Goal: Task Accomplishment & Management: Use online tool/utility

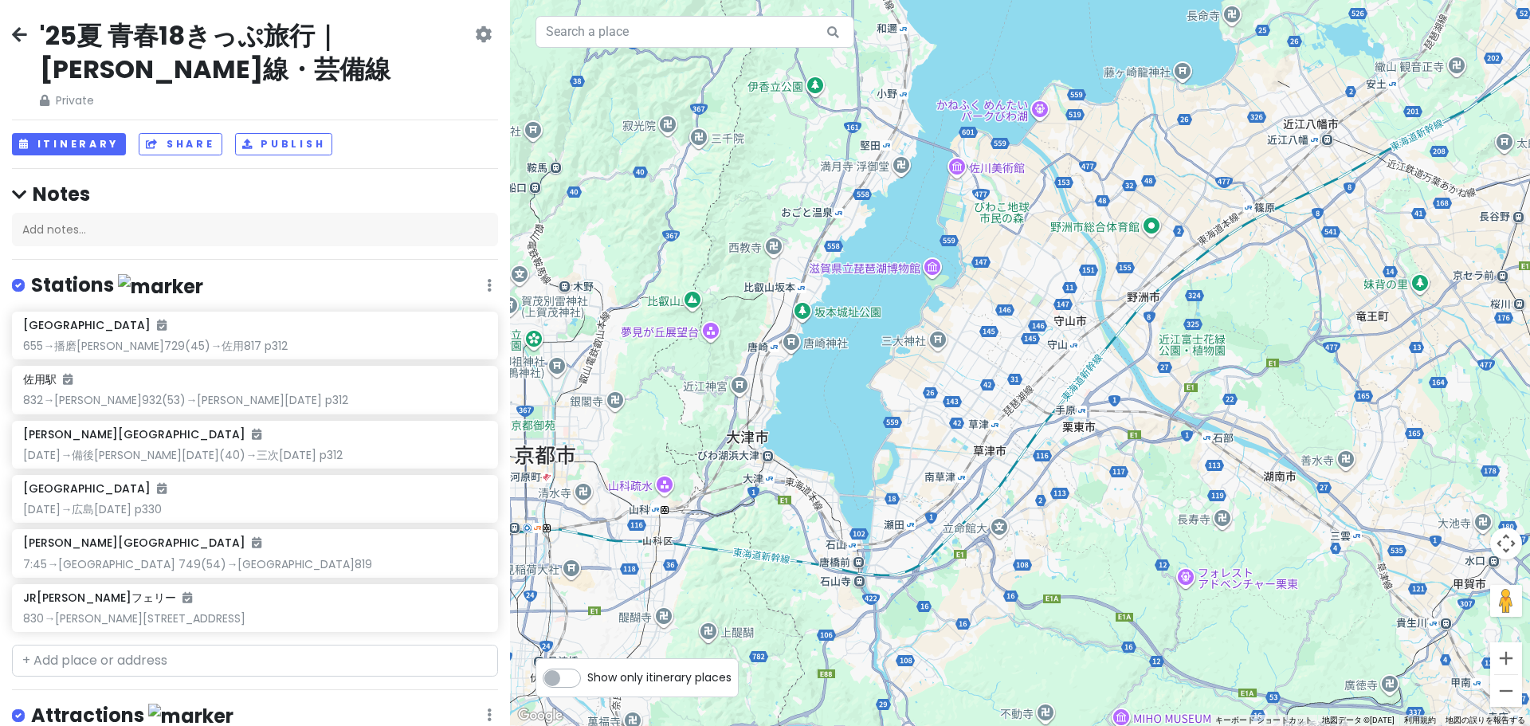
scroll to position [239, 0]
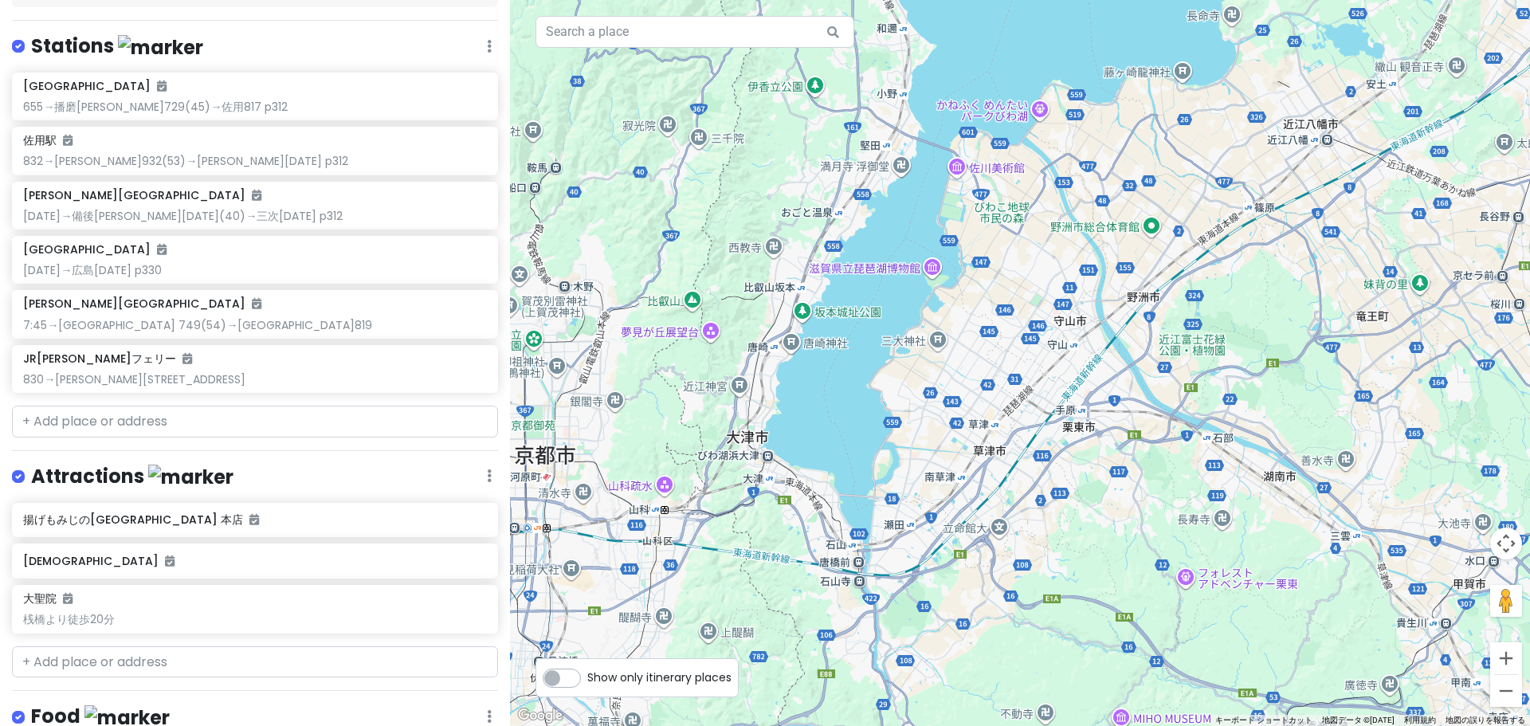
click at [181, 444] on div "'25夏 青春18きっぷ旅行｜[PERSON_NAME]線・芸備線 Private Change Dates Make a Copy Delete Trip …" at bounding box center [255, 363] width 510 height 726
click at [188, 428] on input "text" at bounding box center [255, 422] width 486 height 32
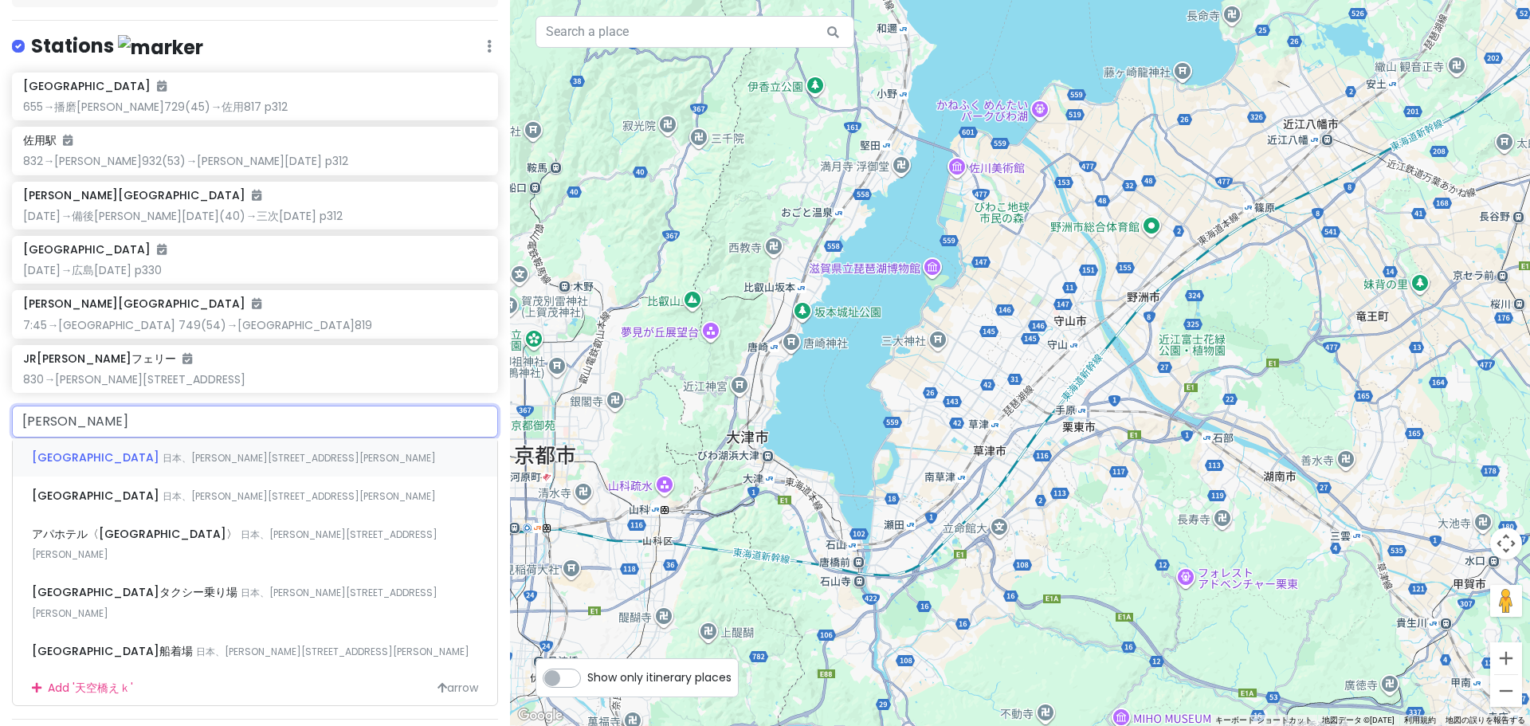
type input "[GEOGRAPHIC_DATA]"
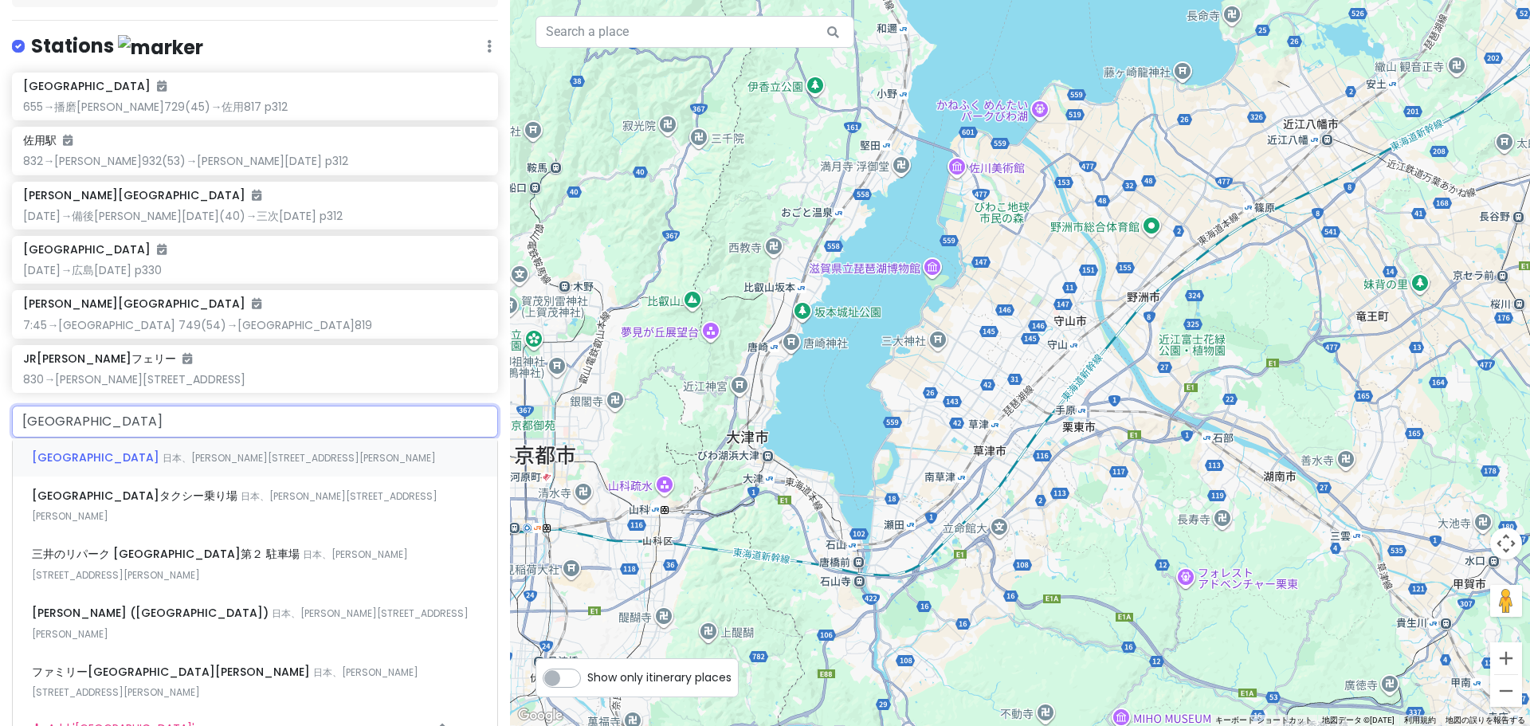
click at [196, 457] on span "日本、[PERSON_NAME][STREET_ADDRESS][PERSON_NAME]" at bounding box center [299, 458] width 273 height 14
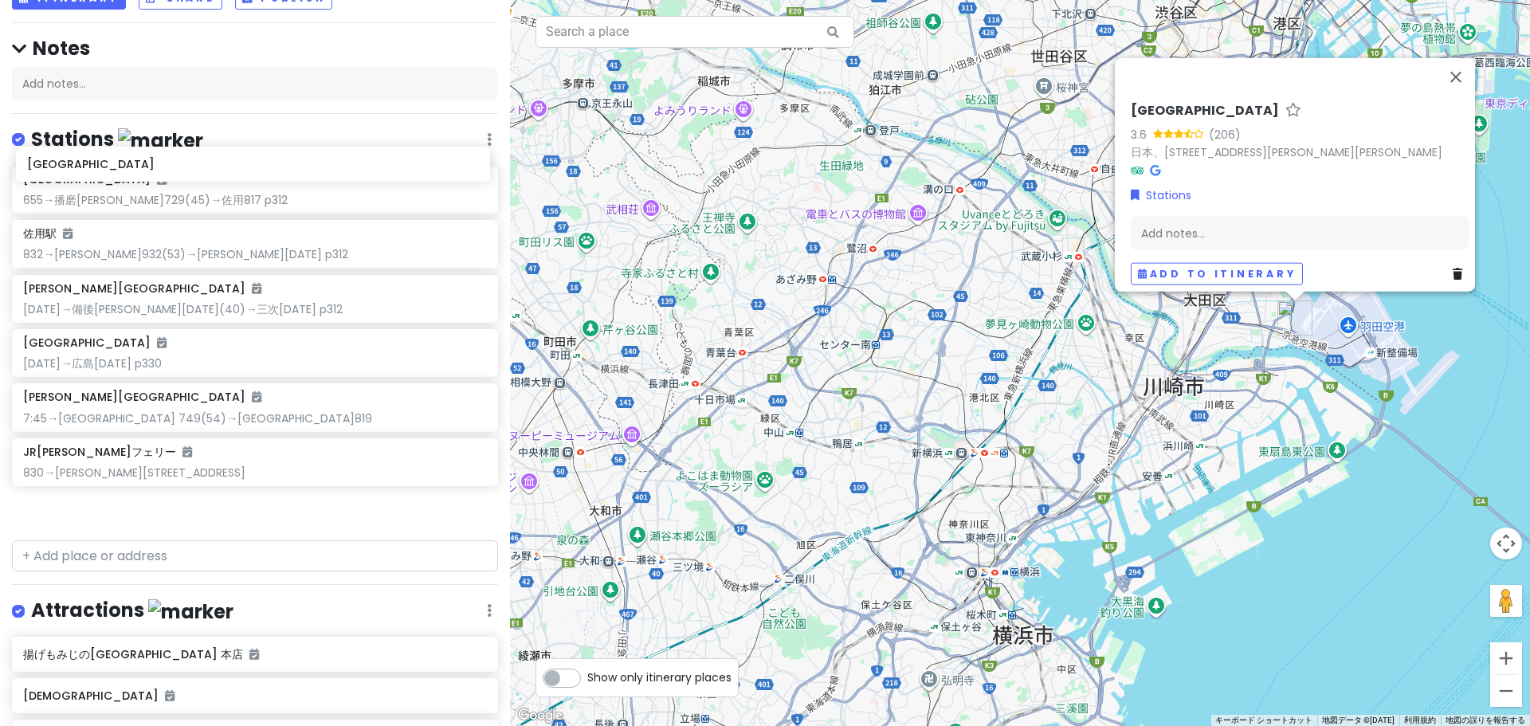
scroll to position [139, 0]
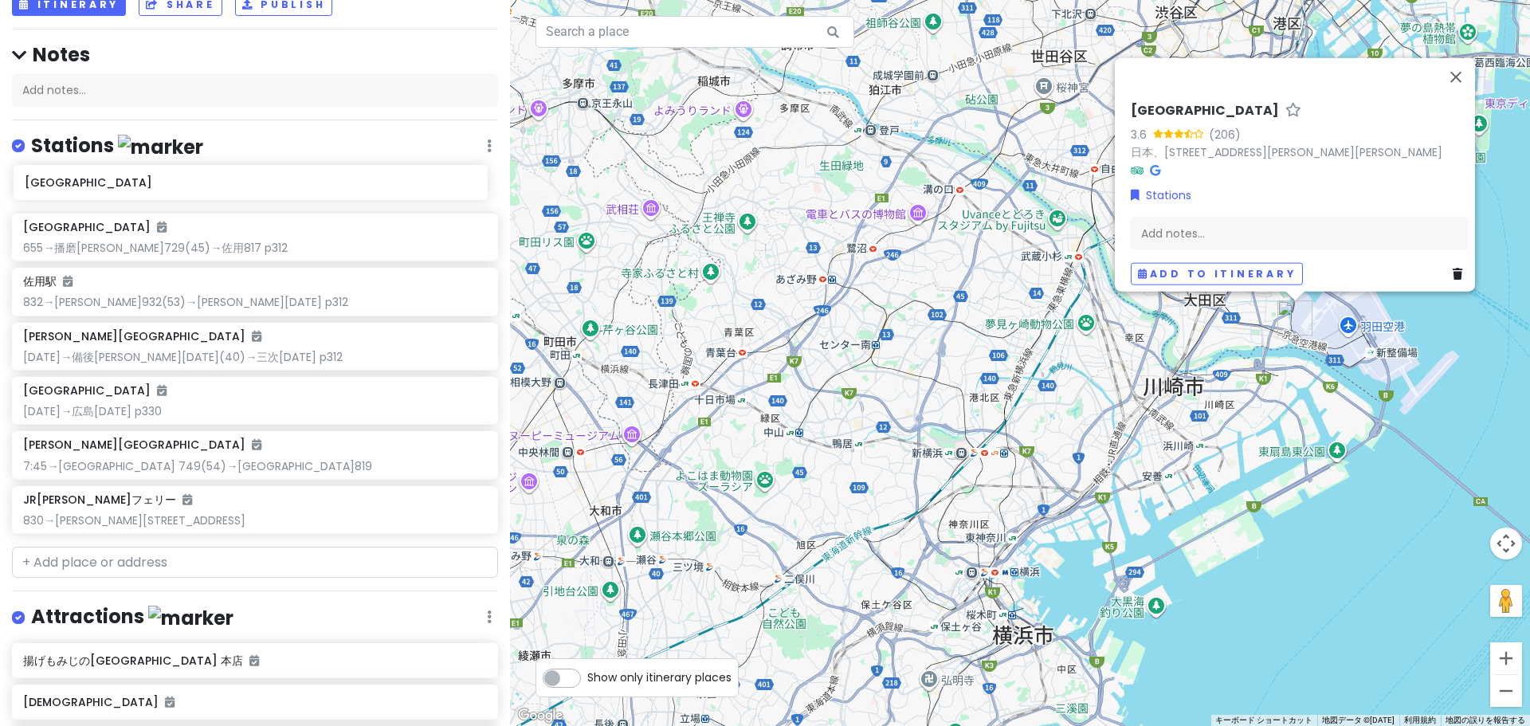
drag, startPoint x: 172, startPoint y: 420, endPoint x: 174, endPoint y: 189, distance: 231.1
click at [174, 189] on div "[GEOGRAPHIC_DATA] 655→[GEOGRAPHIC_DATA][PERSON_NAME](45)→佐用817 p312 [GEOGRAPHIC…" at bounding box center [255, 356] width 510 height 368
click at [1371, 216] on div "Add notes..." at bounding box center [1300, 232] width 338 height 33
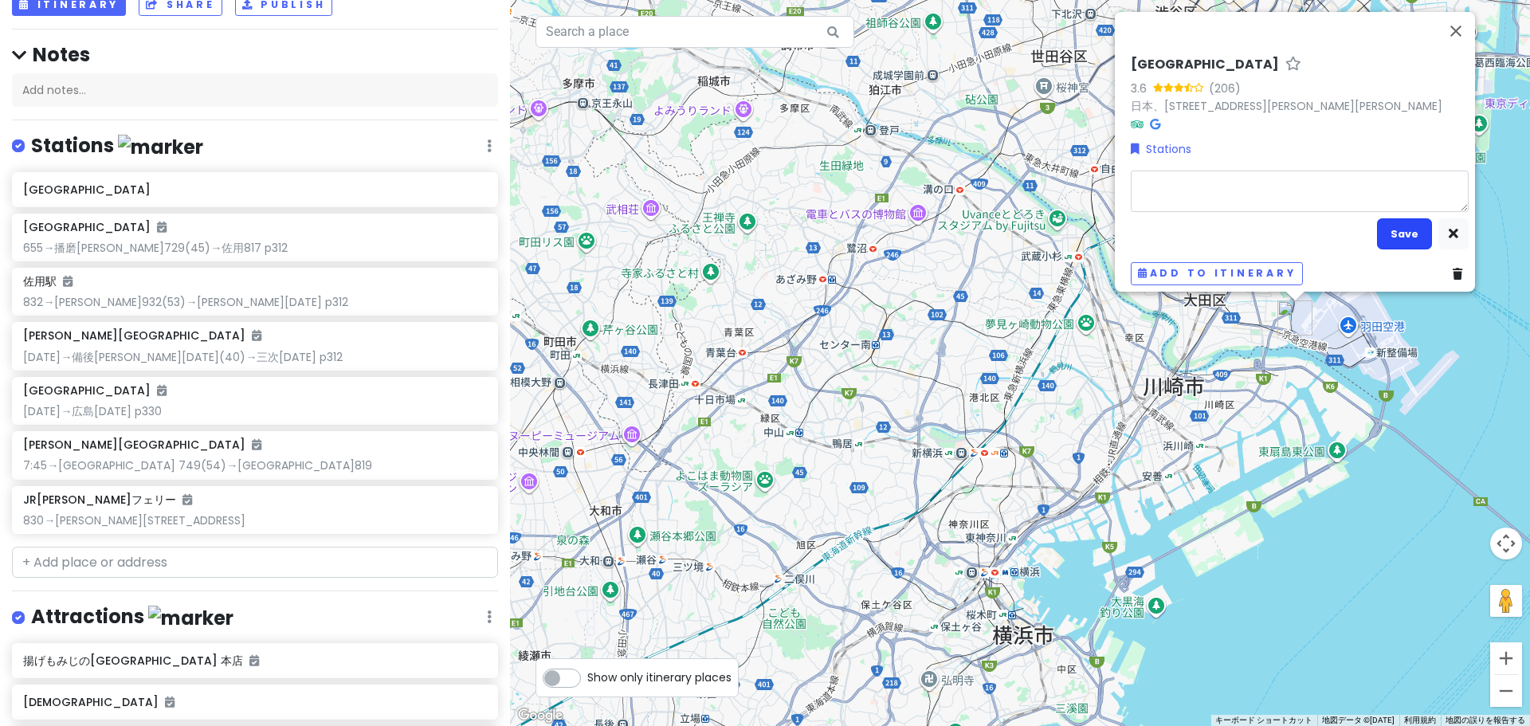
type textarea "x"
type textarea "8"
type textarea "x"
type textarea "81"
type textarea "x"
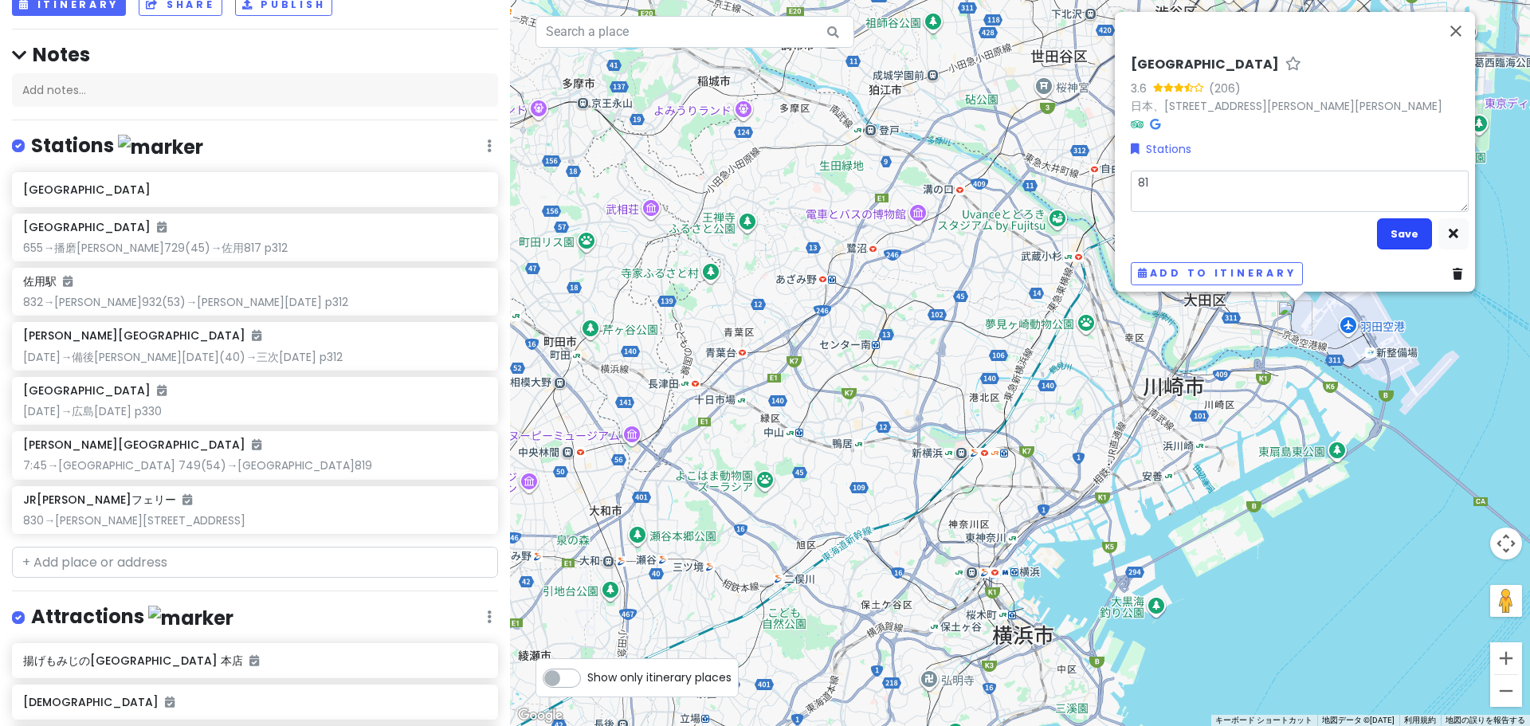
type textarea "818"
type textarea "x"
type textarea "818ｍ"
type textarea "x"
type textarea "818み"
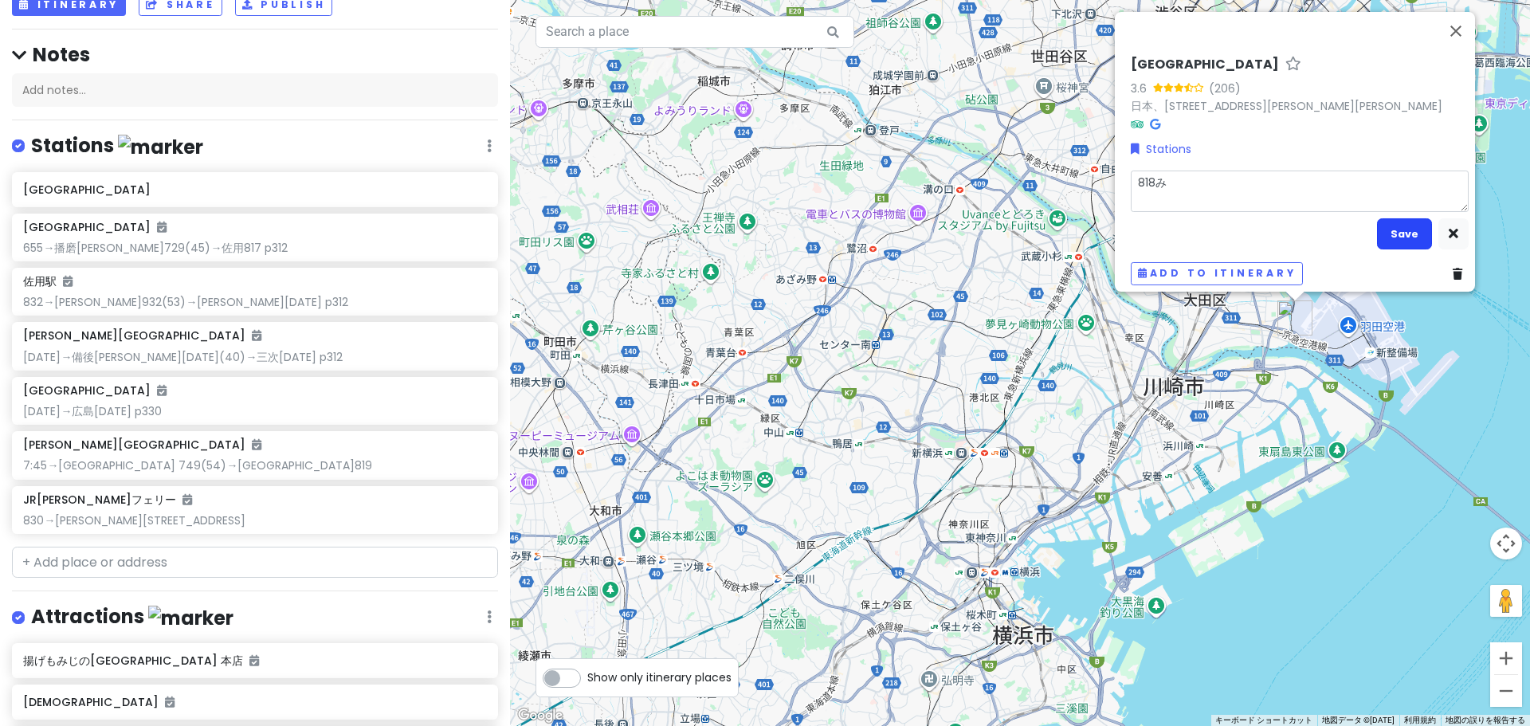
type textarea "x"
type textarea "818みｇ"
type textarea "x"
type textarea "818みぎ"
type textarea "x"
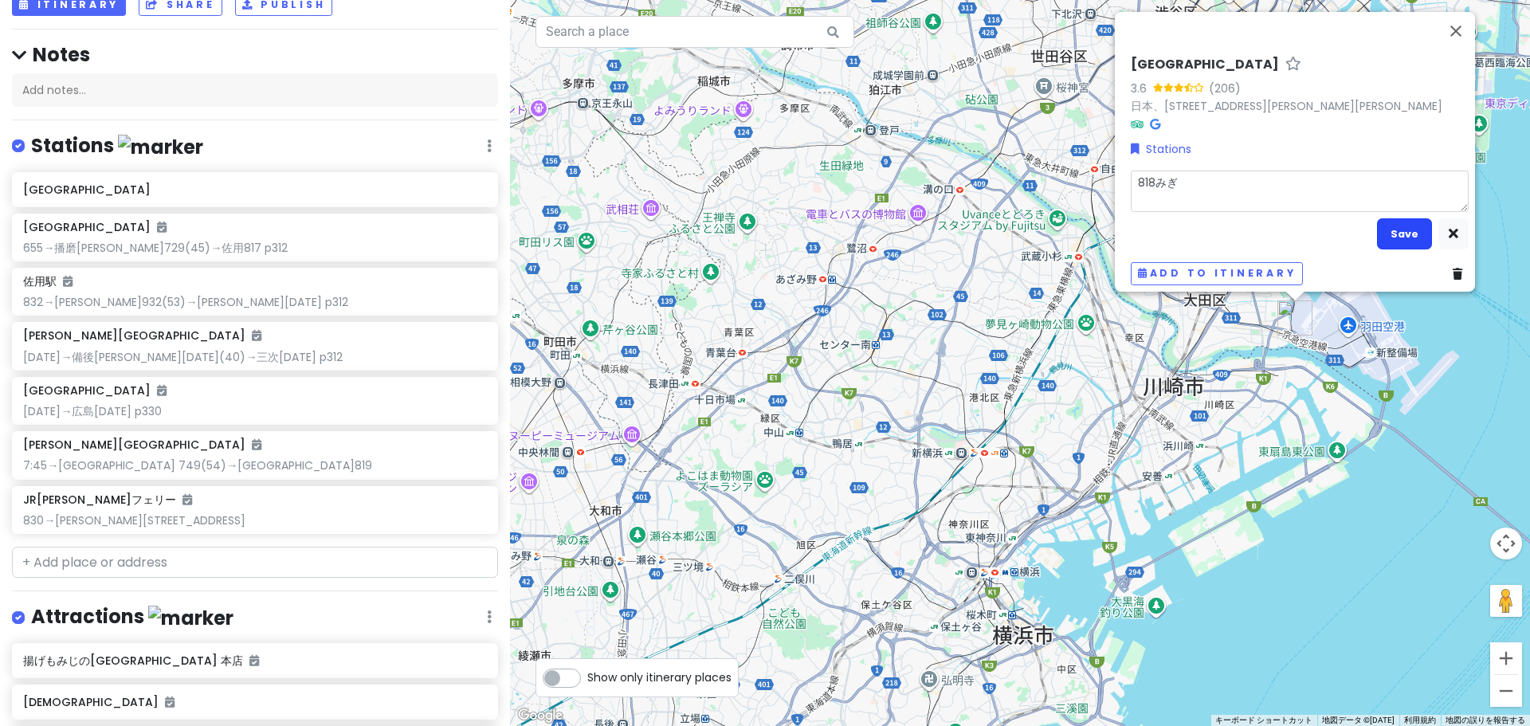
type textarea "818→"
type textarea "x"
type textarea "818→ｓ"
type textarea "x"
type textarea "818→し"
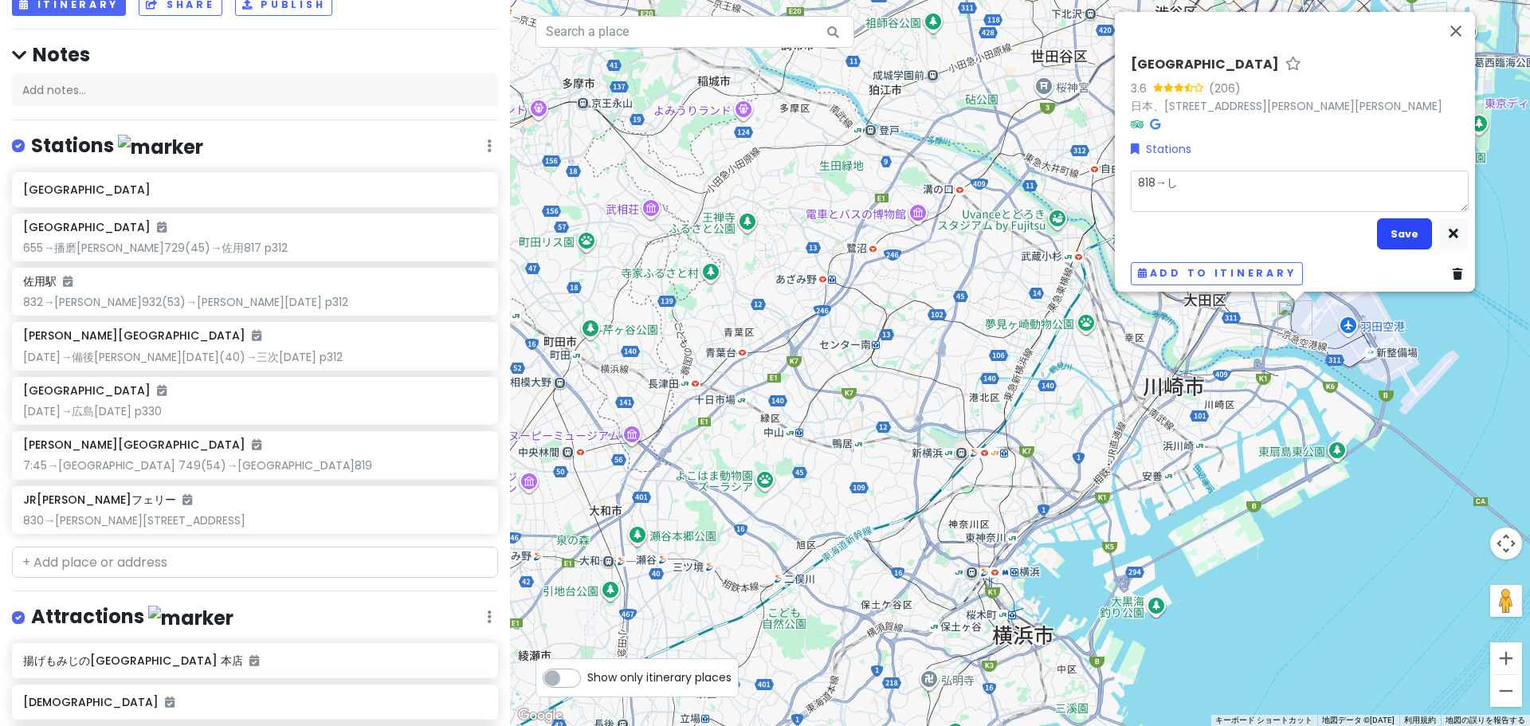
type textarea "x"
type textarea "818→しｎ"
type textarea "x"
type textarea "818→しな"
type textarea "x"
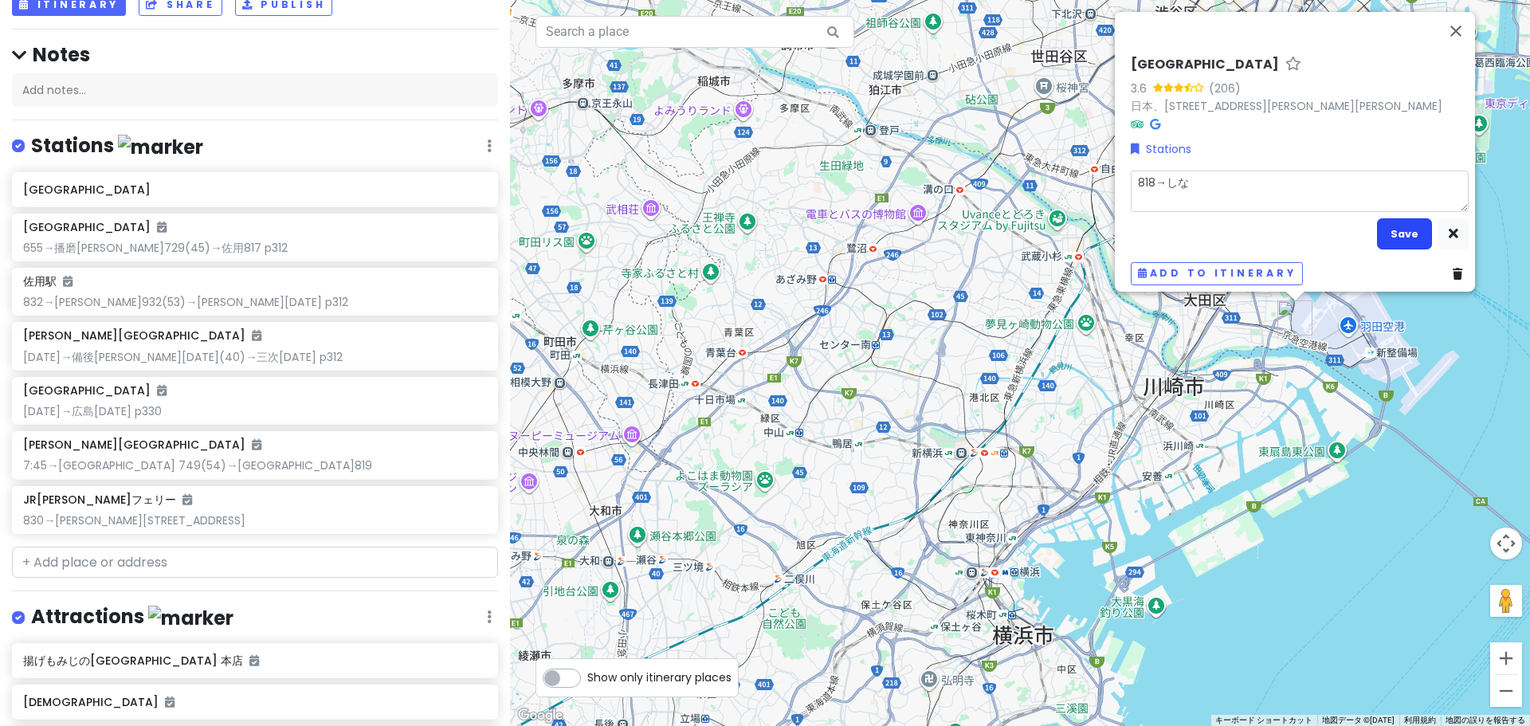
type textarea "818→しなｇ"
type textarea "x"
type textarea "818→しなが"
type textarea "x"
type textarea "818→しながｗ"
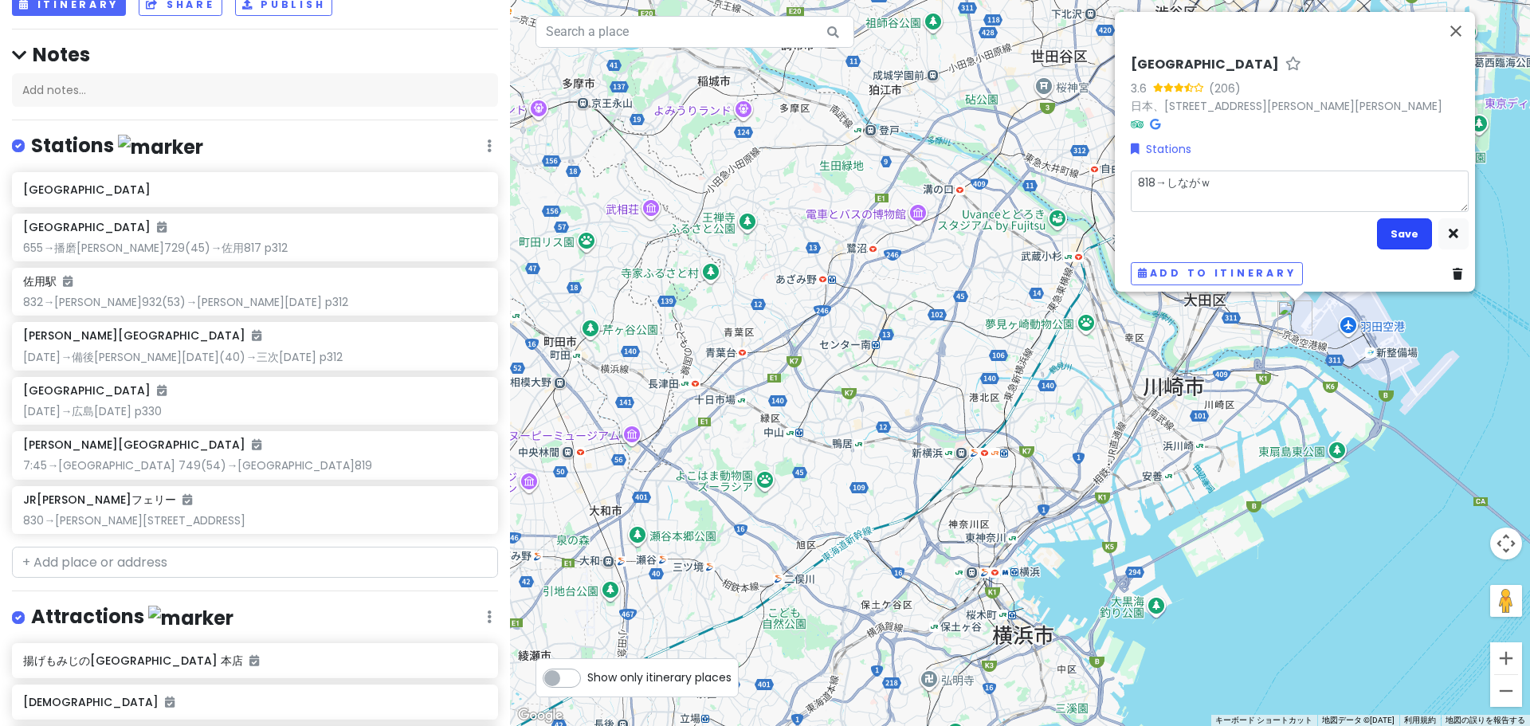
type textarea "x"
type textarea "818→しながわ"
type textarea "x"
type textarea "818→品川"
type textarea "x"
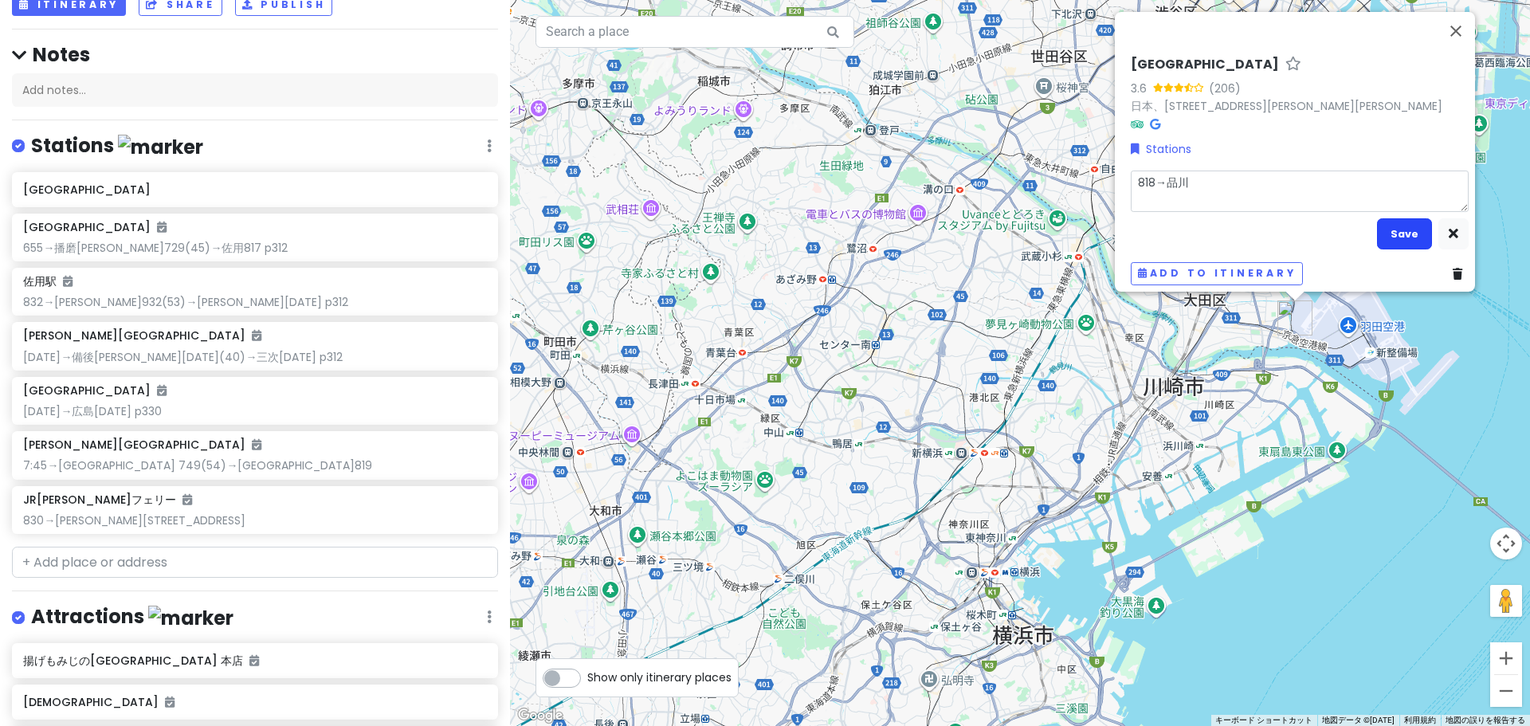
type textarea "818→品川8"
type textarea "x"
type textarea "818→品川835"
type textarea "x"
type textarea "818→品川8356"
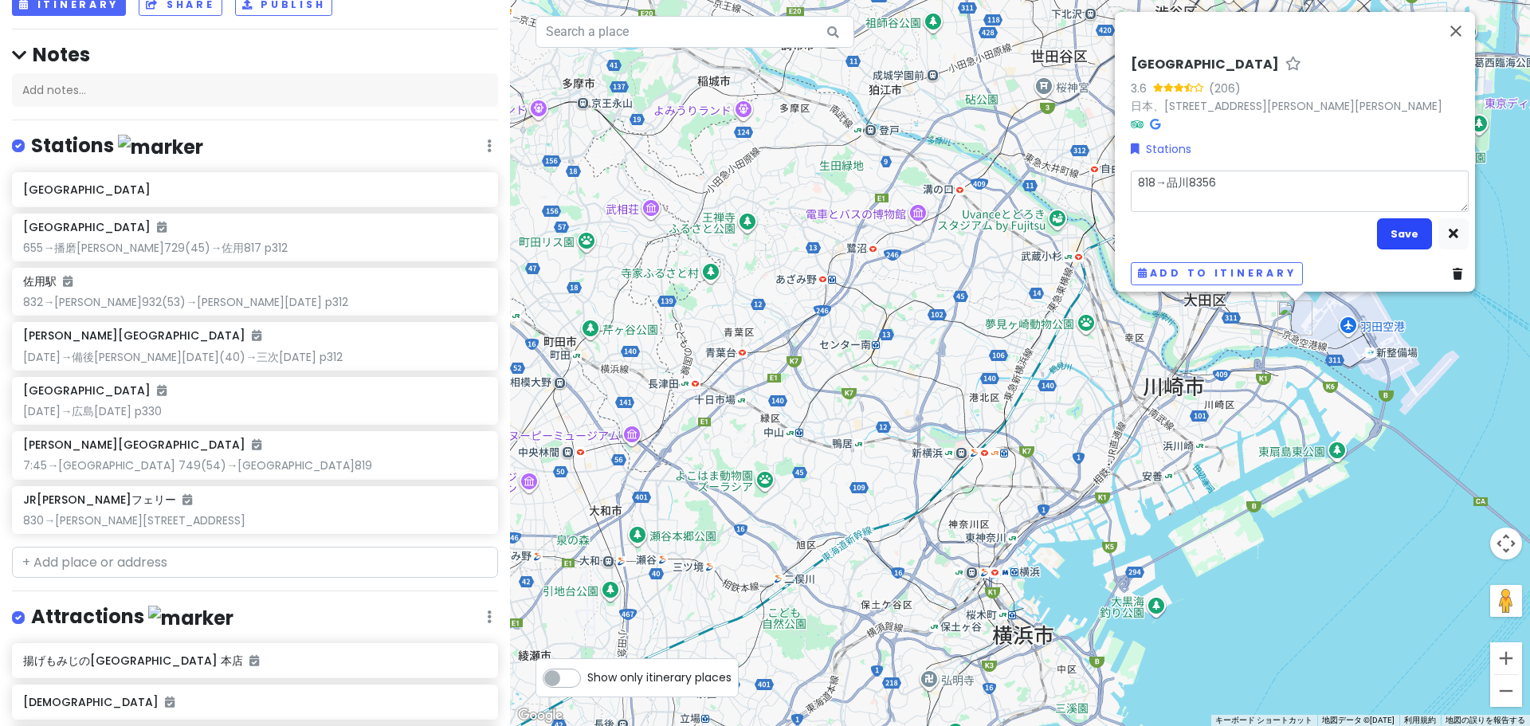
type textarea "x"
type textarea "818→品川835"
type textarea "x"
type textarea "818→品川83"
type textarea "x"
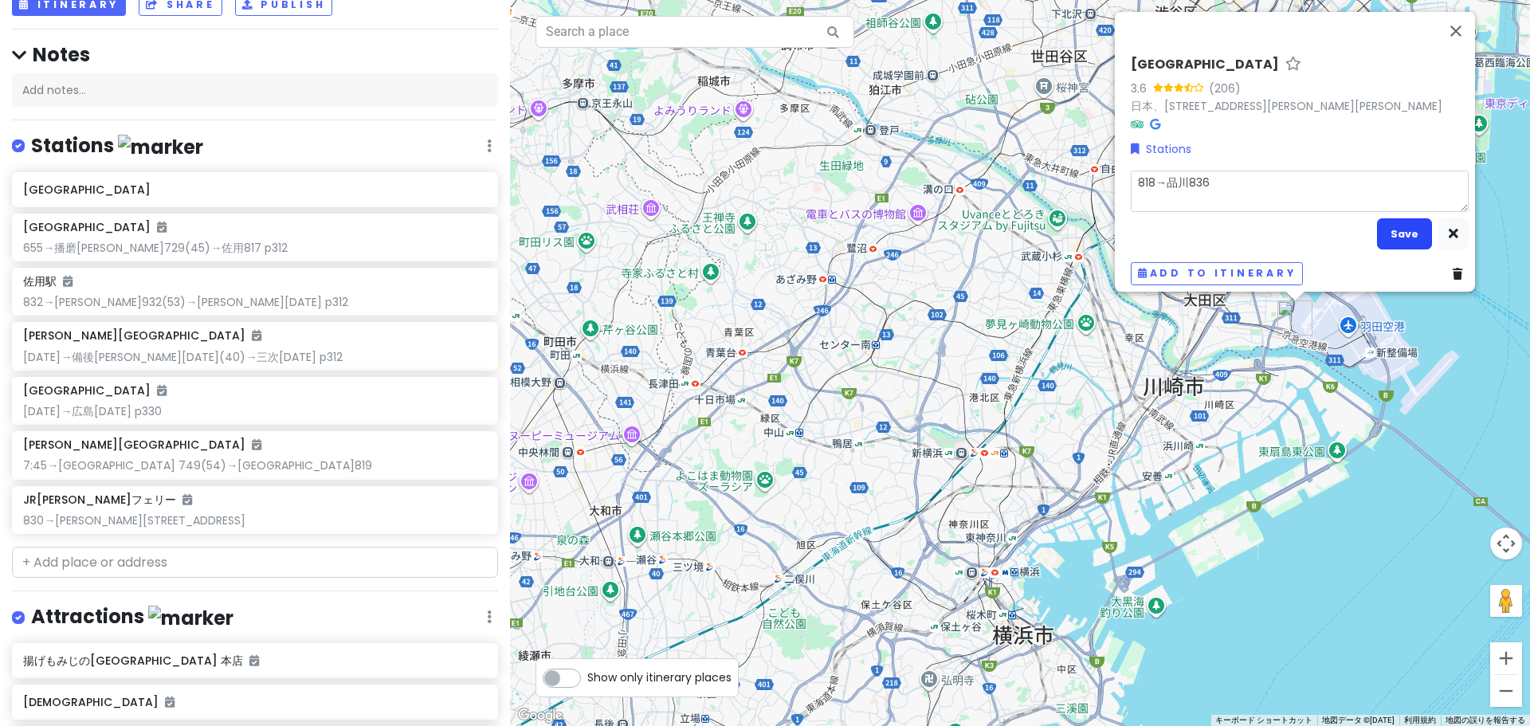
type textarea "818→品川836"
click at [1379, 233] on button "Save" at bounding box center [1404, 233] width 55 height 31
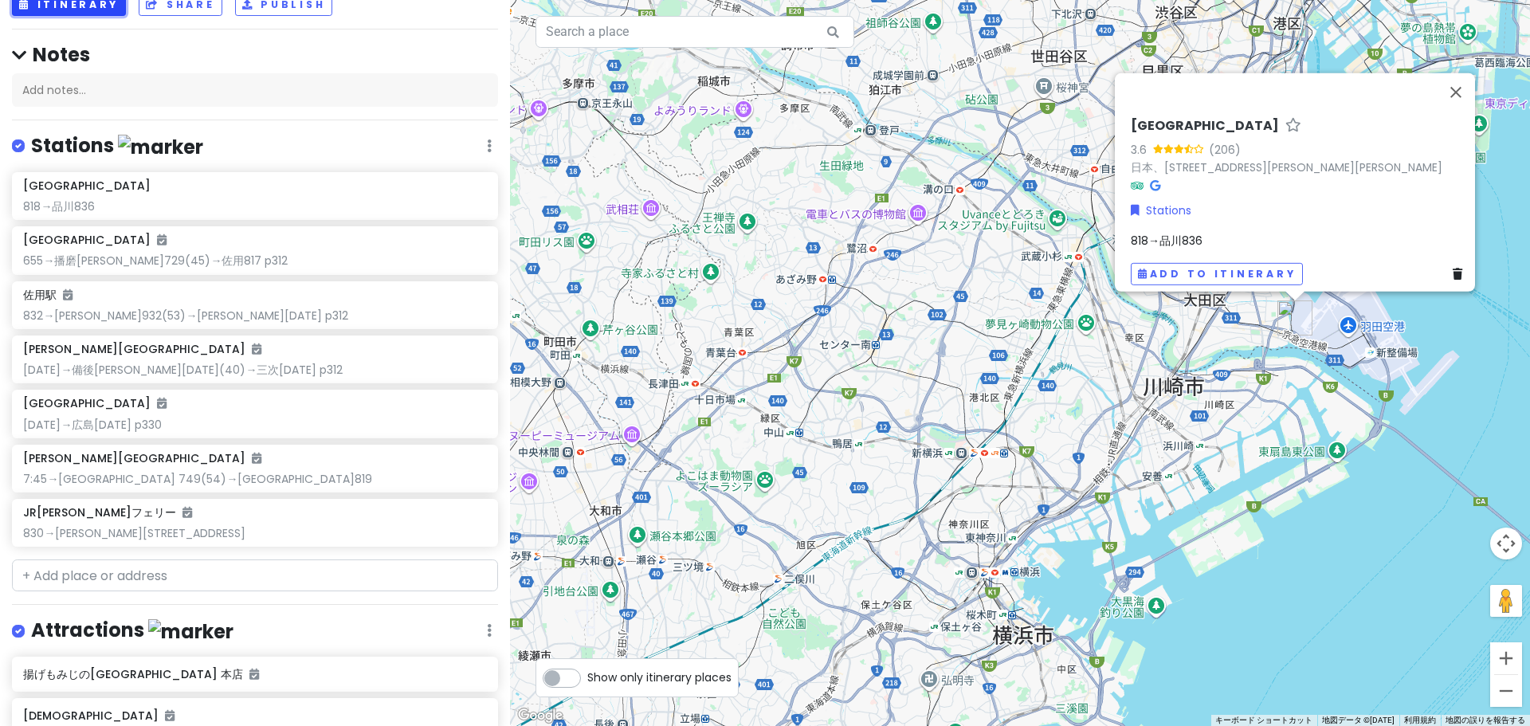
click at [100, 8] on button "Itinerary" at bounding box center [69, 5] width 114 height 23
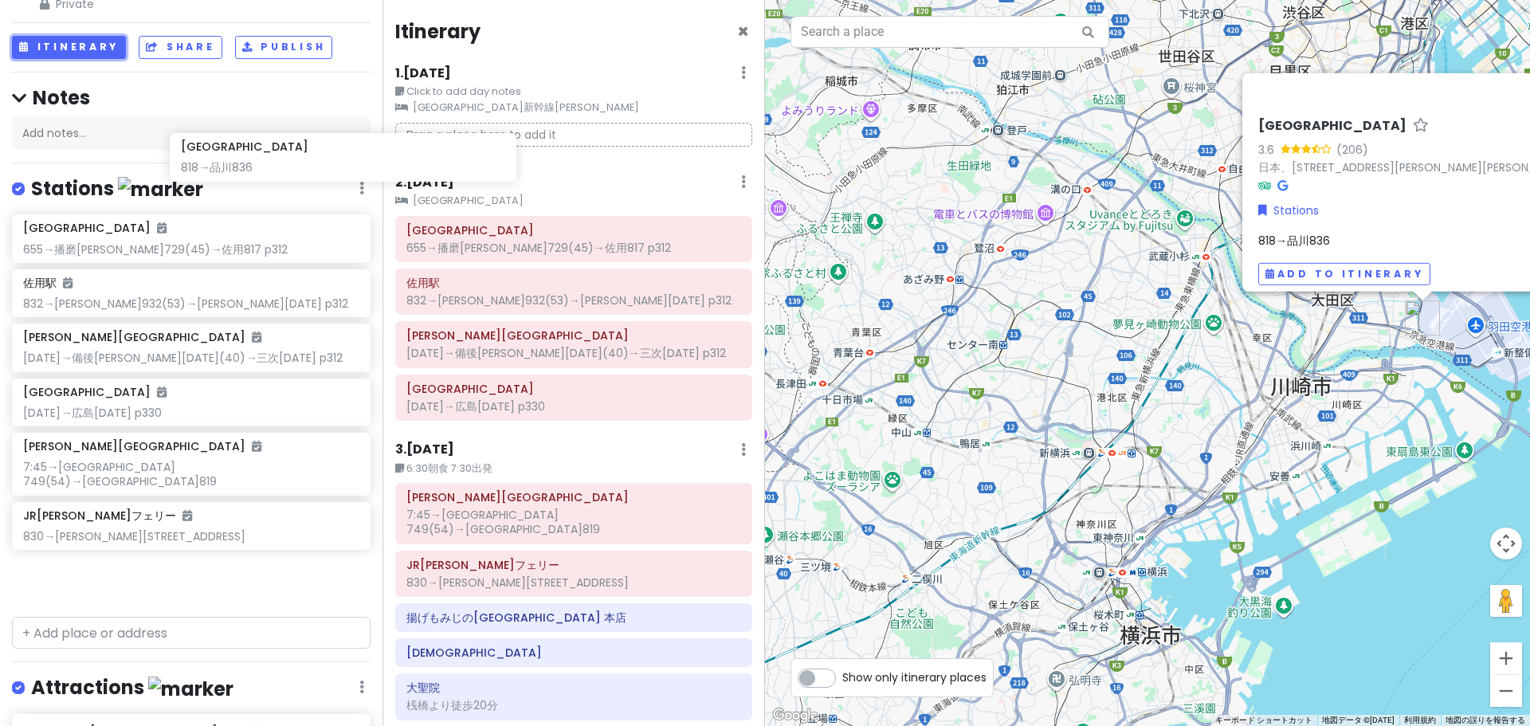
scroll to position [127, 0]
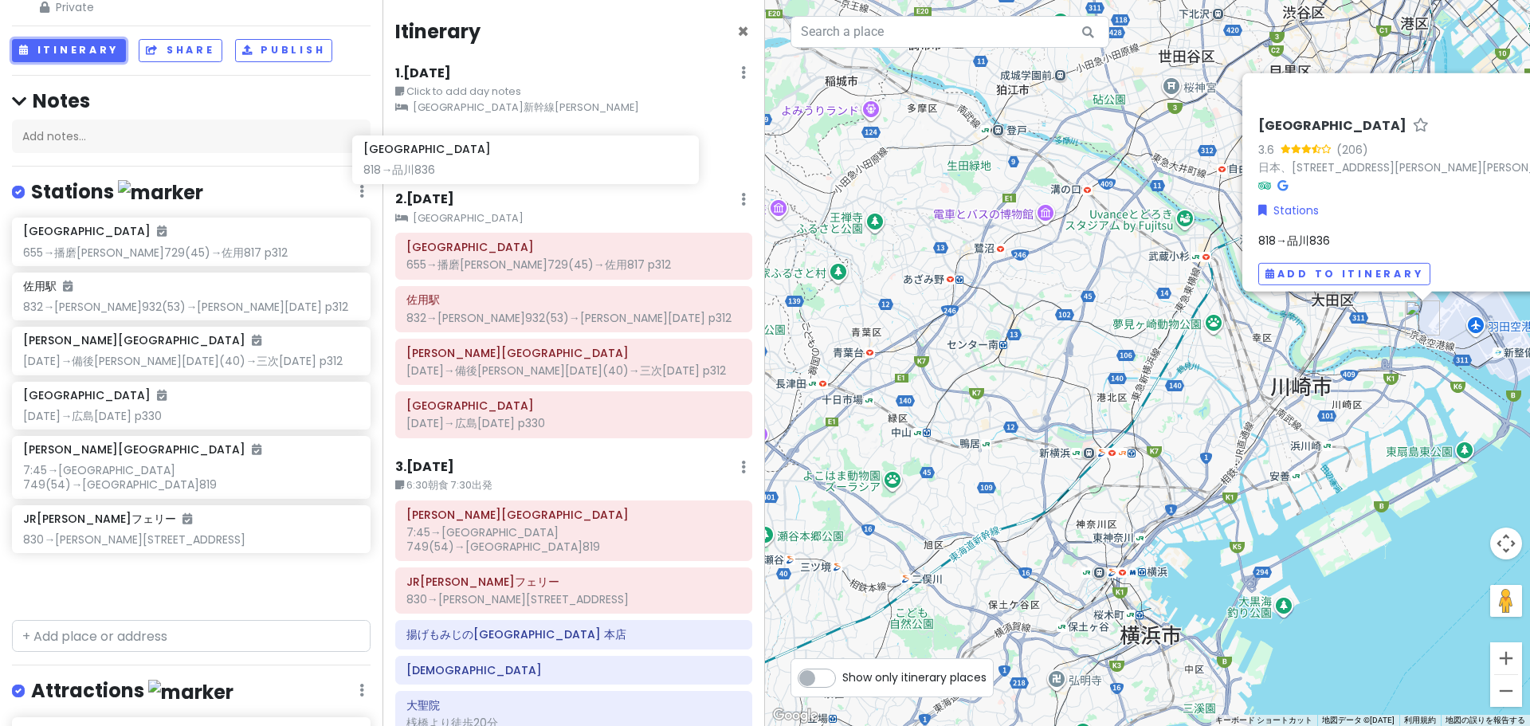
drag, startPoint x: 268, startPoint y: 172, endPoint x: 527, endPoint y: 158, distance: 259.4
click at [527, 158] on div "'25夏 青春18きっぷ旅行｜[PERSON_NAME]線・芸備線 Private Change Dates Make a Copy Delete Trip …" at bounding box center [765, 363] width 1530 height 726
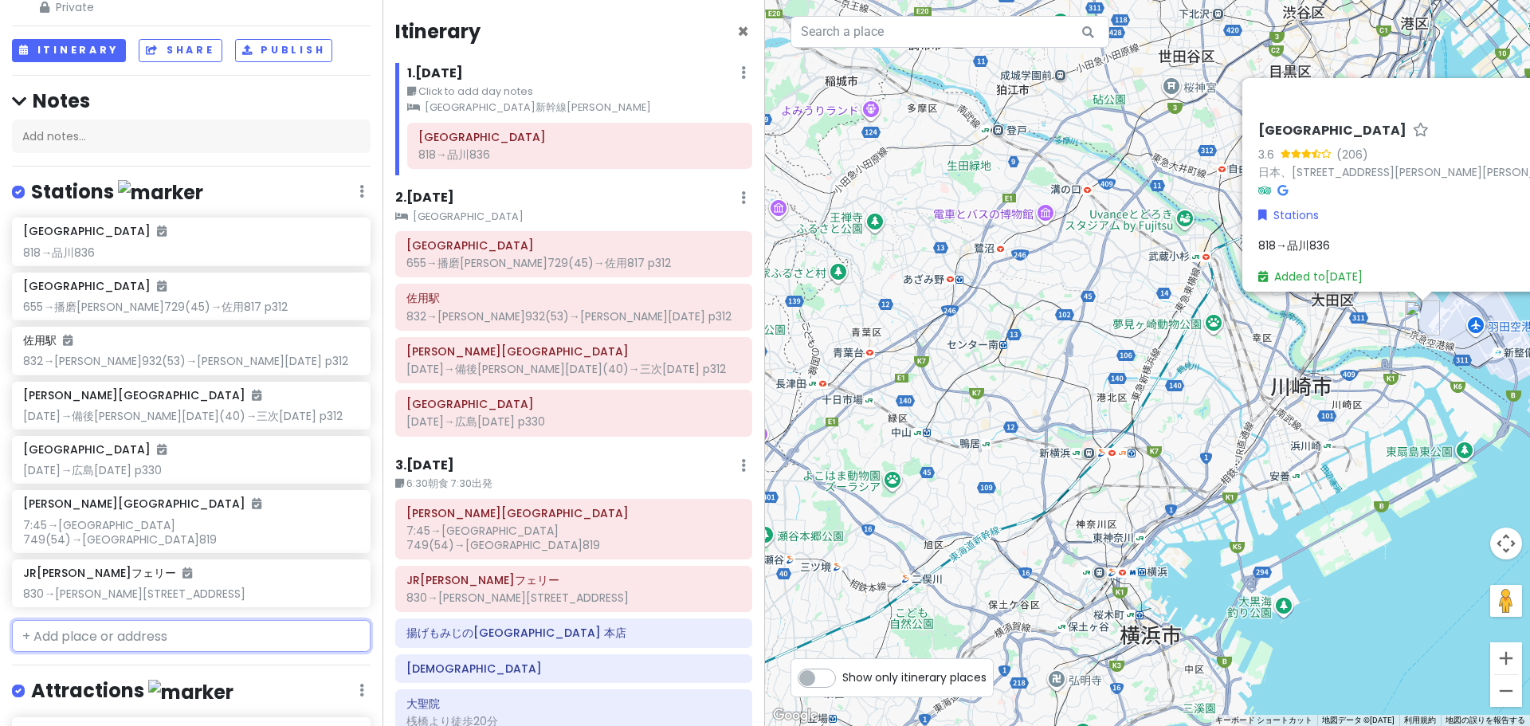
click at [172, 620] on input "text" at bounding box center [191, 636] width 359 height 32
type input "[GEOGRAPHIC_DATA]"
click at [130, 665] on span "日本、[PERSON_NAME][STREET_ADDRESS]" at bounding box center [150, 682] width 236 height 34
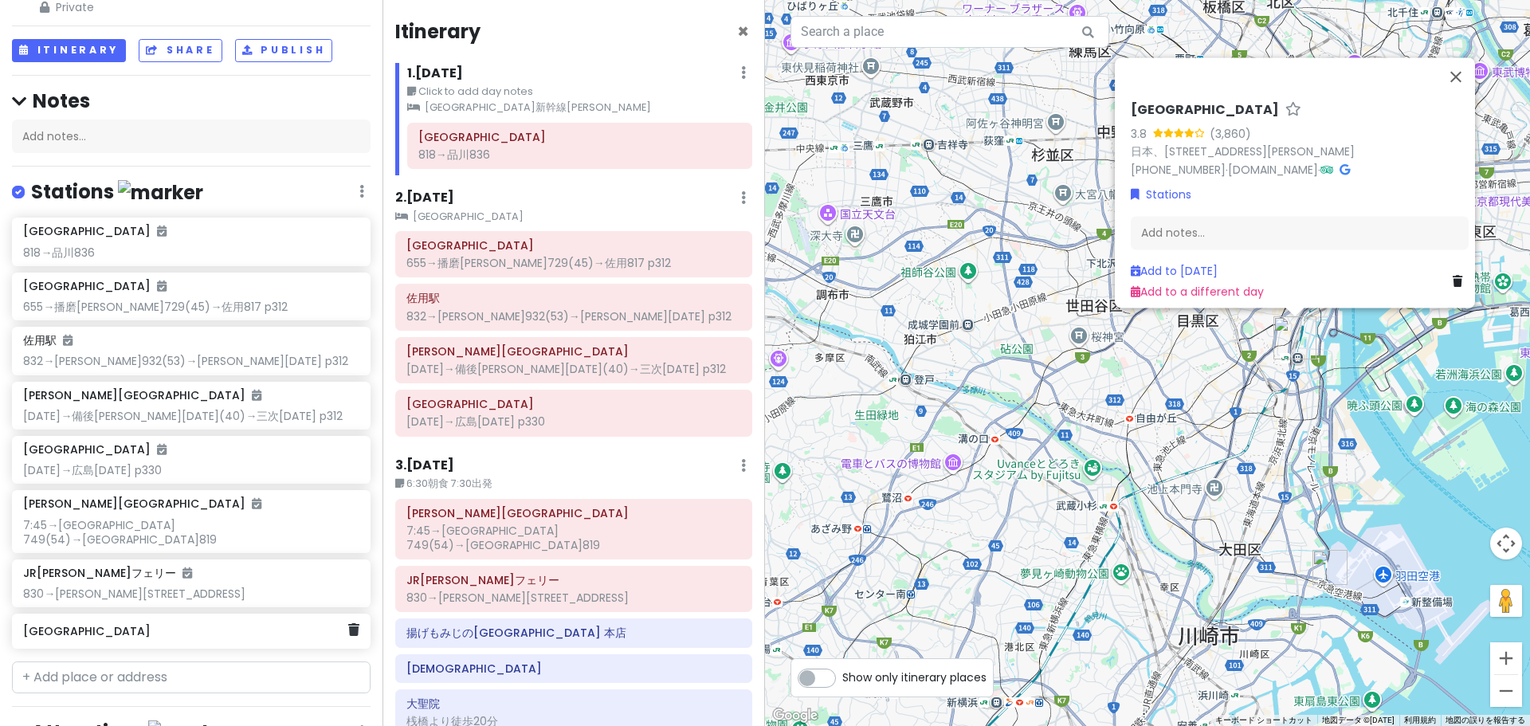
scroll to position [131, 0]
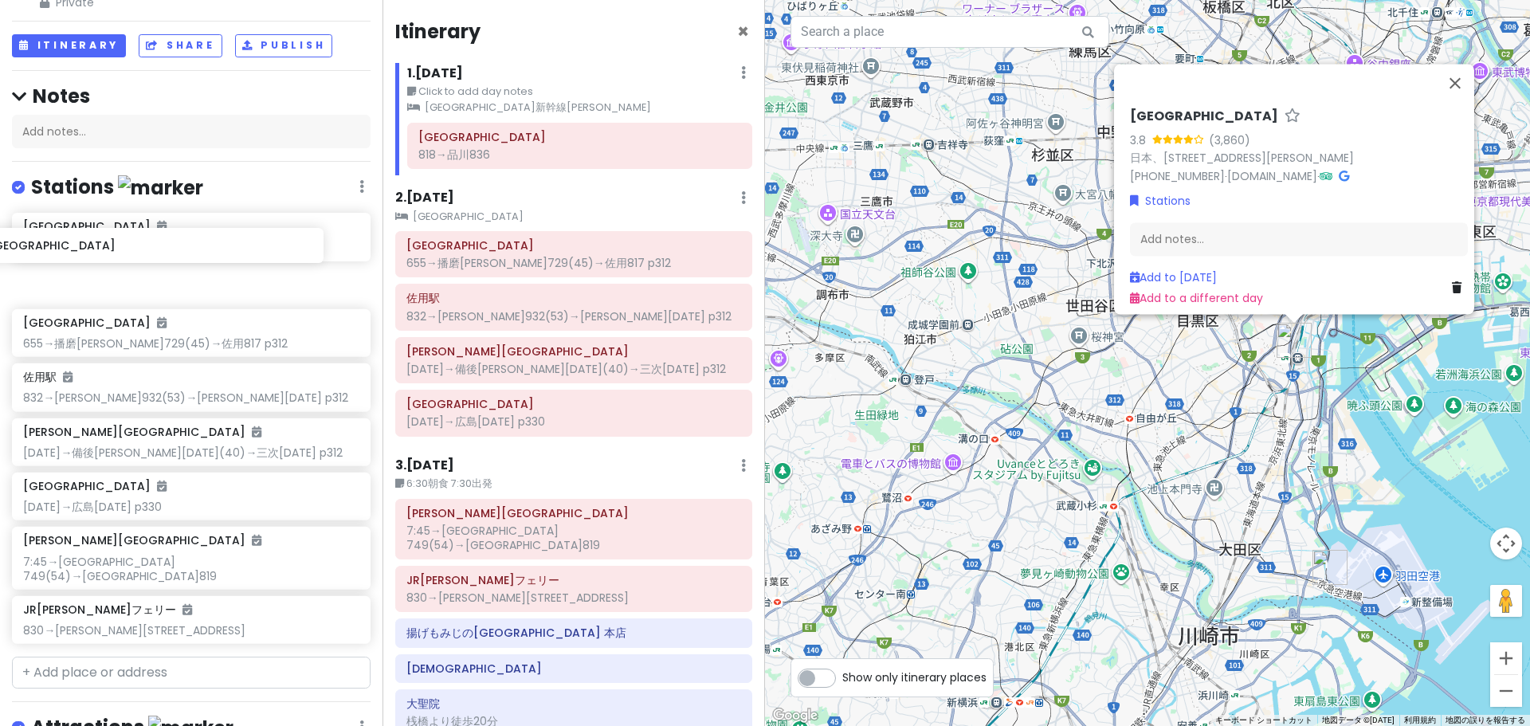
drag, startPoint x: 110, startPoint y: 594, endPoint x: 75, endPoint y: 257, distance: 338.9
click at [75, 257] on div "[GEOGRAPHIC_DATA] 818→[GEOGRAPHIC_DATA] 655→[GEOGRAPHIC_DATA][PERSON_NAME](45)→…" at bounding box center [191, 431] width 383 height 437
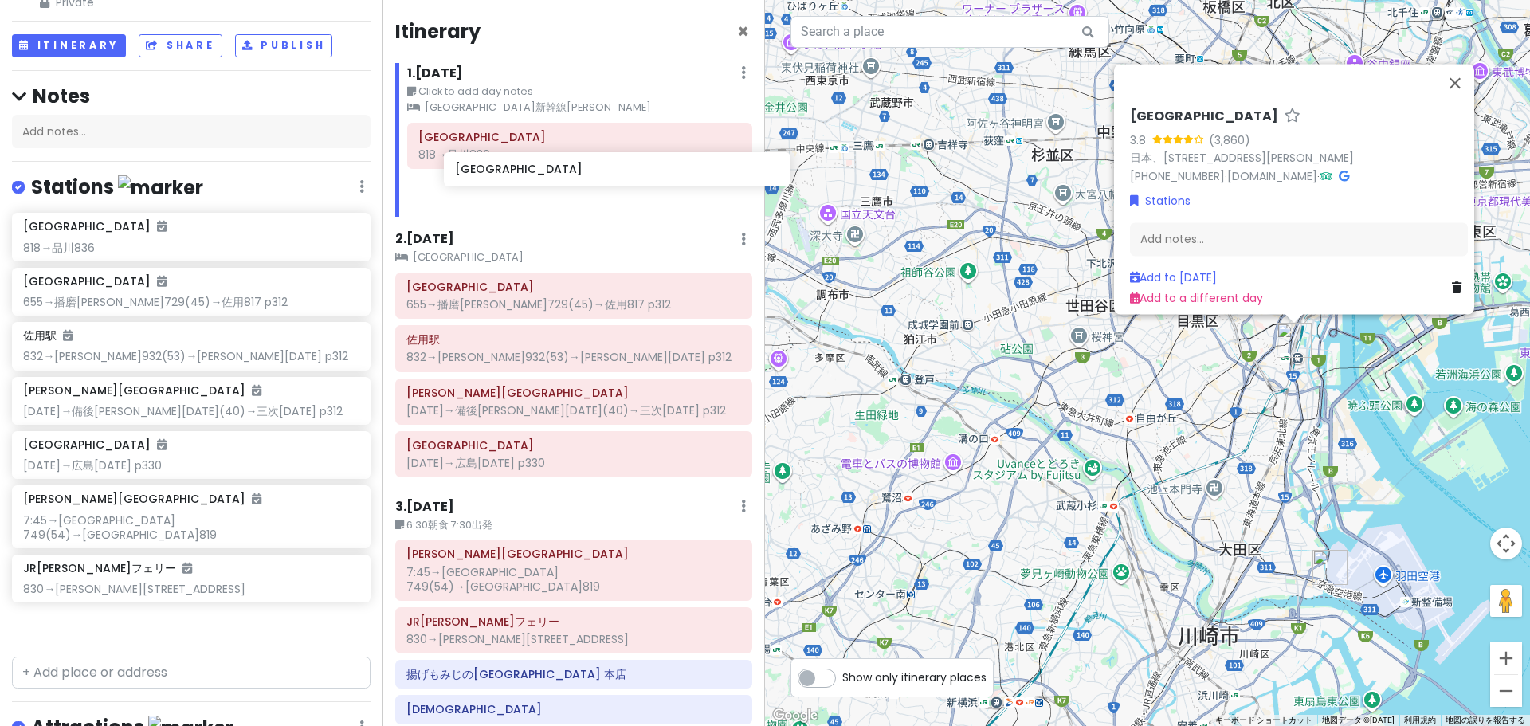
drag, startPoint x: 163, startPoint y: 266, endPoint x: 585, endPoint y: 189, distance: 428.6
click at [585, 189] on div "'25夏 青春18きっぷ旅行｜[PERSON_NAME]線・芸備線 Private Change Dates Make a Copy Delete Trip …" at bounding box center [765, 363] width 1530 height 726
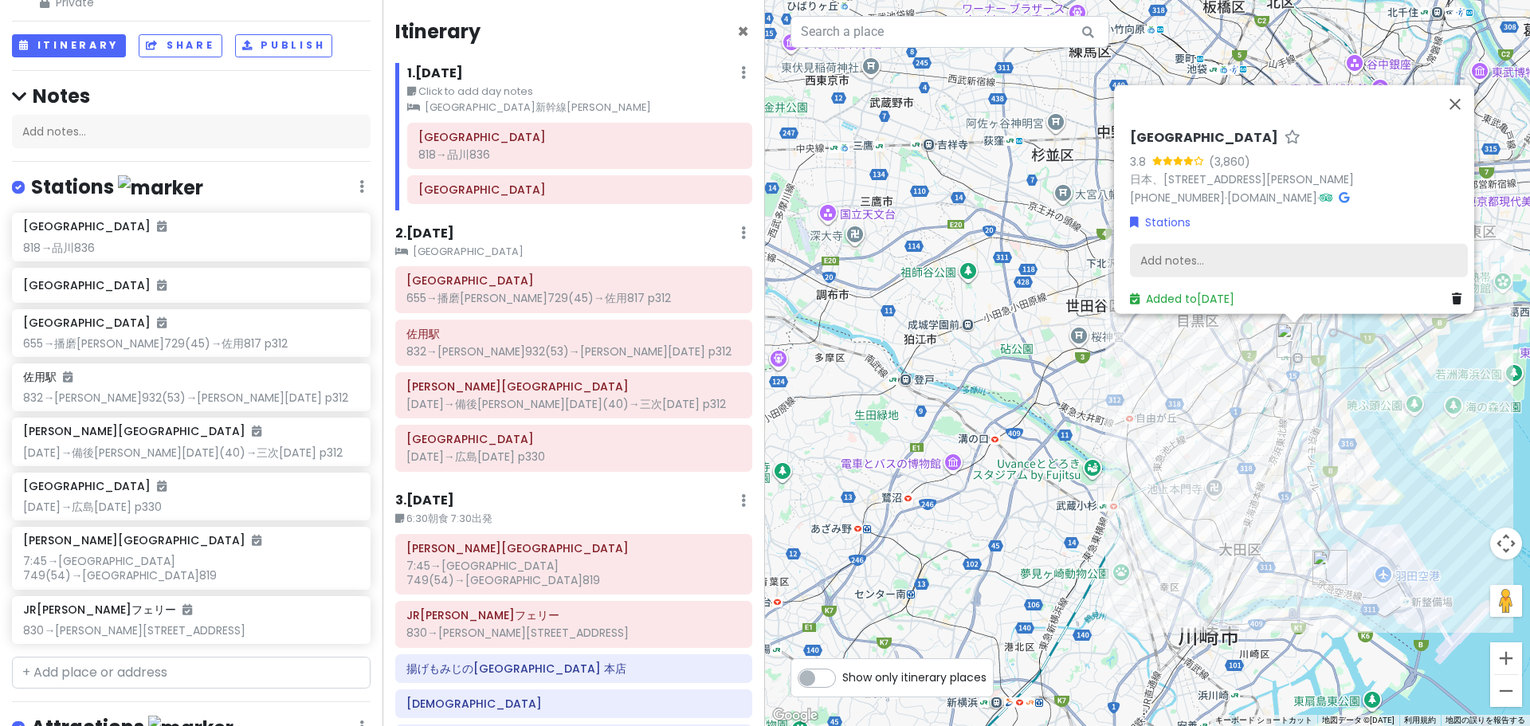
click at [1207, 253] on div "Add notes..." at bounding box center [1299, 260] width 338 height 33
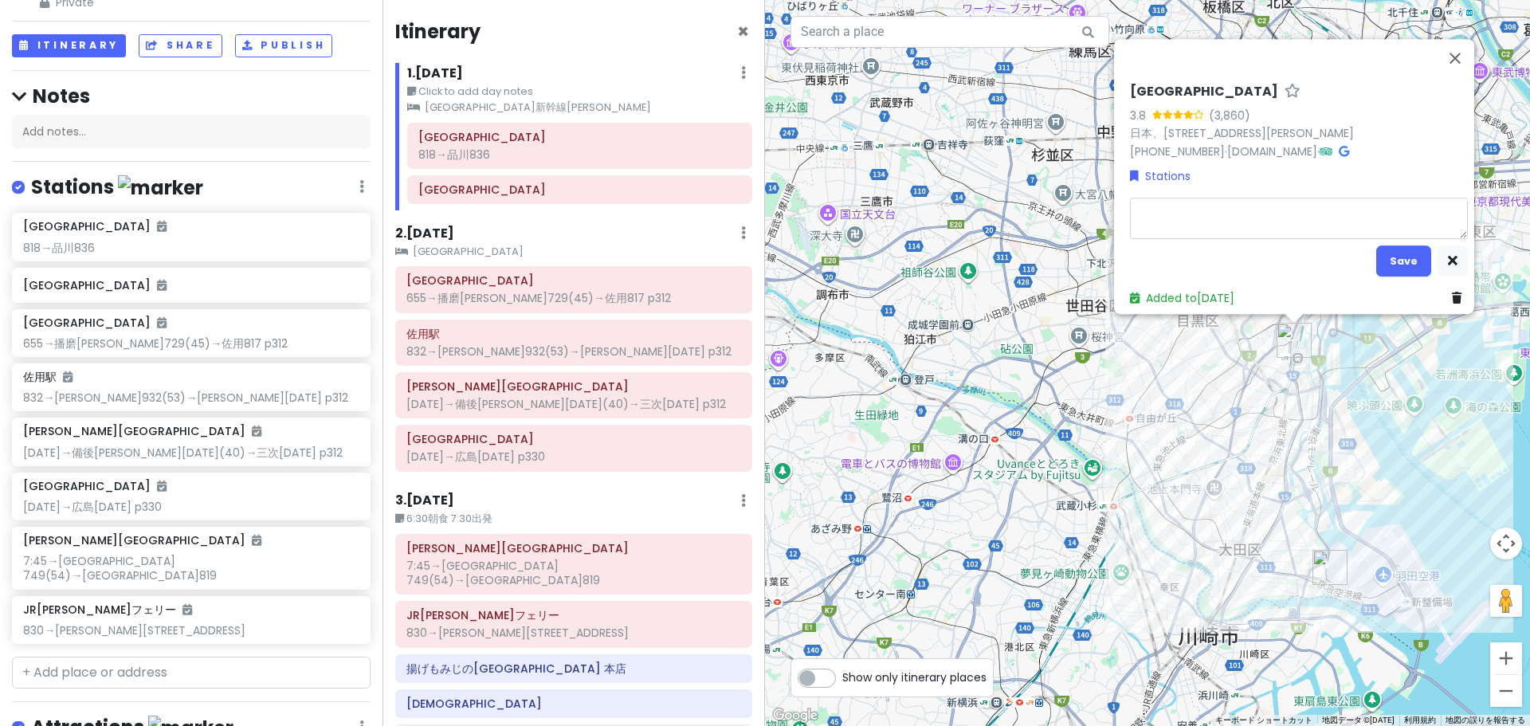
type textarea "x"
type textarea "9"
type textarea "x"
type textarea "90"
type textarea "x"
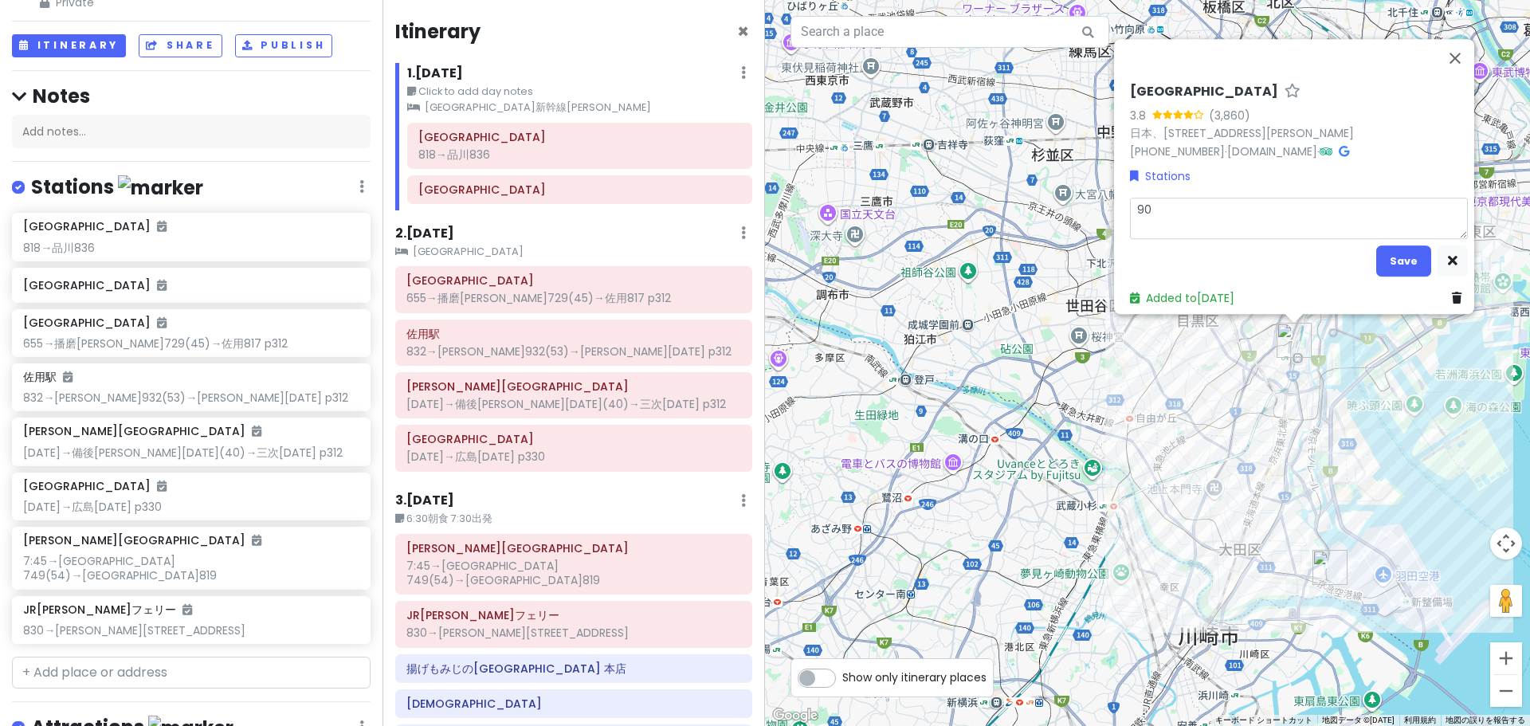
type textarea "904"
type textarea "x"
type textarea "904ｍ"
type textarea "x"
type textarea "904み"
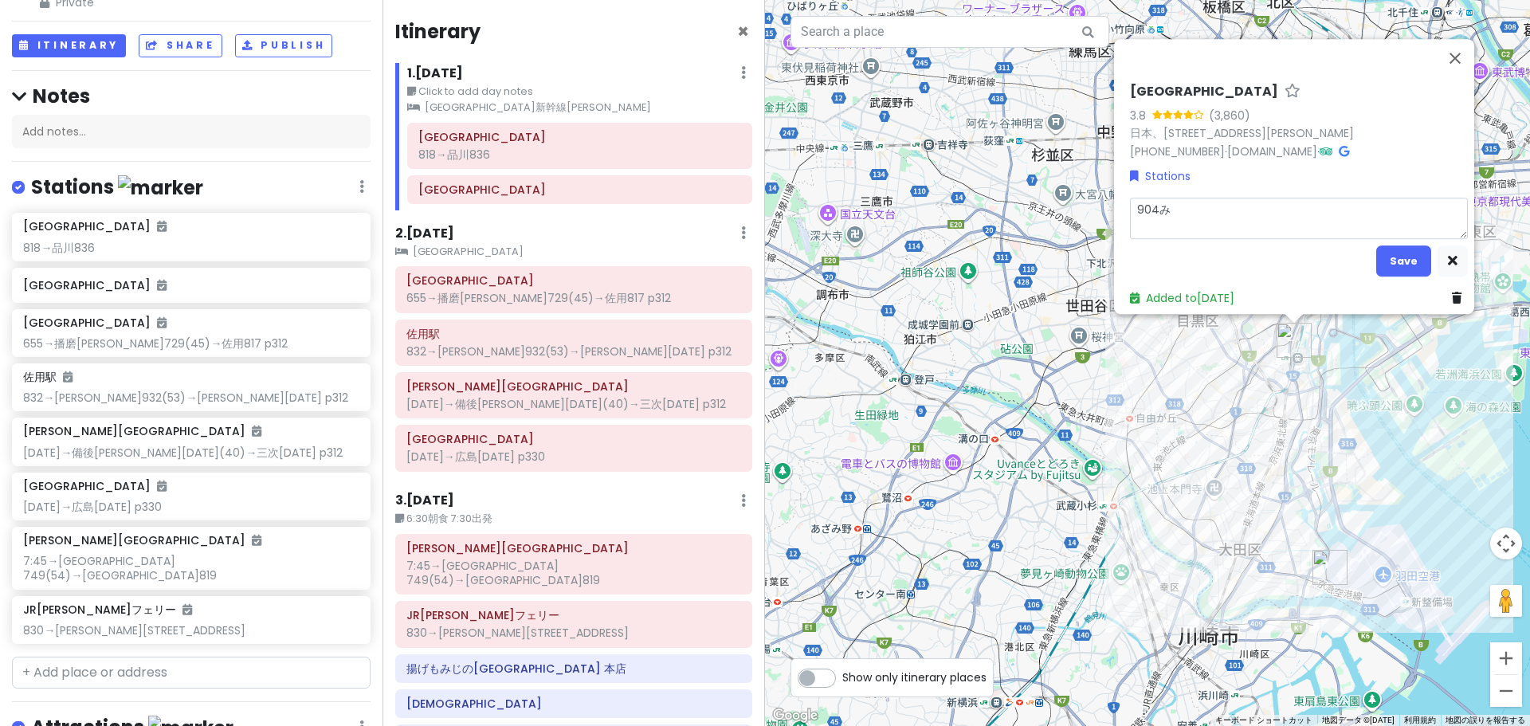
type textarea "x"
type textarea "904みｇ"
type textarea "x"
type textarea "904みぎ"
type textarea "x"
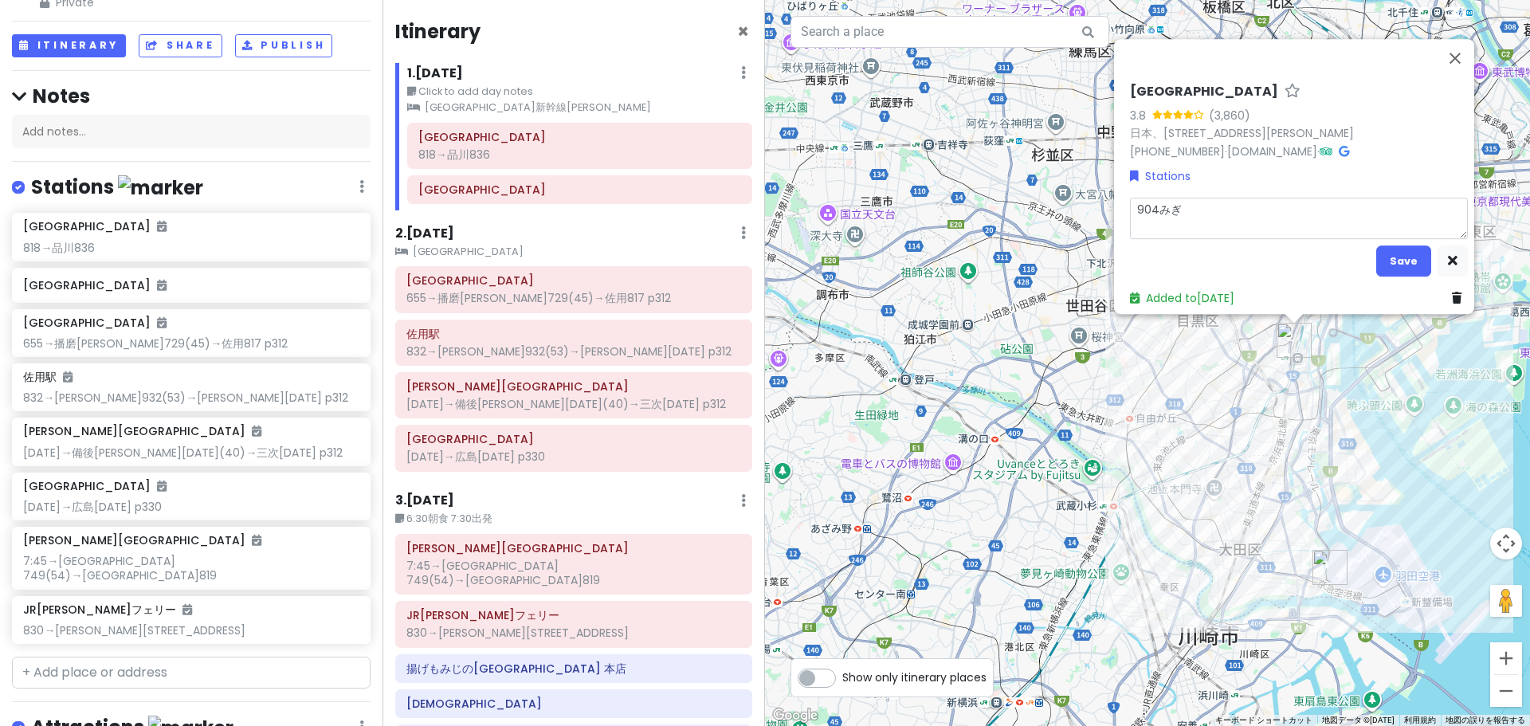
type textarea "904→"
type textarea "x"
type textarea "ｋ904→"
type textarea "x"
type textarea "こ904→"
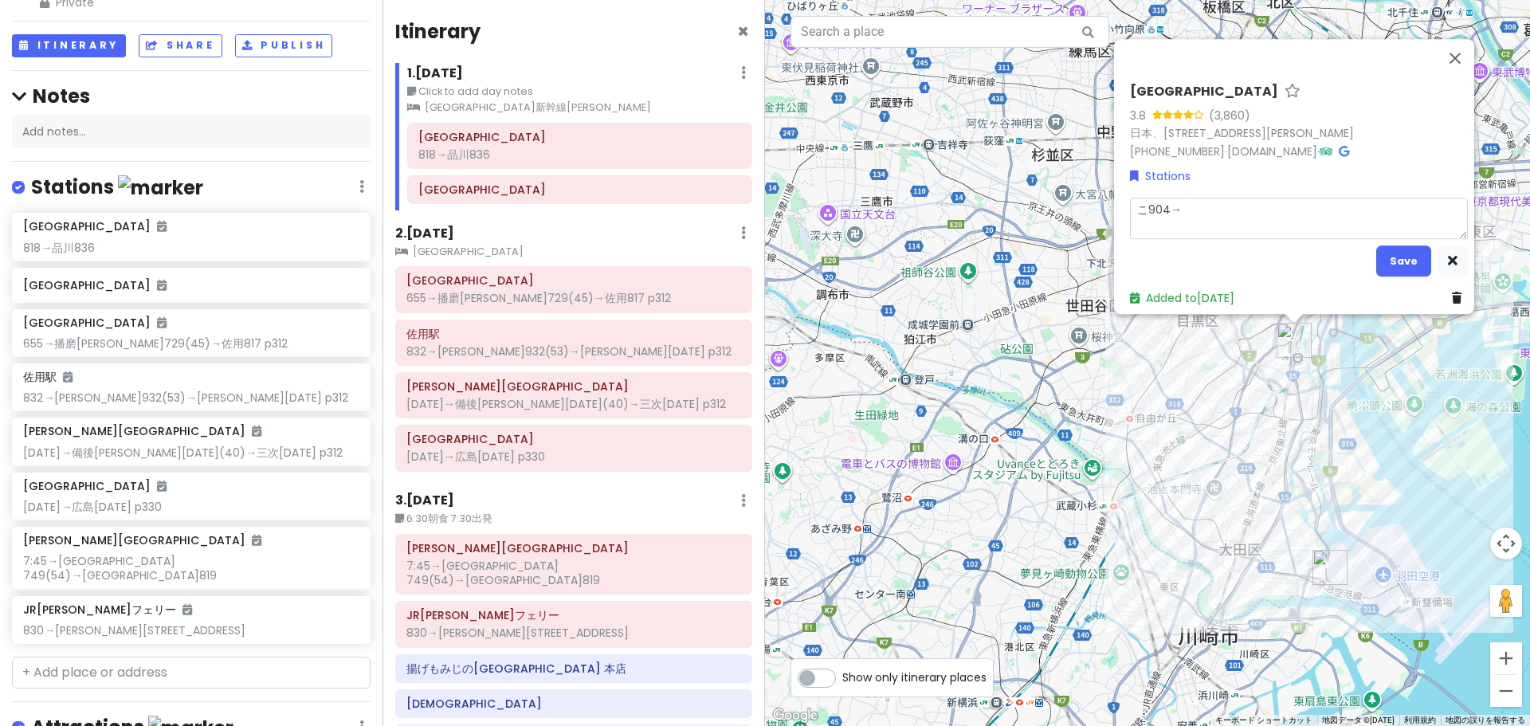
type textarea "x"
type textarea "こだ904→"
type textarea "x"
type textarea "こだｍ904→"
type textarea "x"
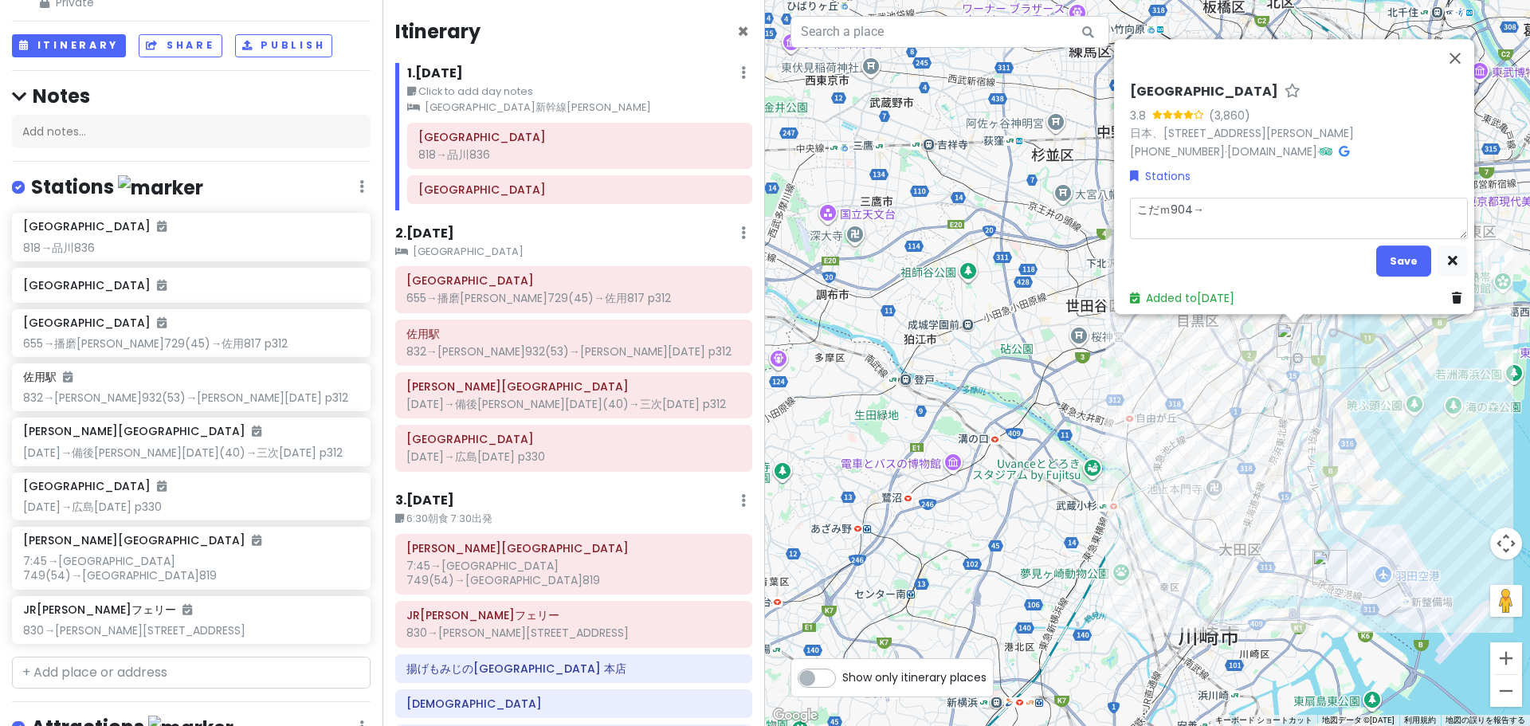
type textarea "こだま904→"
type textarea "x"
type textarea "こだま7904→"
type textarea "x"
type textarea "こだま71904→"
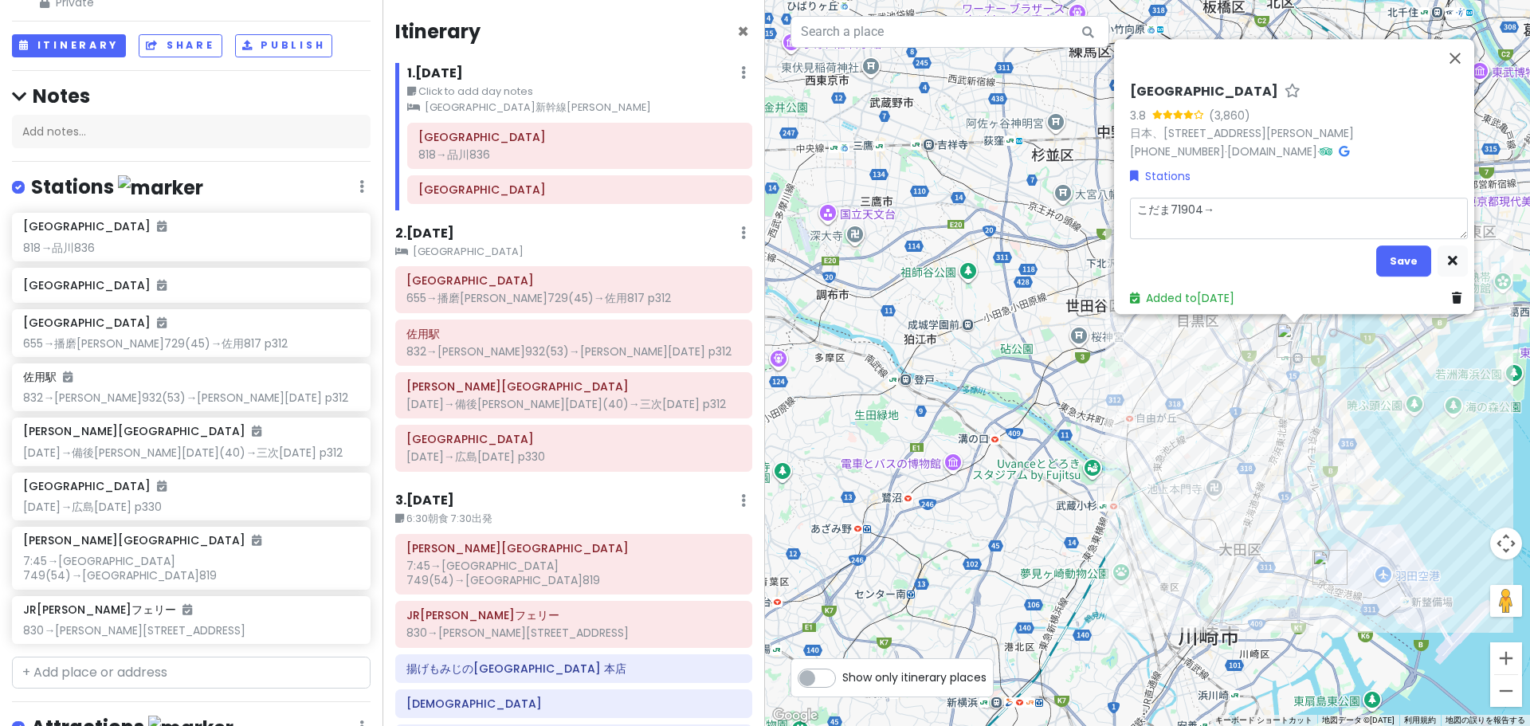
type textarea "x"
type textarea "こだま711904→"
type textarea "x"
type textarea "こだま711 904→"
type textarea "x"
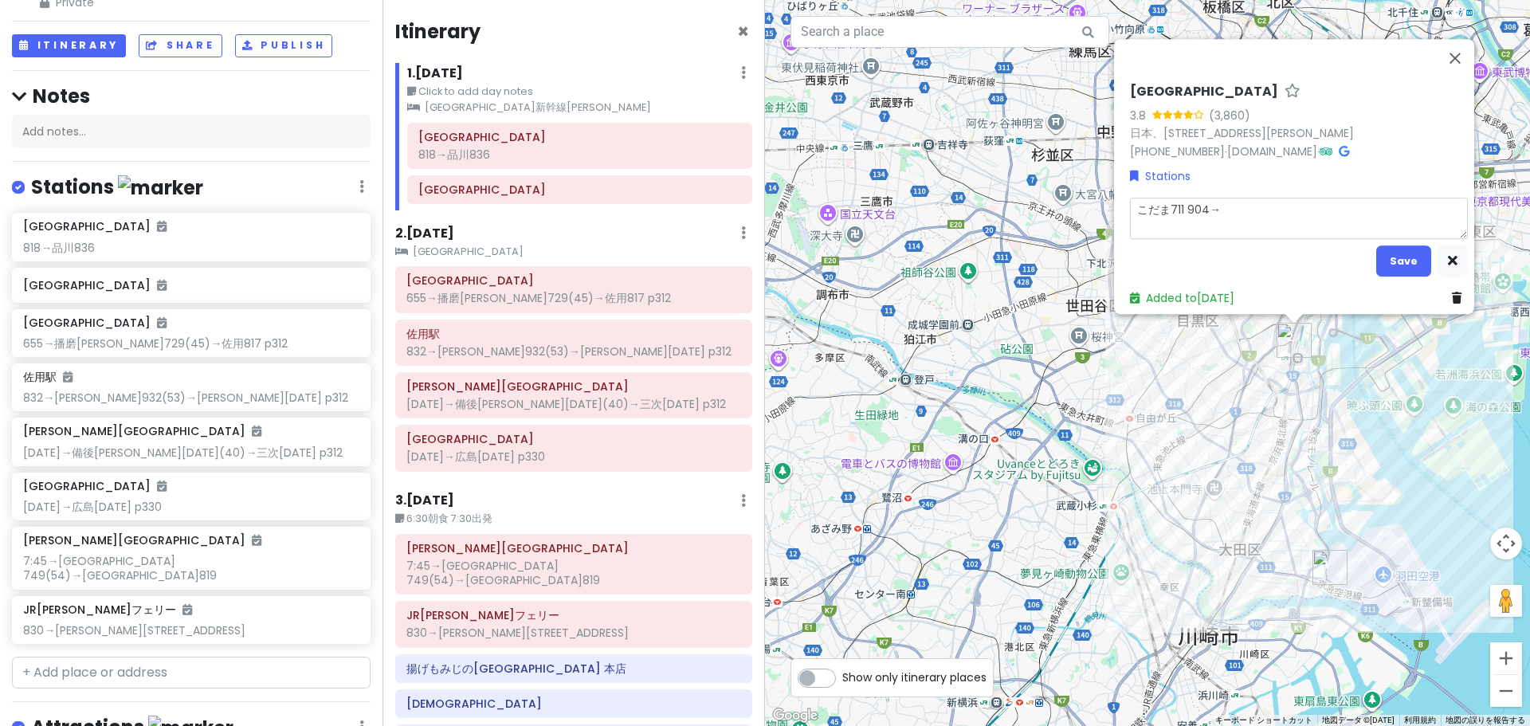
type textarea "こだま711 904→ｎ"
type textarea "x"
type textarea "こだま711 904→な"
type textarea "x"
type textarea "こだま711 904→なｇ"
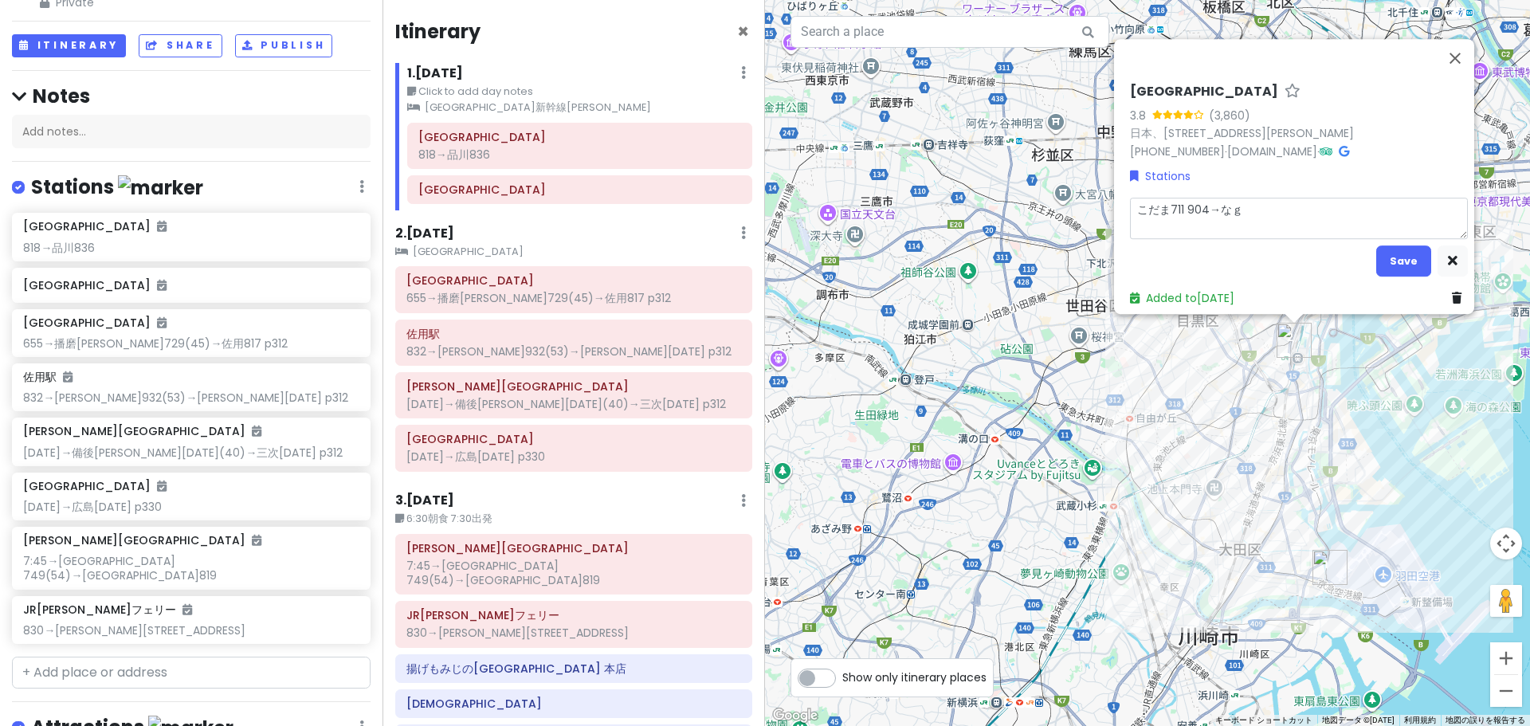
type textarea "x"
type textarea "こだま711 904→なご"
type textarea "x"
type textarea "こだま711 904→なごｙ"
type textarea "x"
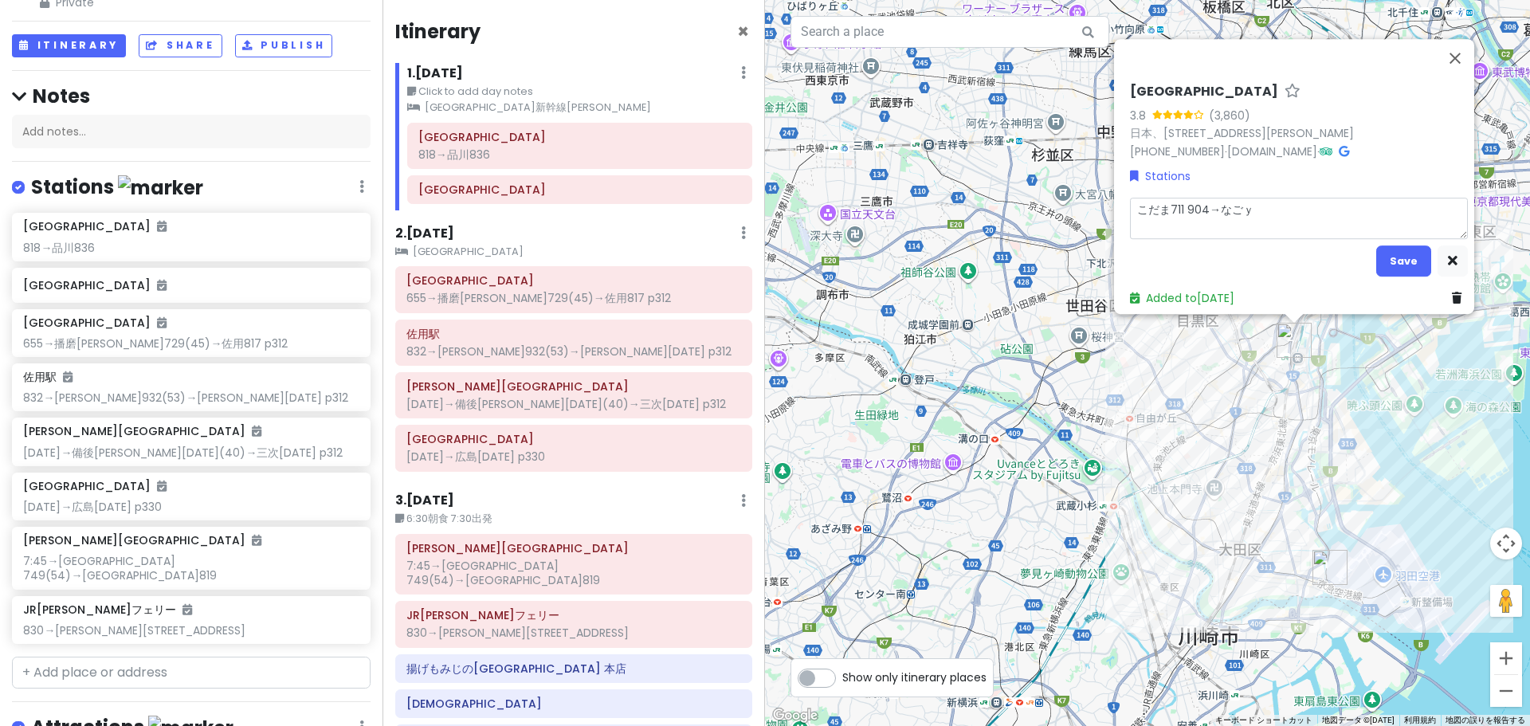
type textarea "こだま711 904→なごや"
type textarea "x"
type textarea "こだま711 904→名古屋"
type textarea "x"
type textarea "こだま711 904→名古屋1"
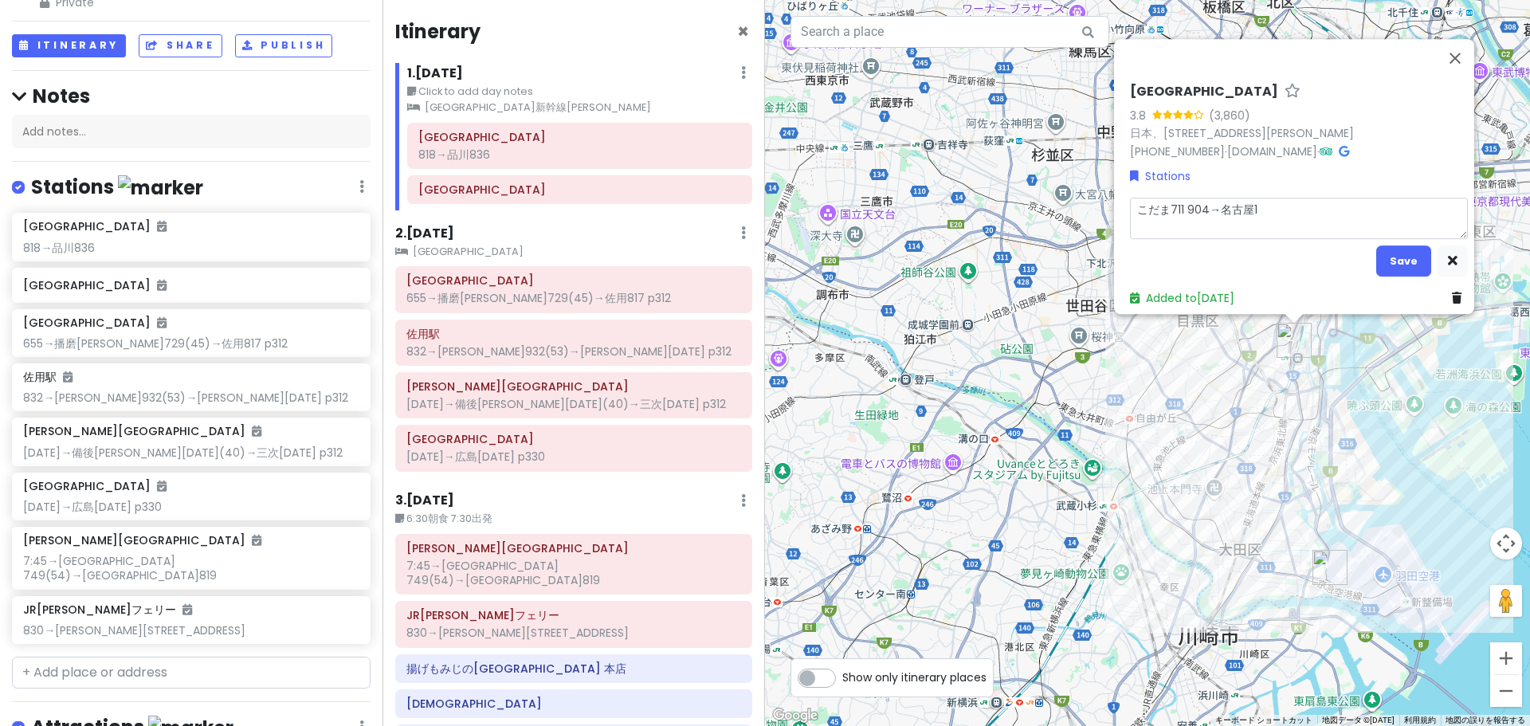
type textarea "x"
type textarea "こだま711 904→名古屋11"
type textarea "x"
type textarea "こだま711 904→名古屋113"
type textarea "x"
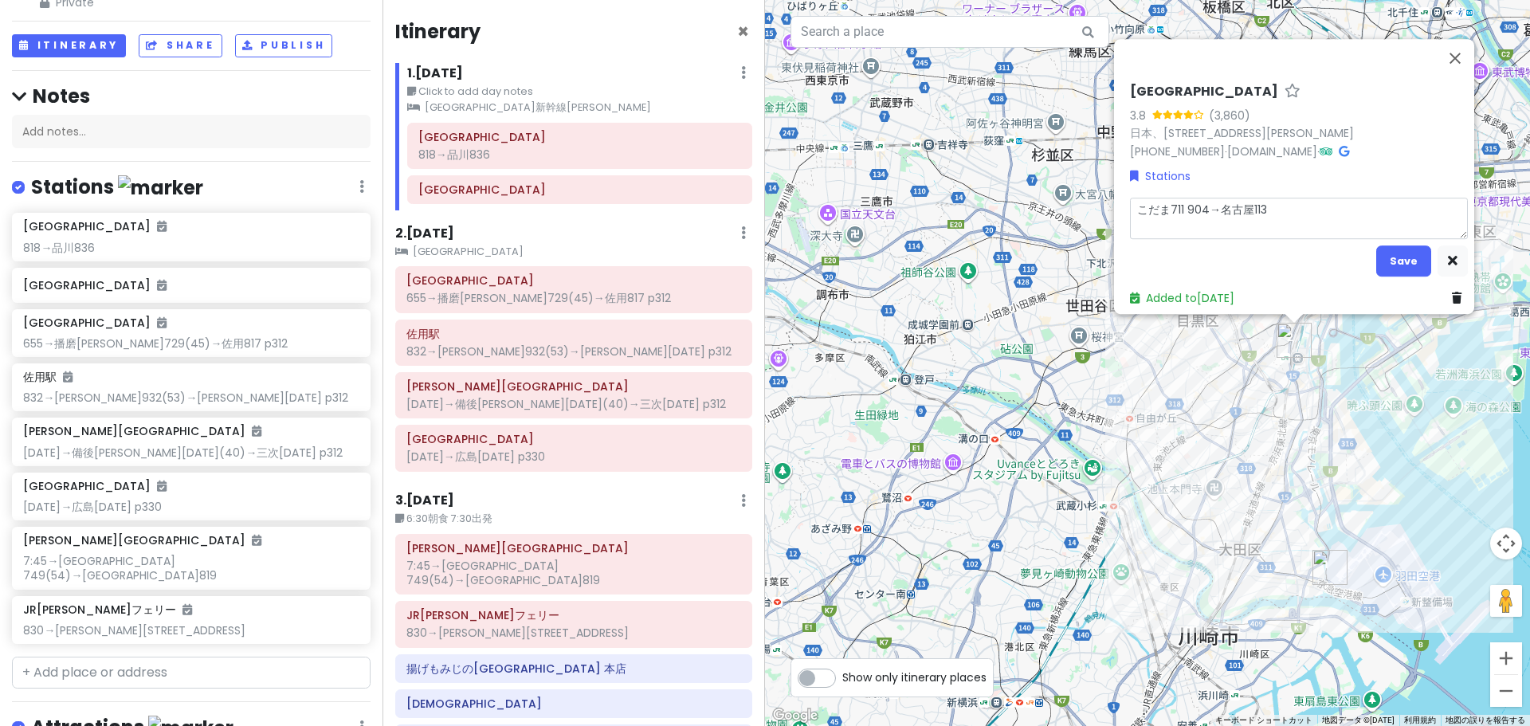
type textarea "こだま711 904→名古屋[DATE]"
type textarea "x"
type textarea "こだま711 904→名古屋[DATE]"
type textarea "x"
type textarea "こだま711 904→名古屋[DATE] o"
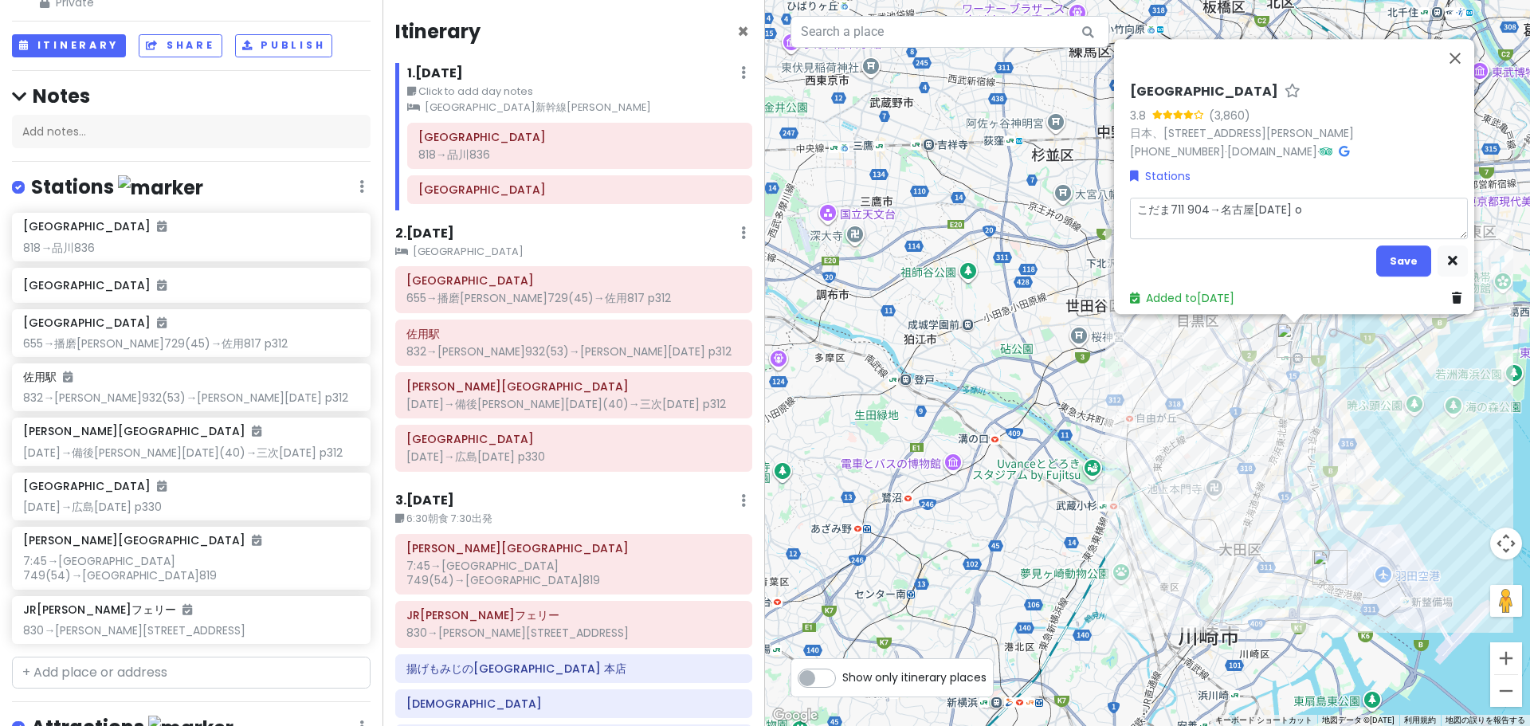
type textarea "x"
type textarea "こだま711 904→名古屋[DATE] or"
type textarea "x"
type textarea "こだま711 904→名古屋[DATE] or"
type textarea "x"
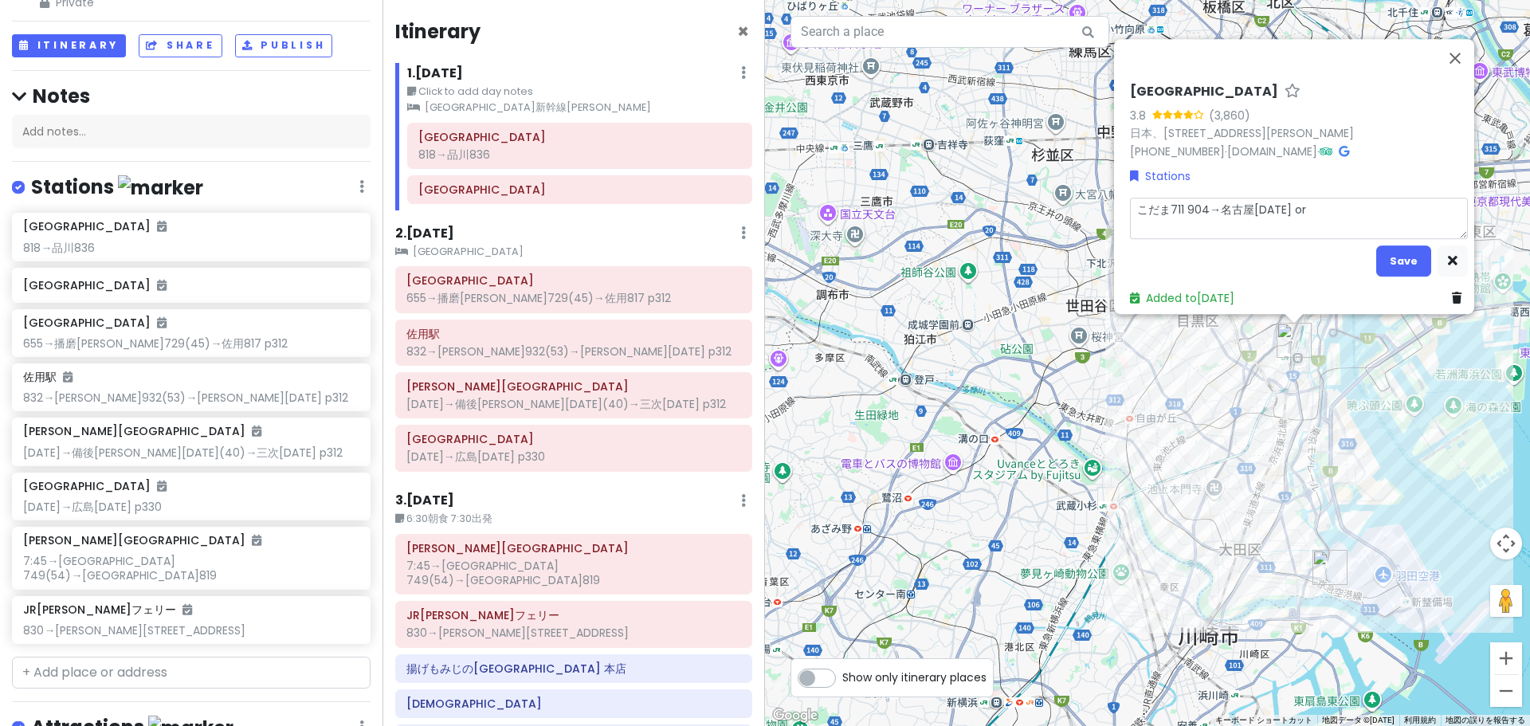
type textarea "こだま711 904→名古屋[DATE] or ｓ"
type textarea "x"
type textarea "こだま711 904→名古屋[DATE] or し"
type textarea "x"
type textarea "こだま711 904→名古屋[DATE] or しｎ"
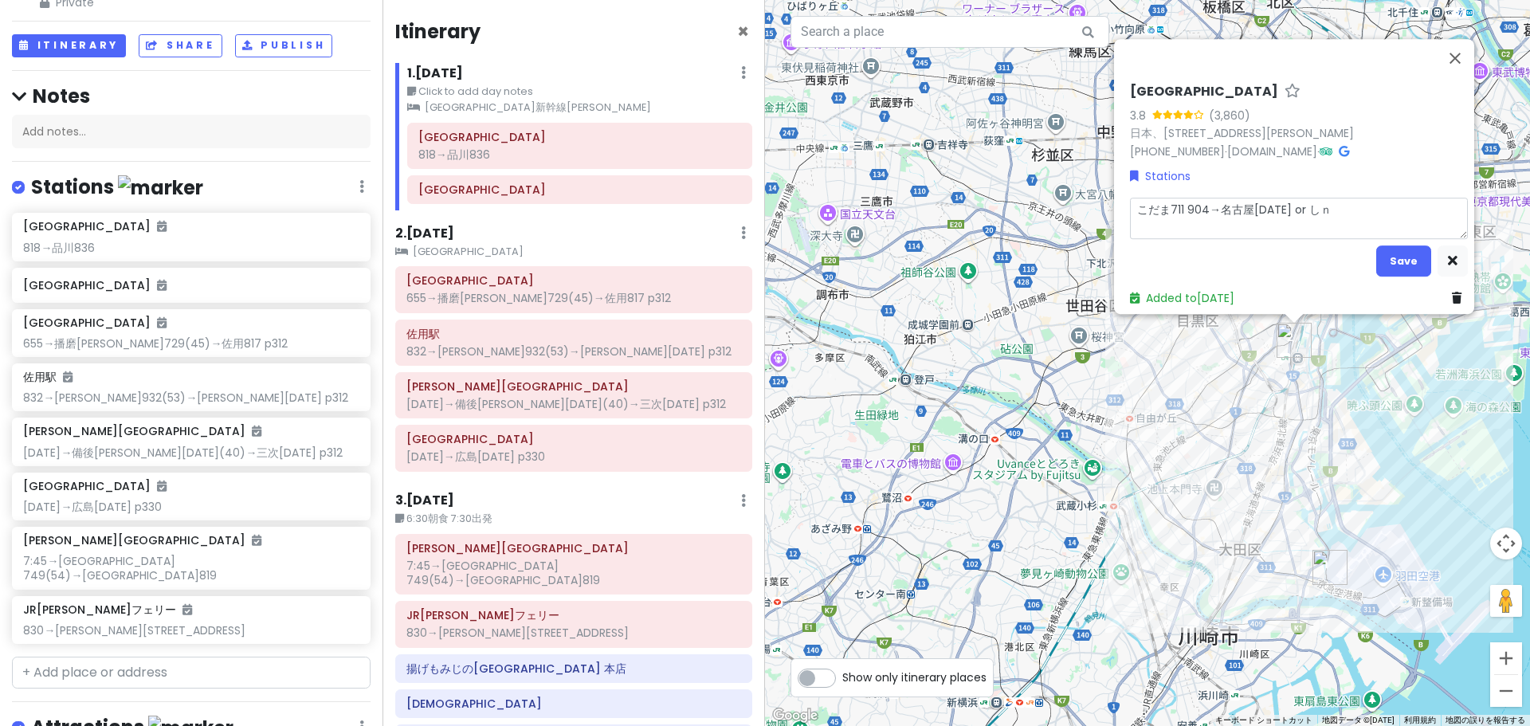
type textarea "x"
type textarea "こだま711 904→名古屋[DATE] or しん"
type textarea "x"
type textarea "こだま711 904→名古屋[DATE] or しんお"
type textarea "x"
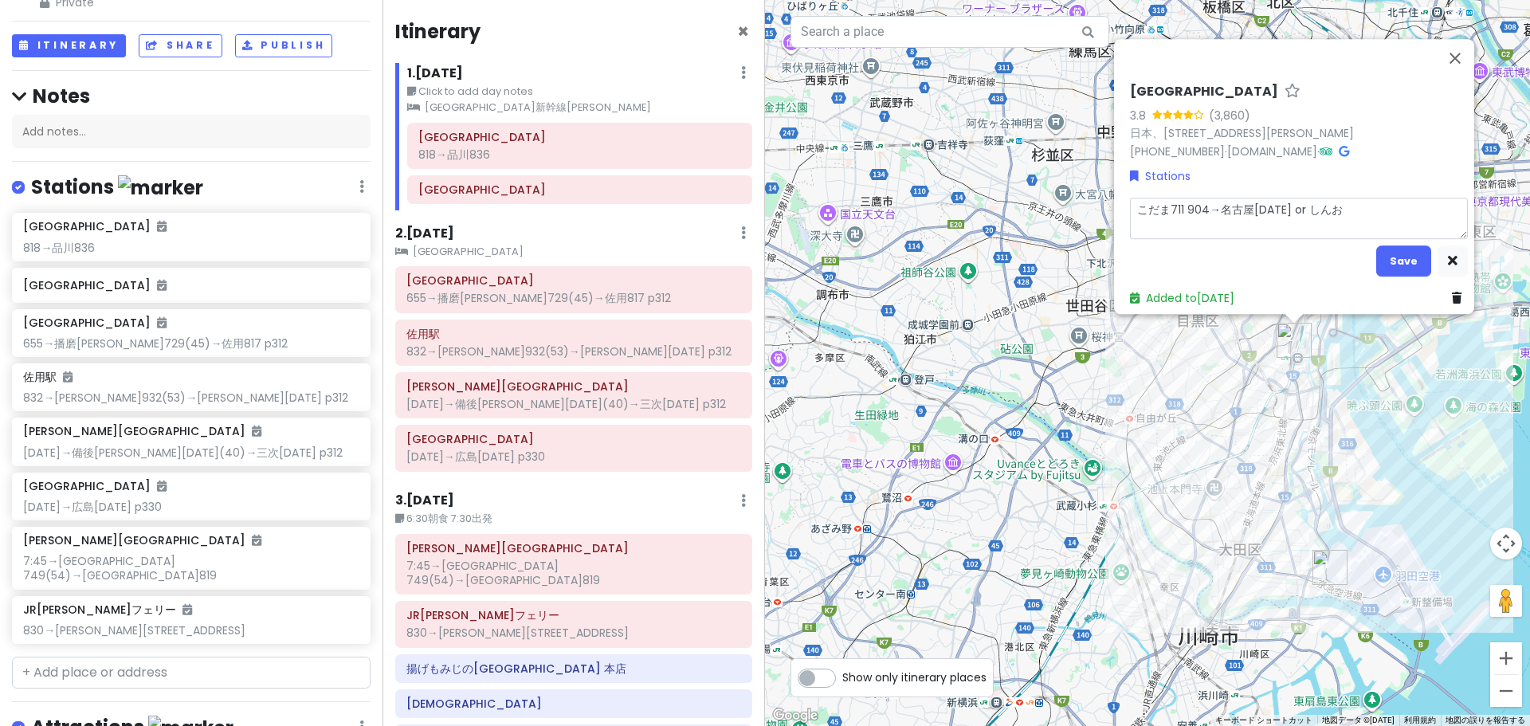
type textarea "こだま711 904→名古屋[DATE] or [PERSON_NAME]"
type textarea "x"
type textarea "こだま711 904→名古屋[DATE] or [PERSON_NAME]"
type textarea "x"
type textarea "こだま711 904→名古屋[DATE] or [PERSON_NAME]"
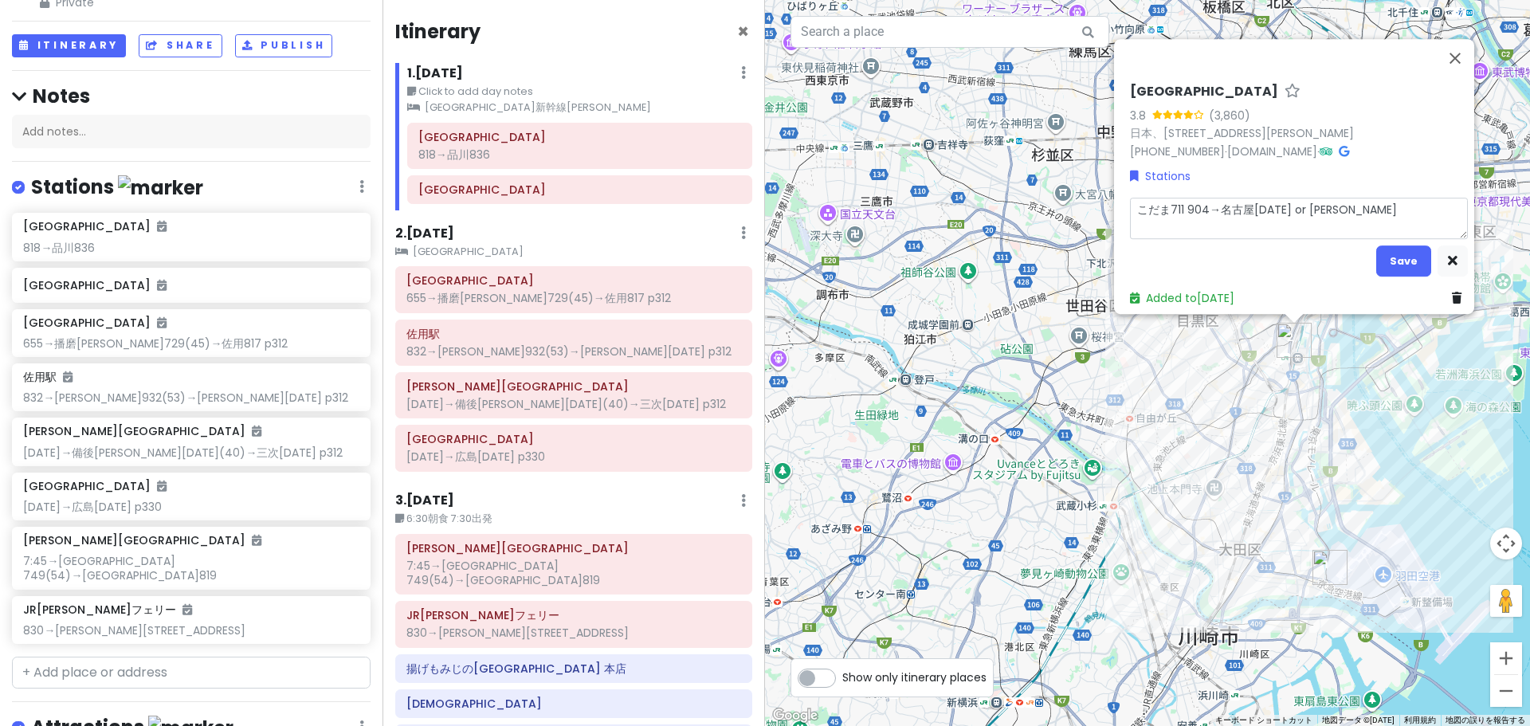
type textarea "x"
type textarea "こだま711 904→名古屋[DATE] or [PERSON_NAME]"
type textarea "x"
type textarea "こだま711 904→名古屋[DATE] or [PERSON_NAME]"
type textarea "x"
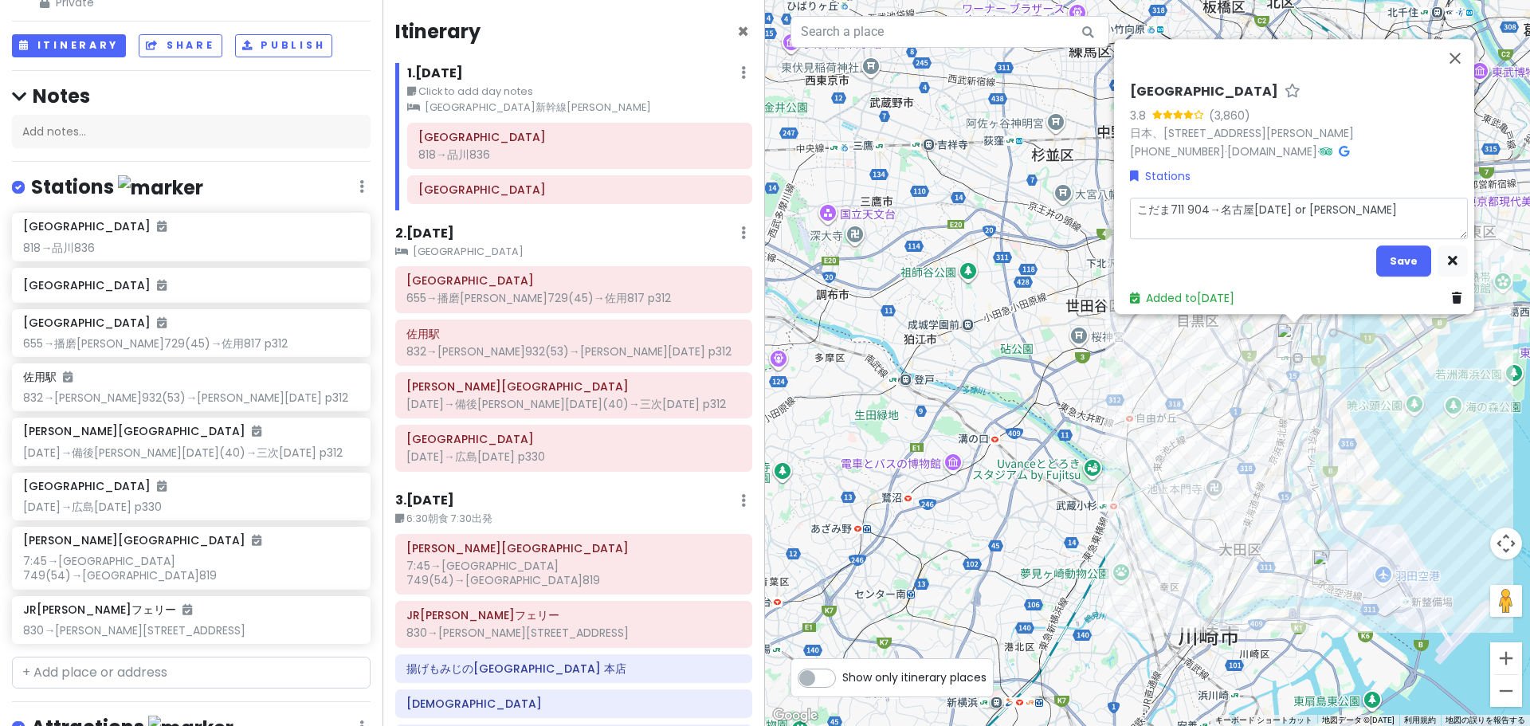
type textarea "こだま711 904→[GEOGRAPHIC_DATA][DATE] or 新大阪"
type textarea "x"
type textarea "こだま711 904→[GEOGRAPHIC_DATA][DATE] or 新大阪1"
type textarea "x"
type textarea "こだま711 904→名古屋[DATE] or 新大阪12"
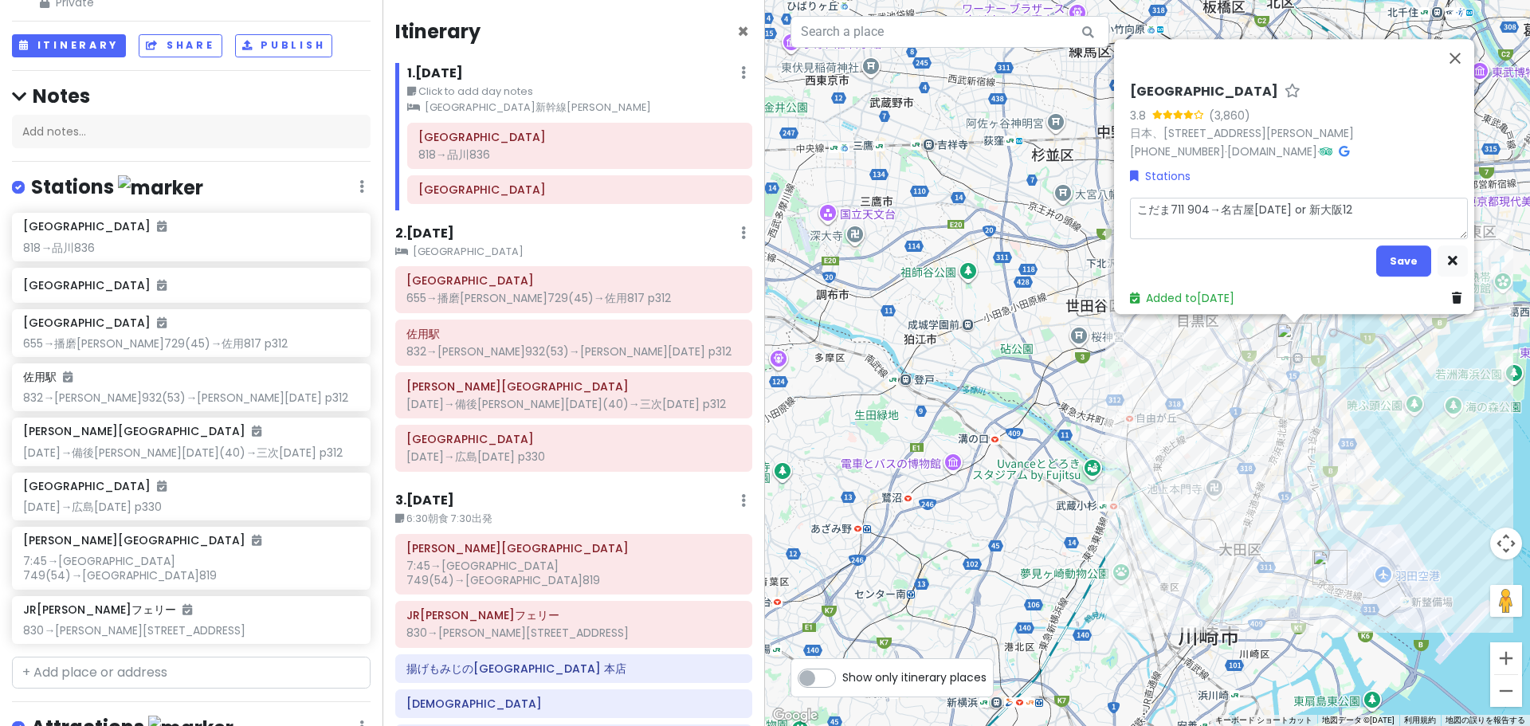
type textarea "x"
type textarea "こだま711 904→名古屋[DATE] or 新大阪125"
type textarea "x"
type textarea "こだま711 904→名古屋[DATE] or 新大阪[DATE]"
type textarea "x"
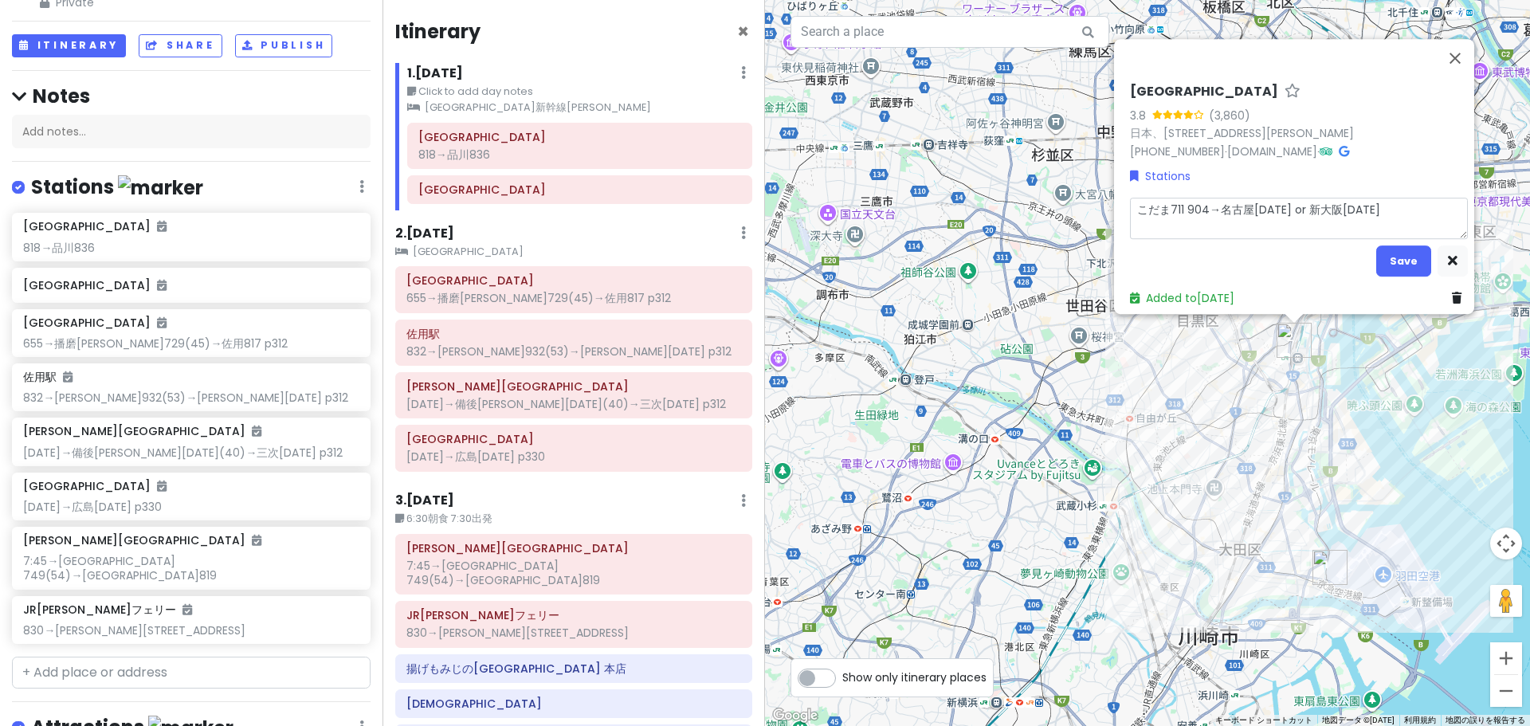
type textarea "こだま711 904→名古屋[DATE] or 新大阪[DATE]"
type textarea "x"
type textarea "こだま711 904→名古屋[DATE] or 新大阪[DATE] p"
type textarea "x"
type textarea "こだま711 904→名古屋[DATE] or 新大阪[DATE] p3"
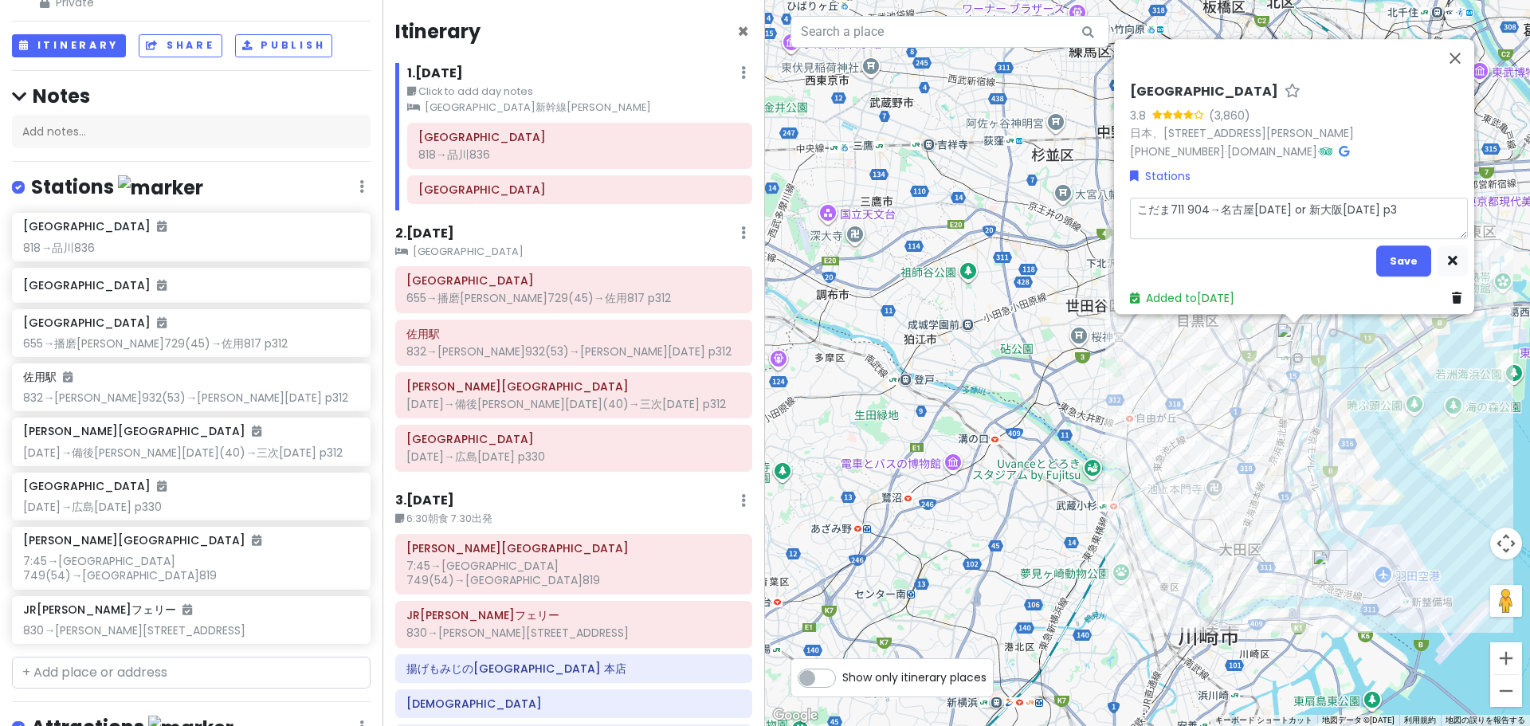
type textarea "x"
type textarea "こだま711 904→[GEOGRAPHIC_DATA][DATE] or 新大阪[DATE] p37"
click at [1395, 248] on button "Save" at bounding box center [1403, 260] width 55 height 31
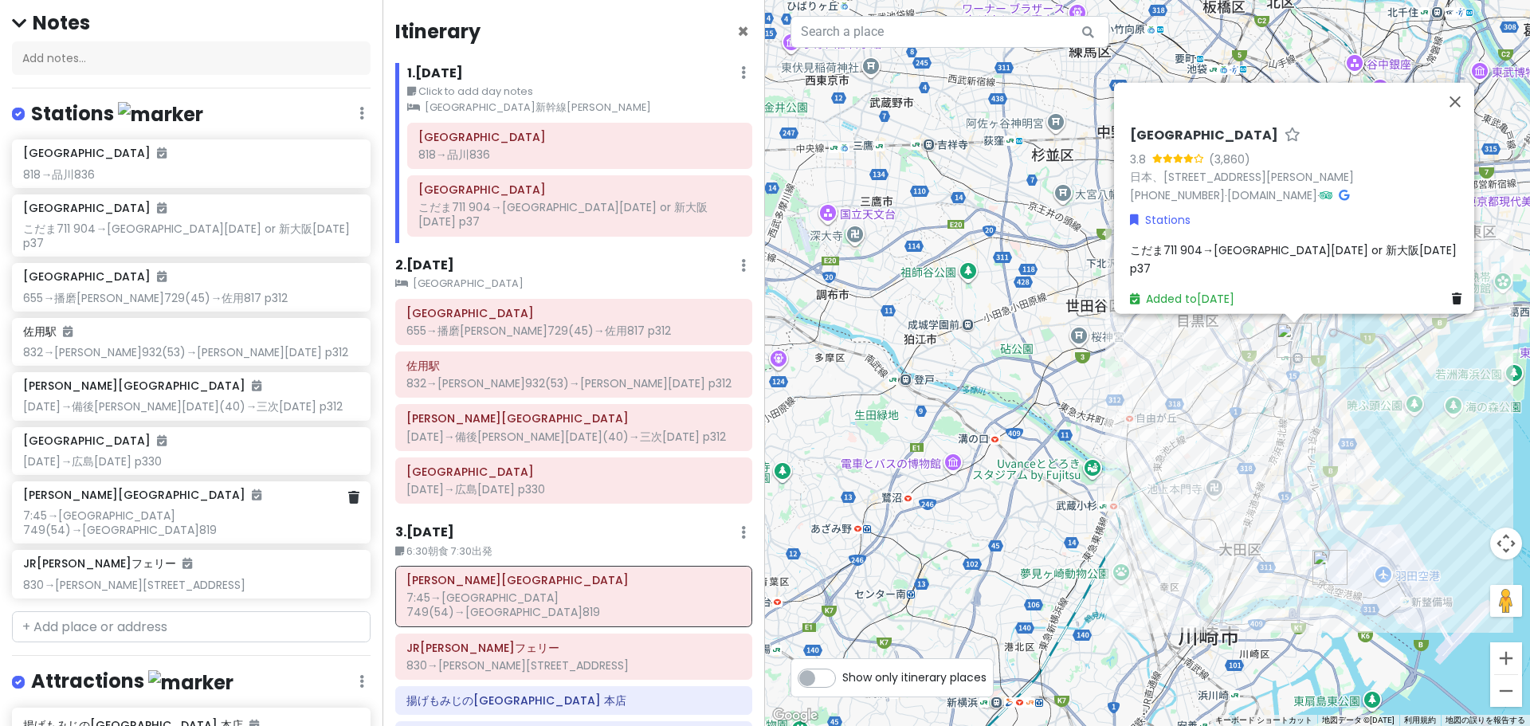
scroll to position [211, 0]
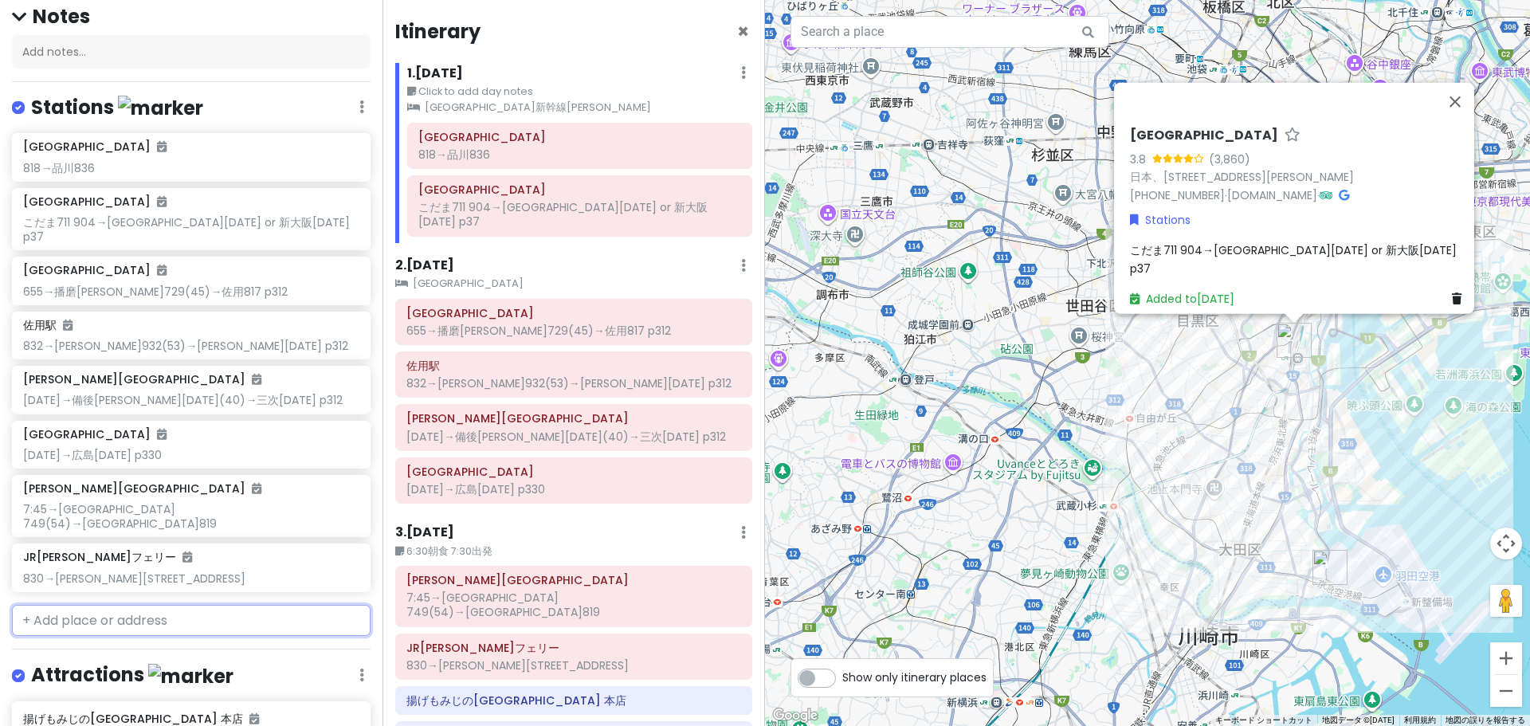
click at [170, 605] on input "text" at bounding box center [191, 621] width 359 height 32
type input "[GEOGRAPHIC_DATA]"
click at [60, 649] on span "[GEOGRAPHIC_DATA]" at bounding box center [97, 657] width 131 height 16
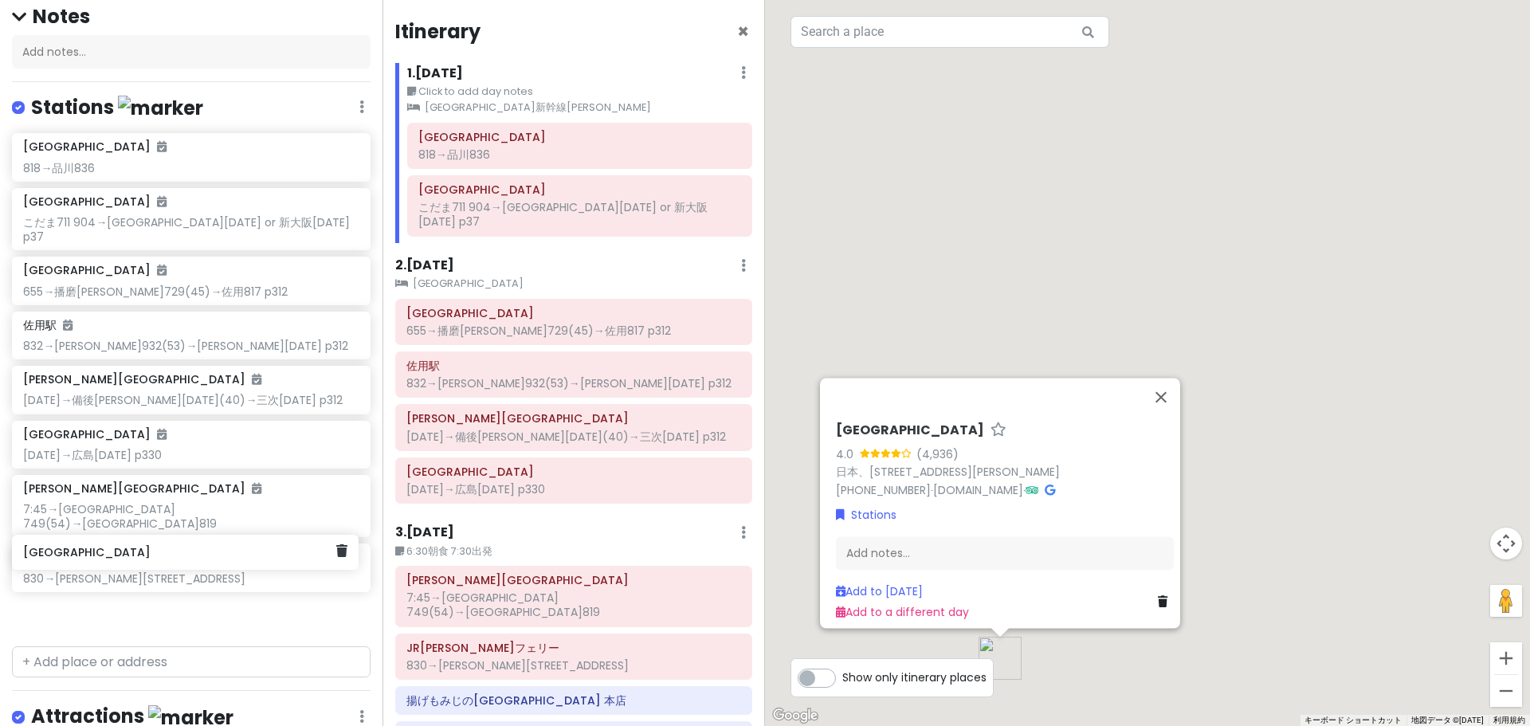
scroll to position [212, 0]
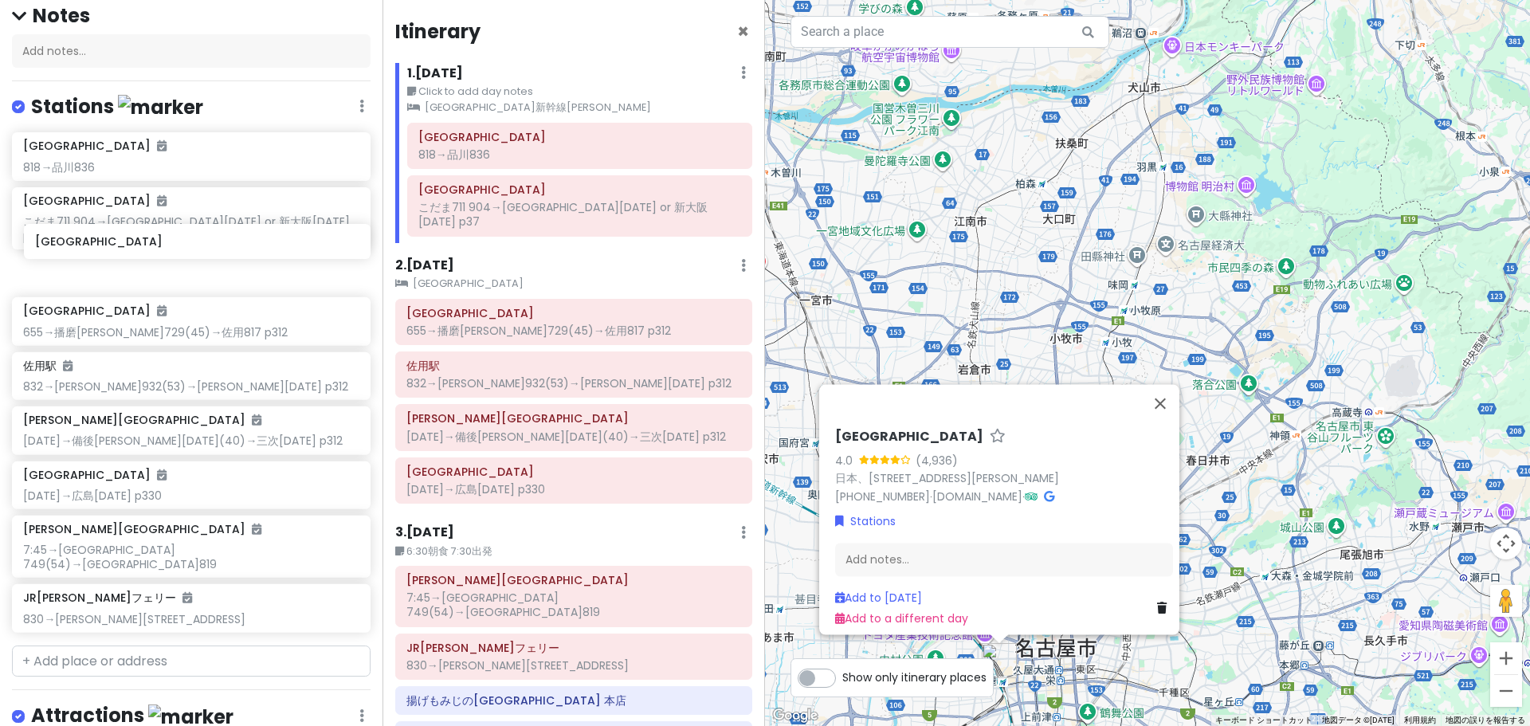
drag, startPoint x: 93, startPoint y: 560, endPoint x: 105, endPoint y: 249, distance: 311.0
click at [105, 249] on div "[GEOGRAPHIC_DATA] 818→[GEOGRAPHIC_DATA]711 904→[GEOGRAPHIC_DATA][DATE] or 新大阪[D…" at bounding box center [191, 385] width 383 height 506
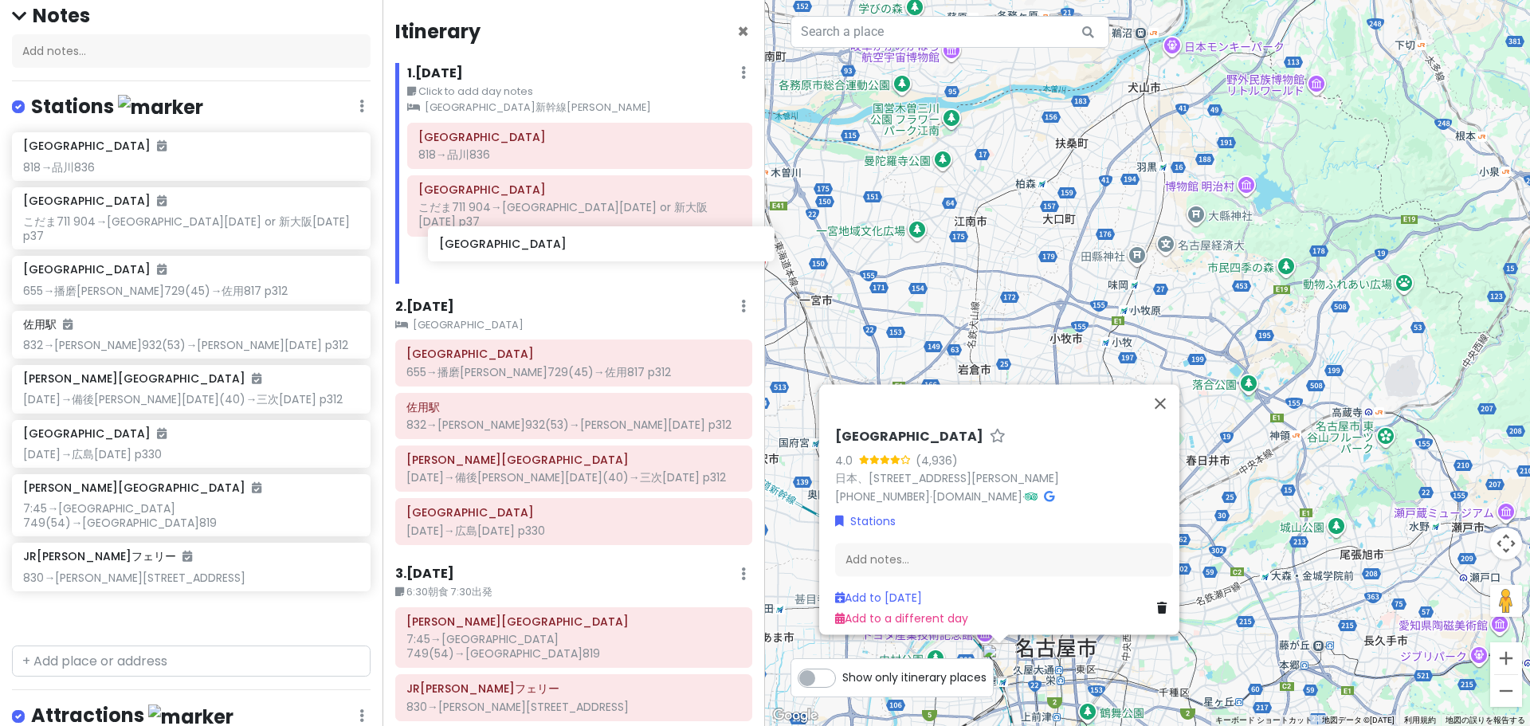
drag, startPoint x: 144, startPoint y: 233, endPoint x: 560, endPoint y: 253, distance: 416.4
click at [560, 253] on div "'25夏 青春18きっぷ旅行｜[PERSON_NAME]線・芸備線 Private Change Dates Make a Copy Delete Trip …" at bounding box center [765, 363] width 1530 height 726
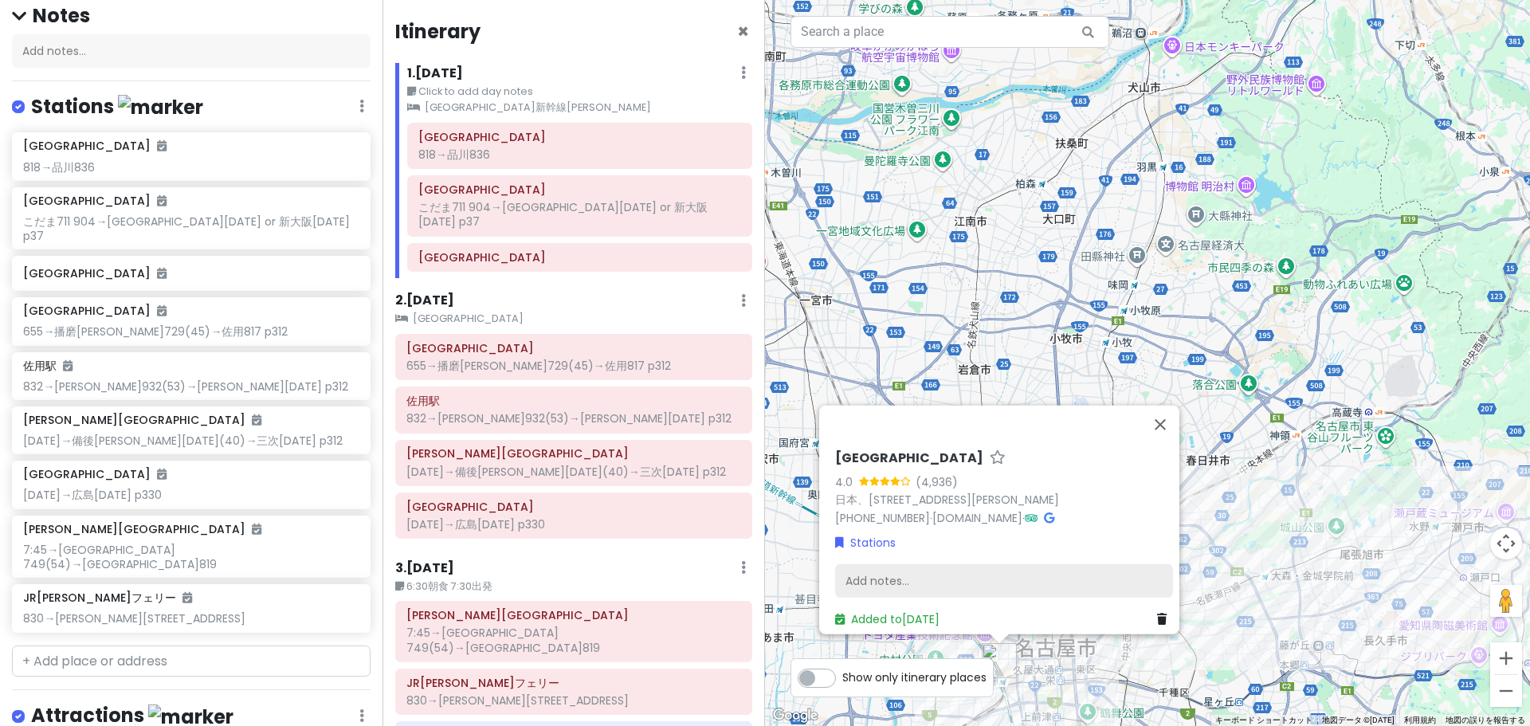
click at [959, 579] on div "Add notes..." at bounding box center [1004, 580] width 338 height 33
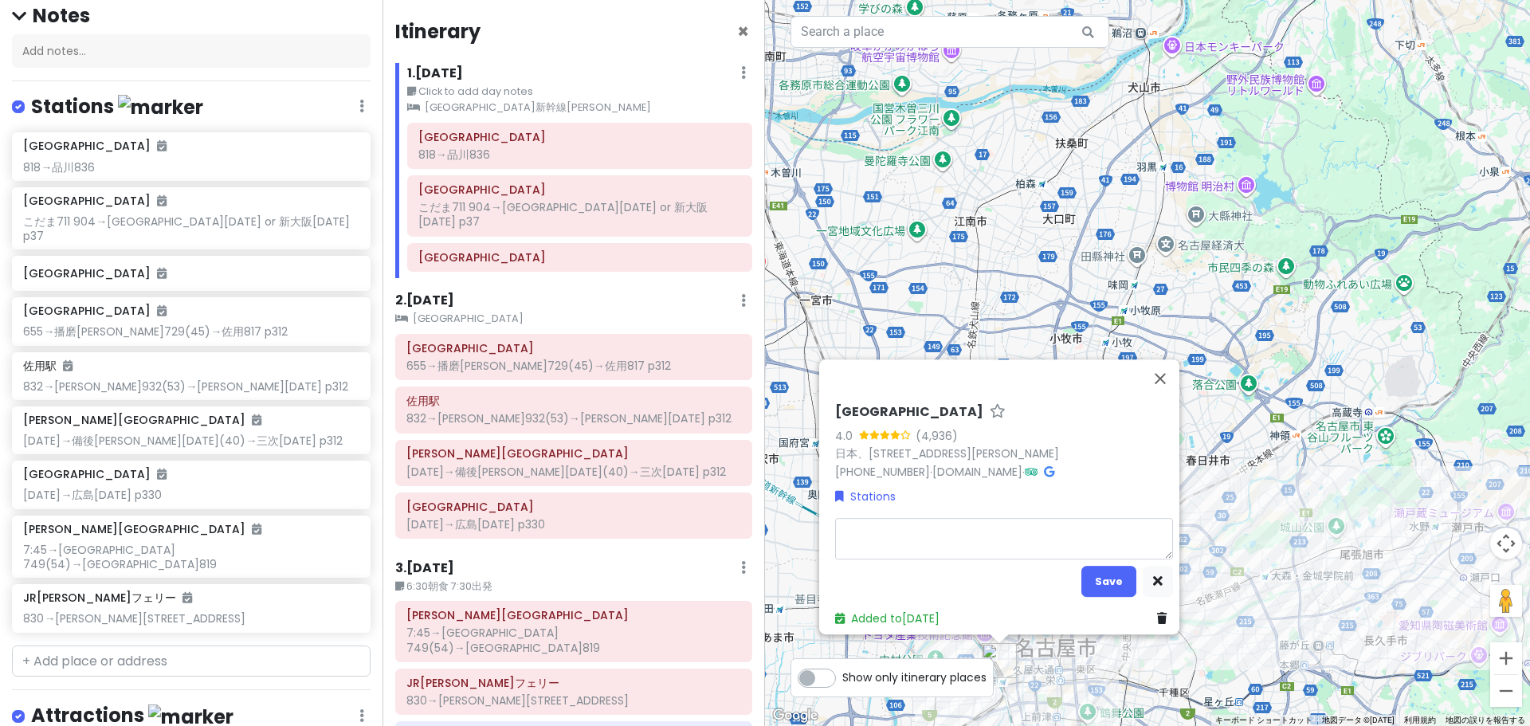
type textarea "x"
type textarea "1"
type textarea "x"
type textarea "12"
type textarea "x"
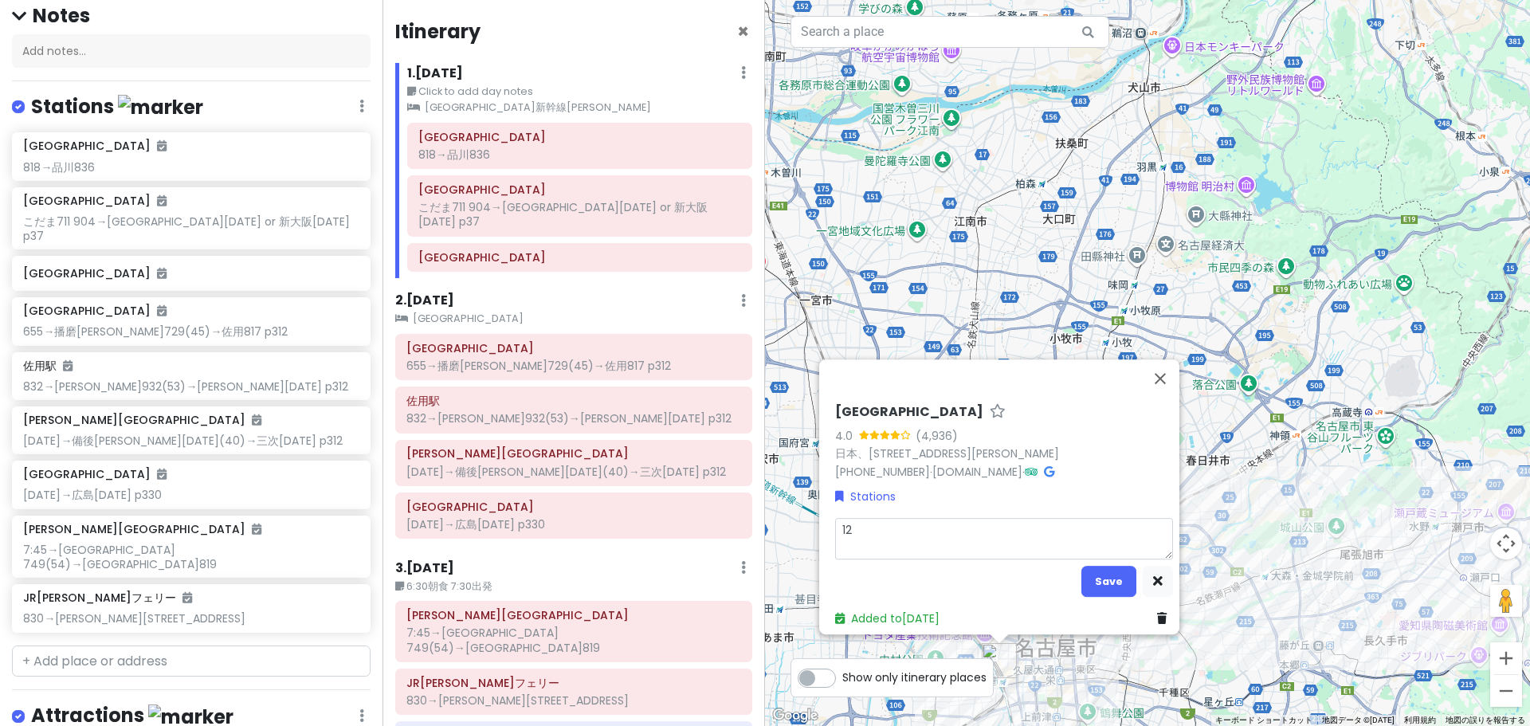
type textarea "120"
type textarea "x"
type textarea "[DATE]"
type textarea "x"
type textarea "1206ｍ"
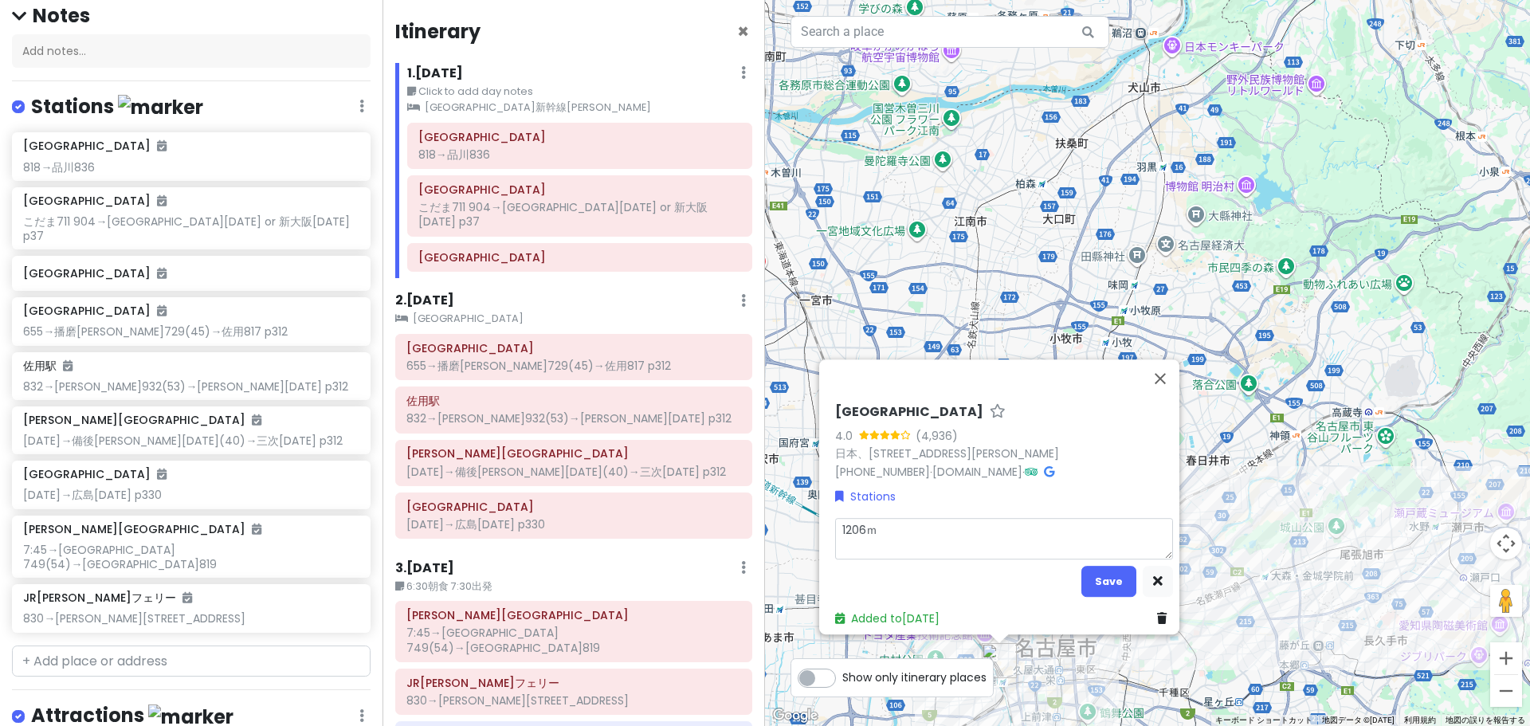
type textarea "x"
type textarea "[DATE]み"
type textarea "x"
type textarea "[DATE]みｇ"
type textarea "x"
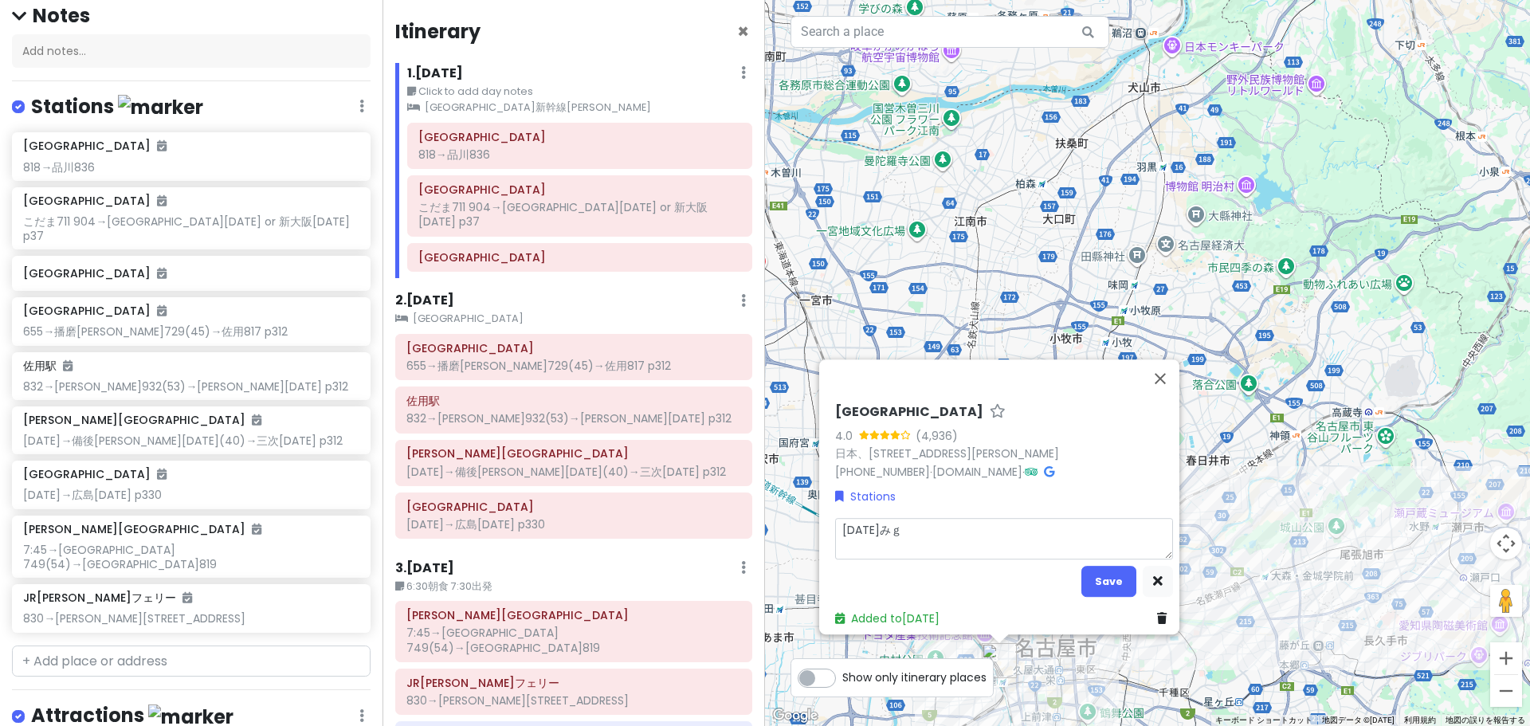
type textarea "[DATE]みぎ"
type textarea "x"
type textarea "[DATE]→"
type textarea "x"
type textarea "[DATE]→ｋ"
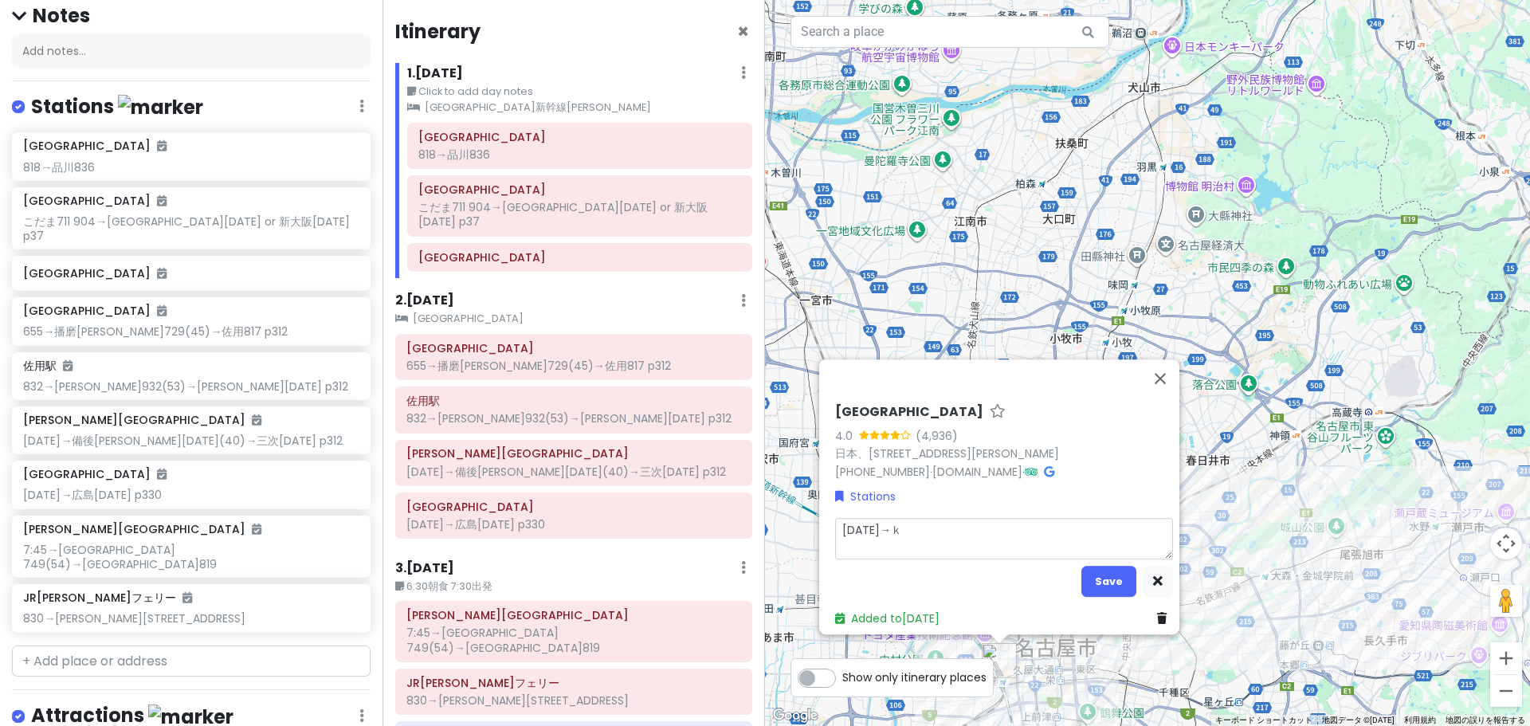
type textarea "x"
type textarea "[DATE]→か"
type textarea "x"
type textarea "[DATE]→かｙ"
type textarea "x"
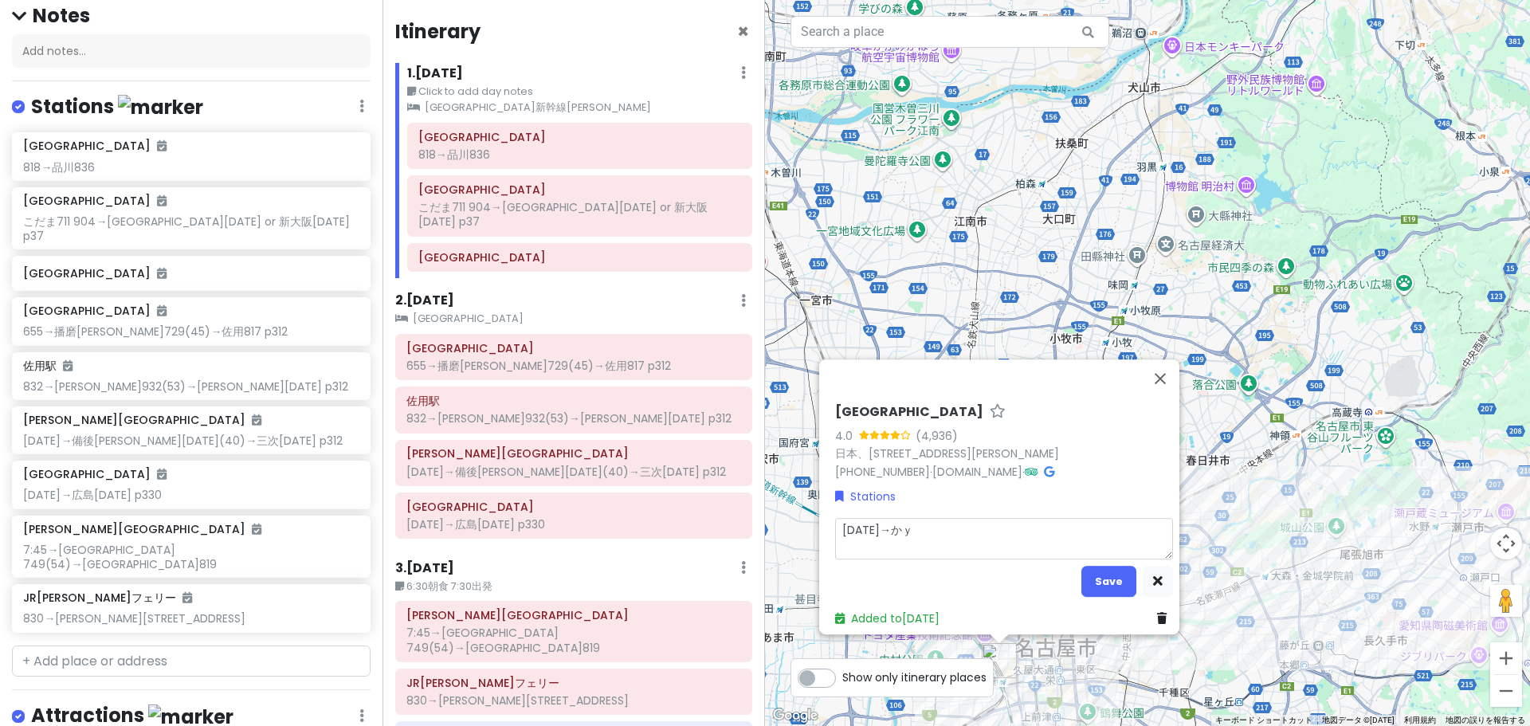
type textarea "[DATE]→か"
type textarea "x"
type textarea "[DATE]→かｍ"
type textarea "x"
type textarea "[DATE]→かめ"
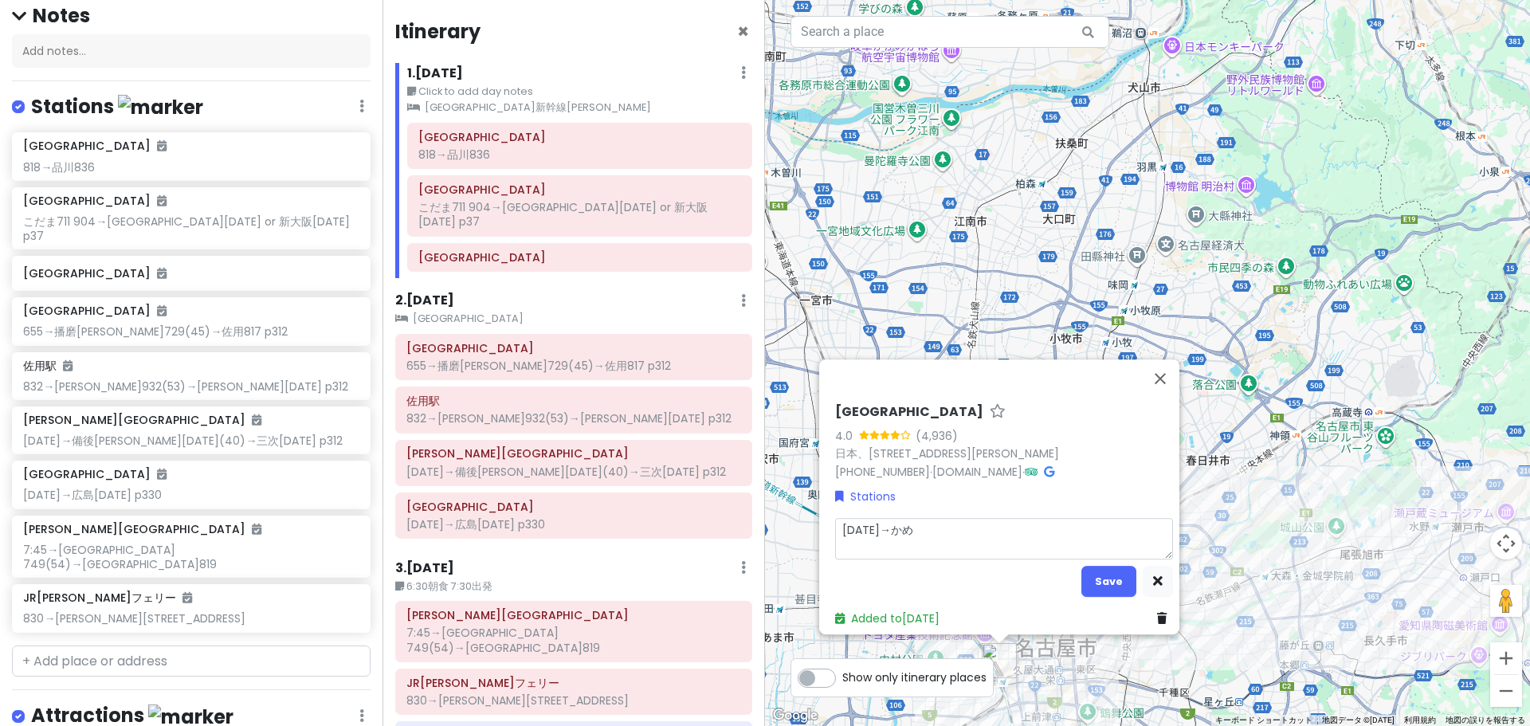
type textarea "x"
type textarea "[DATE]→かめｙ"
type textarea "x"
type textarea "[DATE]→かめや"
type textarea "x"
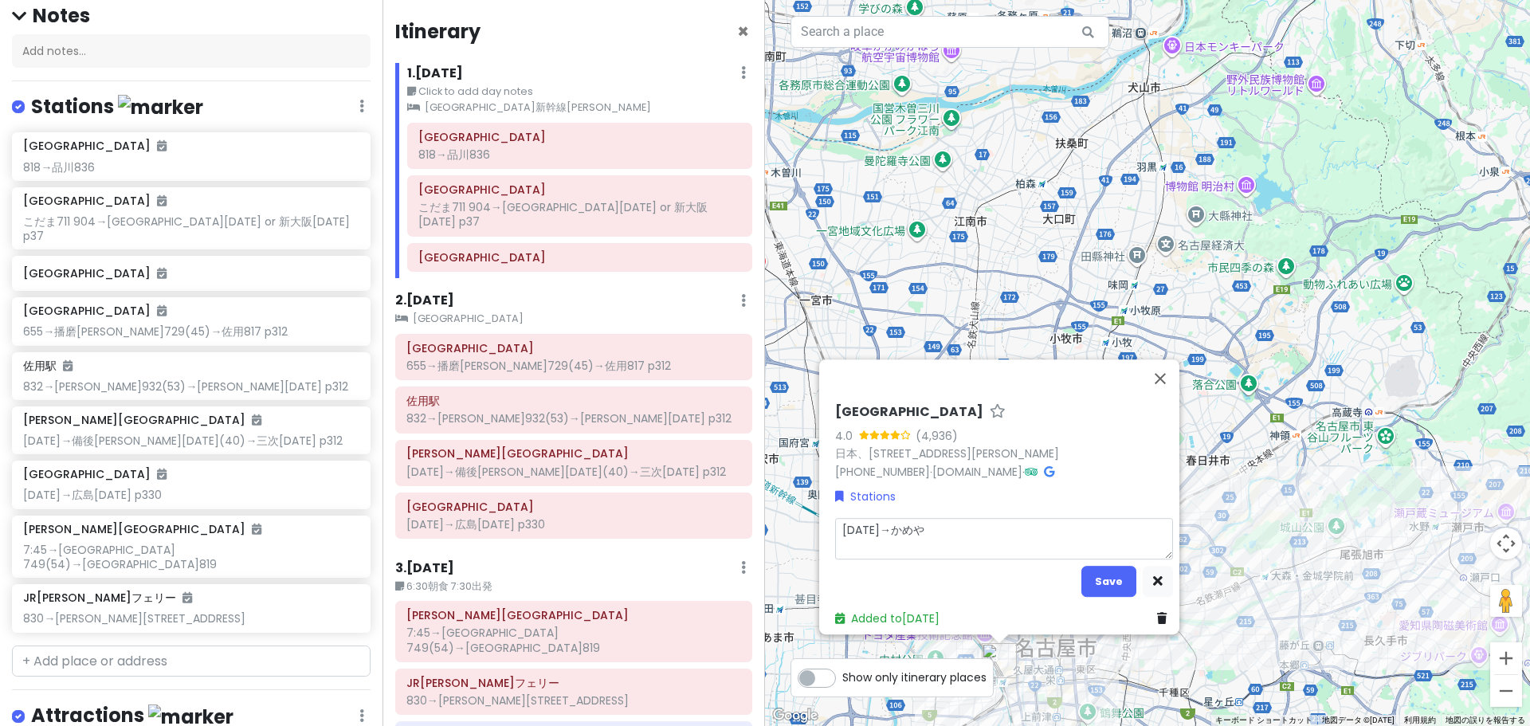
type textarea "[DATE]→かめやｍ"
type textarea "x"
type textarea "[DATE]→かめやま"
type textarea "x"
type textarea "[DATE]→[PERSON_NAME]"
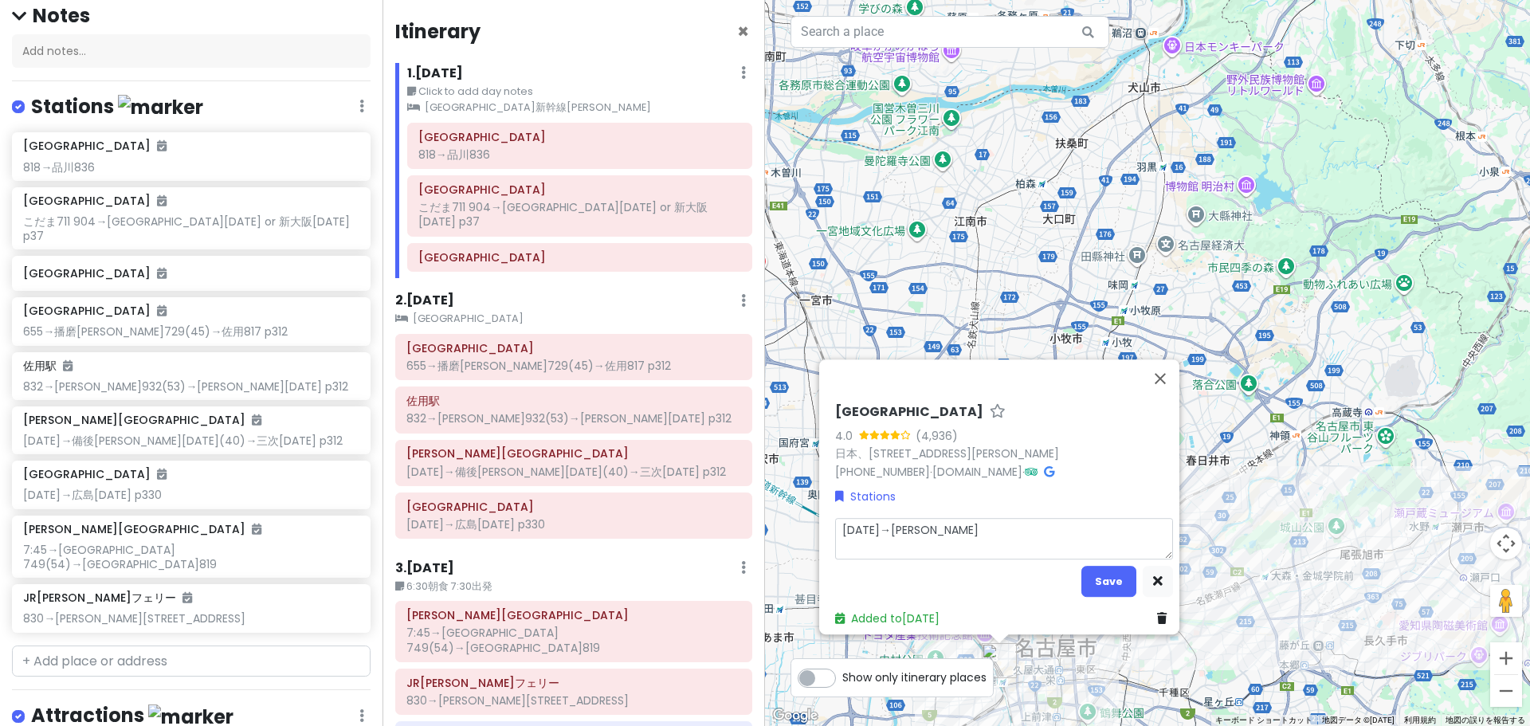
type textarea "x"
type textarea "[DATE]→[PERSON_NAME]1"
type textarea "x"
type textarea "[DATE]→[PERSON_NAME]13"
type textarea "x"
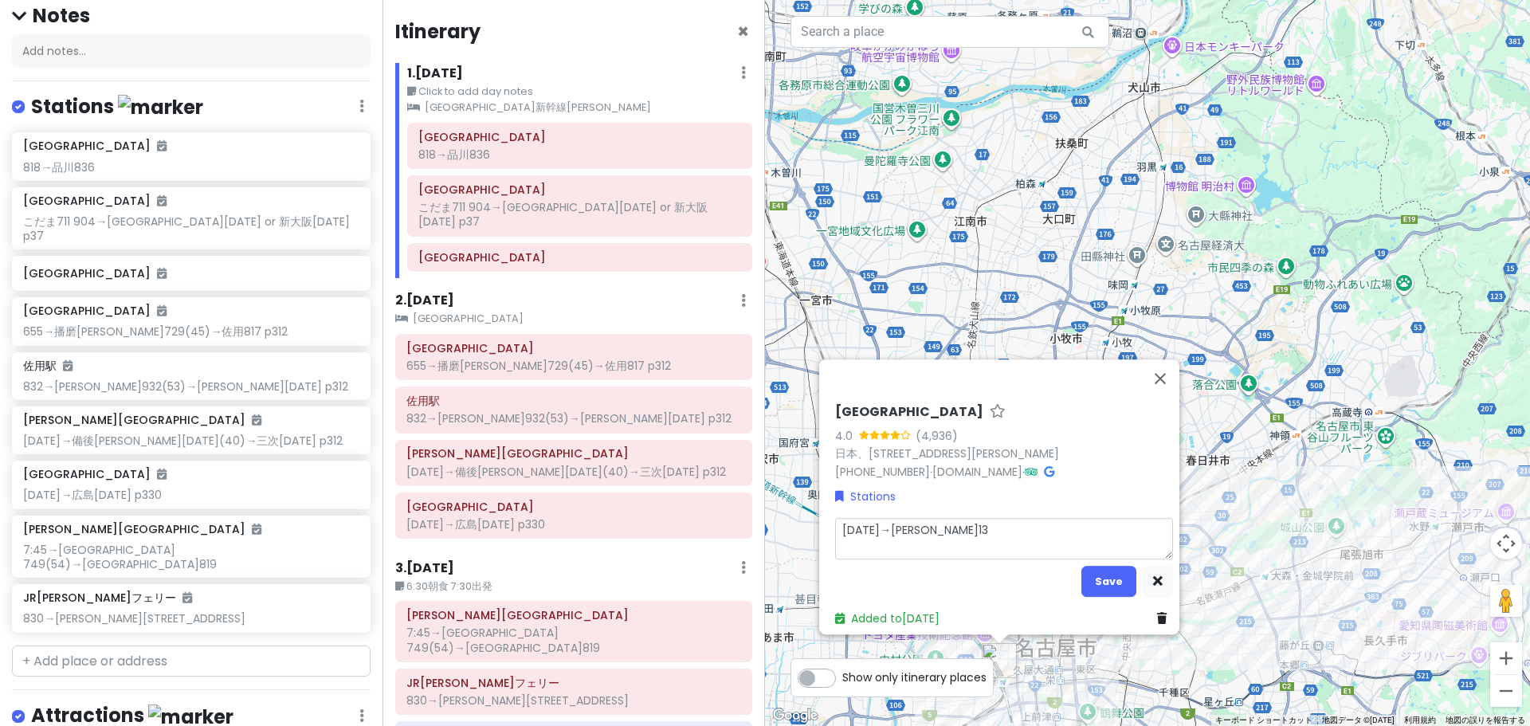
type textarea "[DATE]→[PERSON_NAME]130"
click at [1114, 575] on button "Save" at bounding box center [1108, 581] width 55 height 31
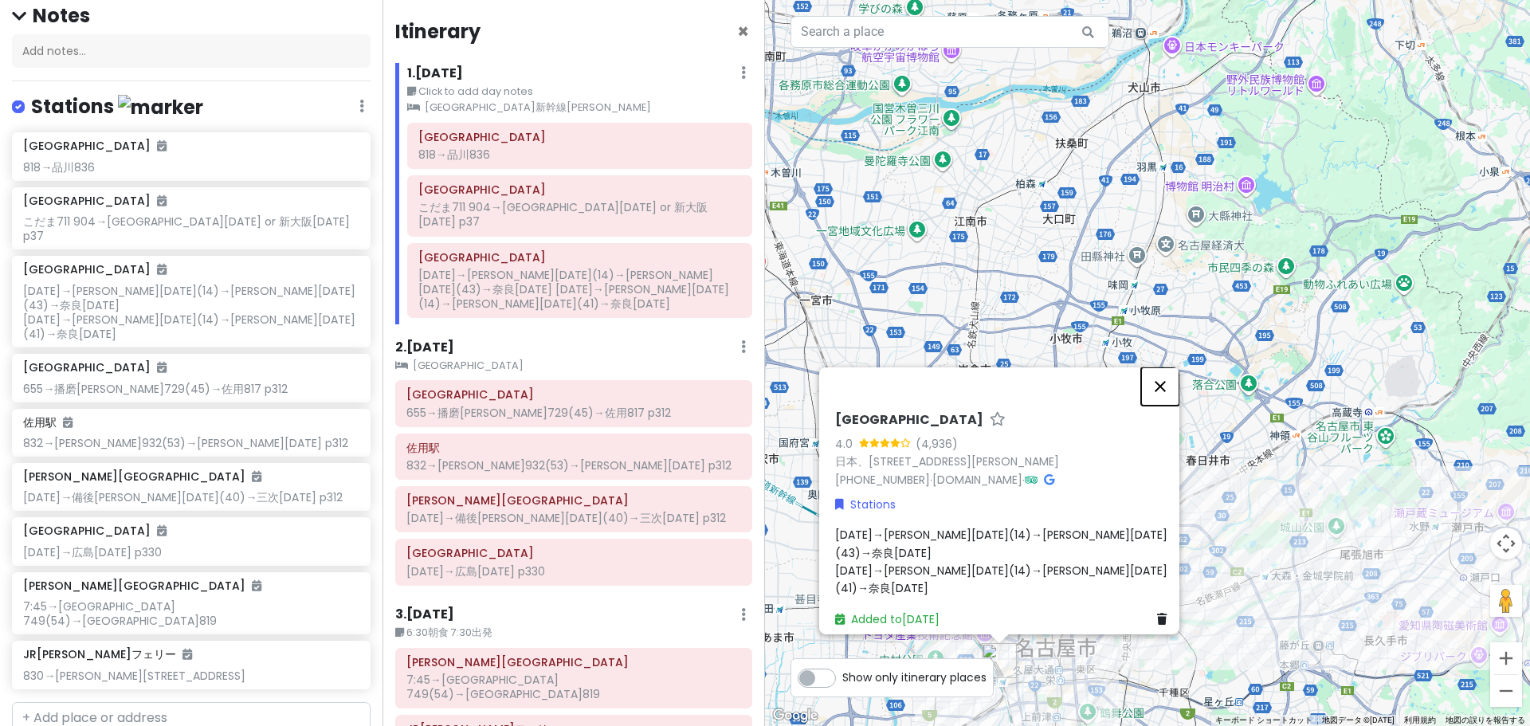
click at [1166, 405] on button "閉じる" at bounding box center [1160, 386] width 38 height 38
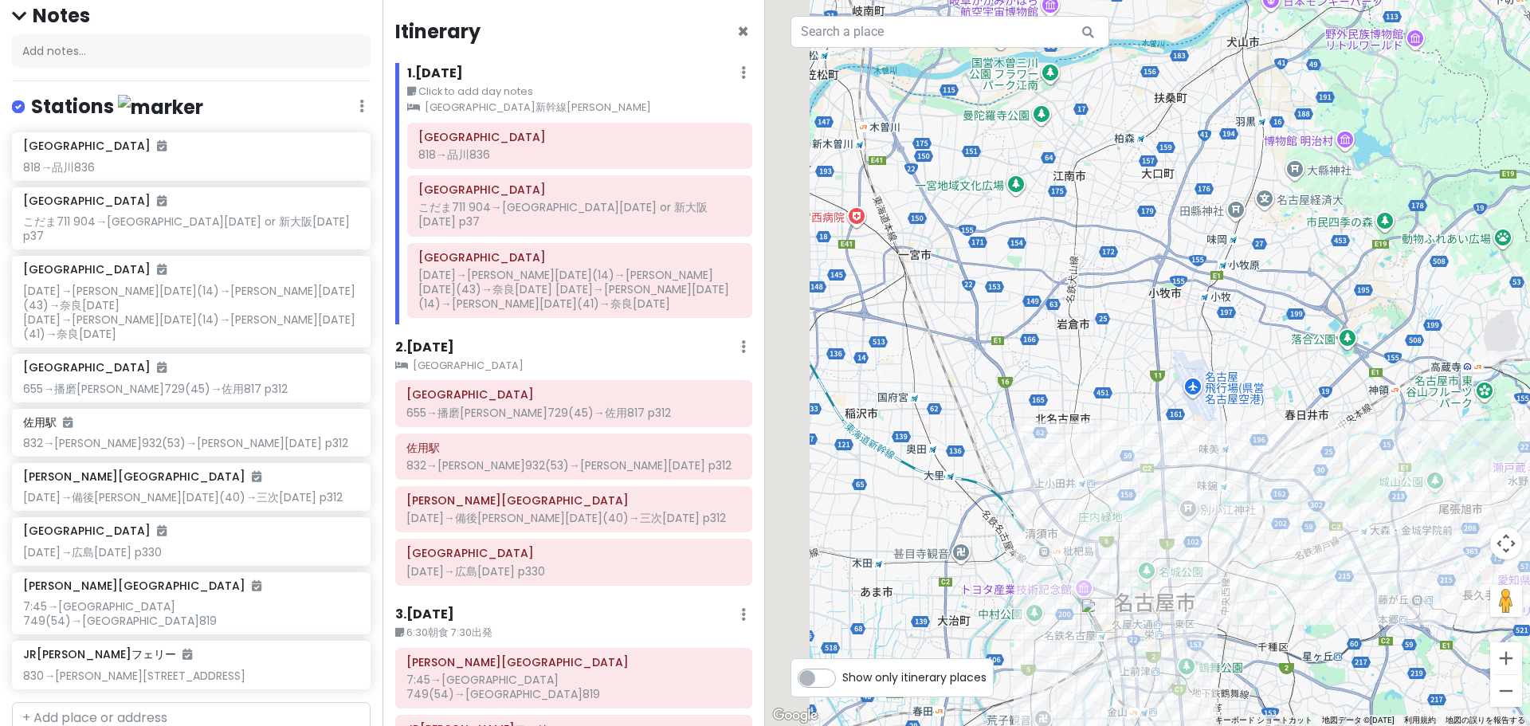
drag, startPoint x: 913, startPoint y: 425, endPoint x: 1297, endPoint y: 265, distance: 415.9
click at [1277, 280] on div at bounding box center [1147, 363] width 765 height 726
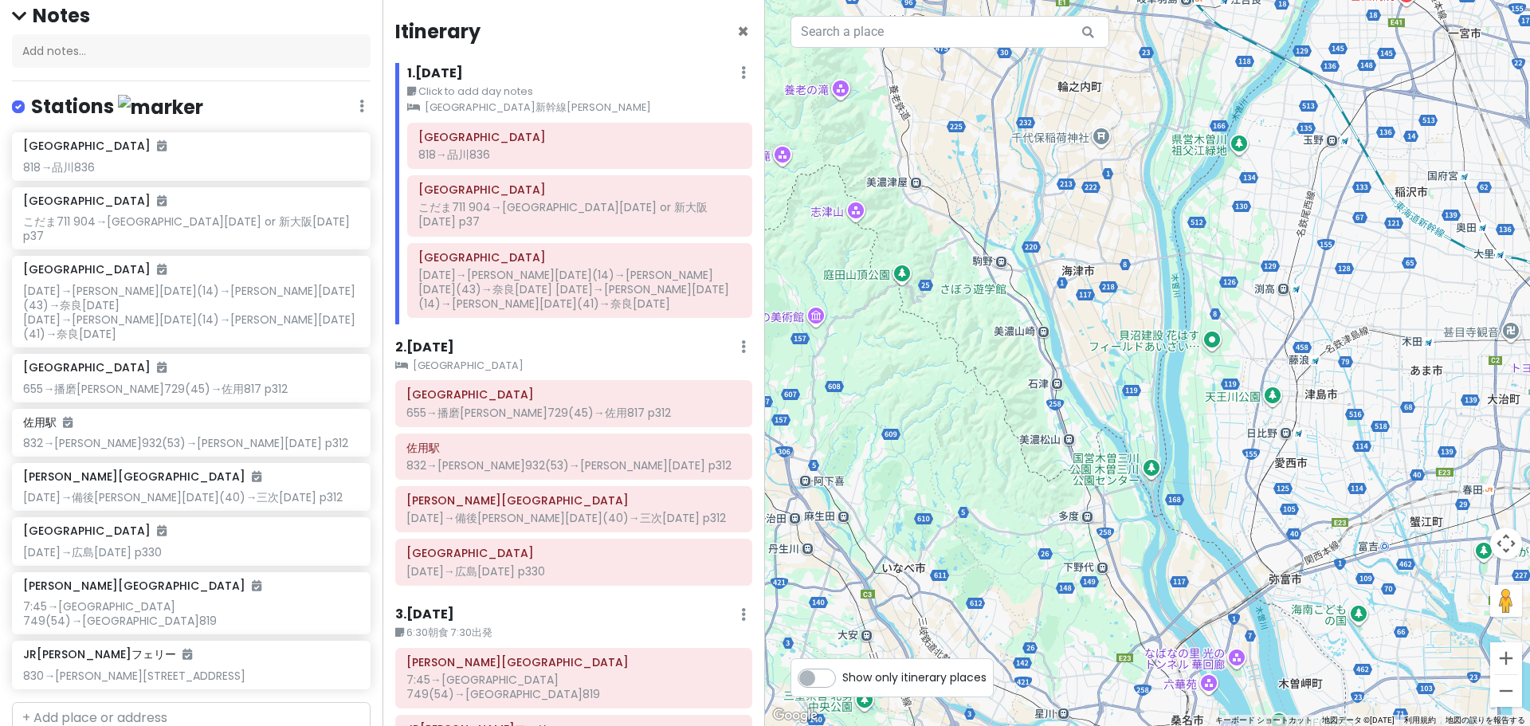
drag, startPoint x: 1111, startPoint y: 303, endPoint x: 1309, endPoint y: 302, distance: 198.4
click at [1301, 304] on div at bounding box center [1147, 363] width 765 height 726
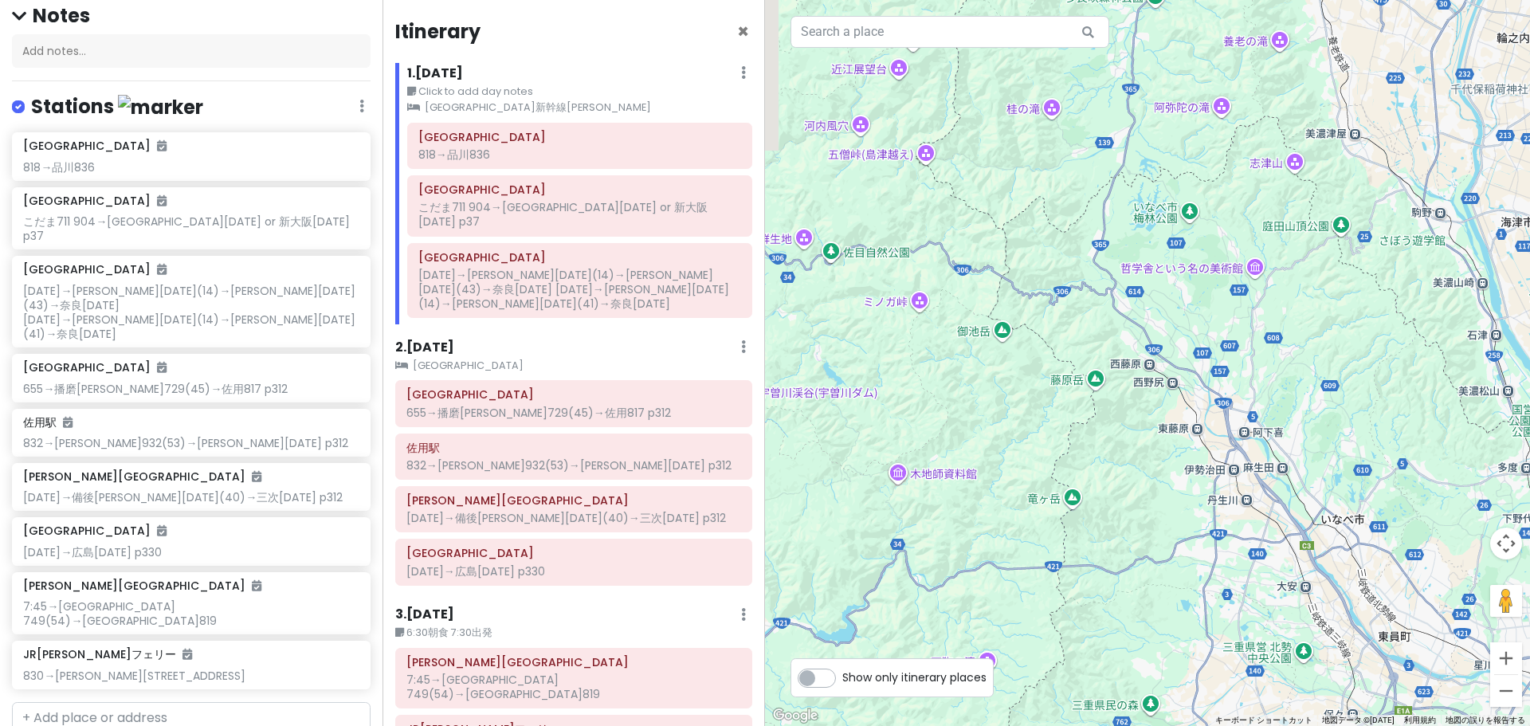
drag, startPoint x: 1105, startPoint y: 485, endPoint x: 1169, endPoint y: 326, distance: 171.2
click at [1164, 331] on div at bounding box center [1147, 363] width 765 height 726
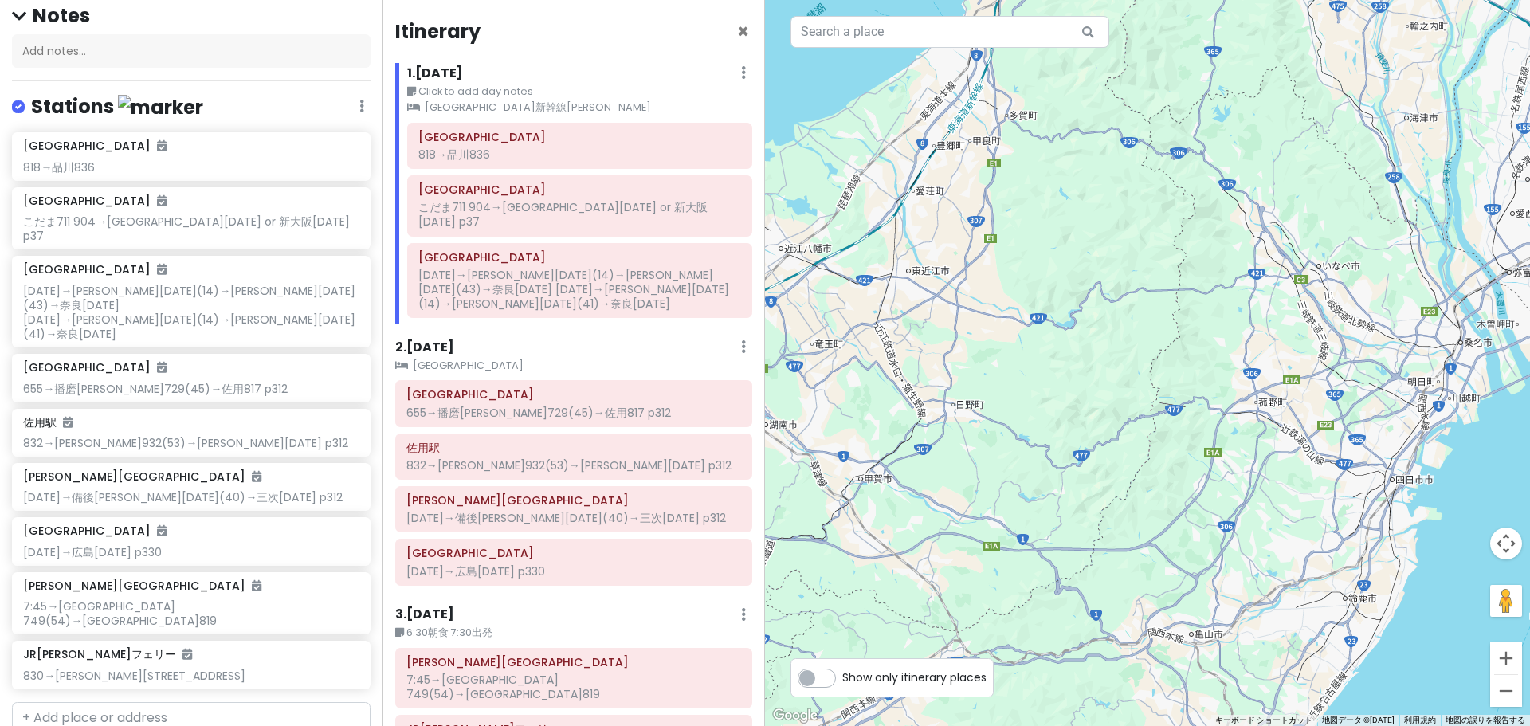
drag, startPoint x: 1133, startPoint y: 551, endPoint x: 1391, endPoint y: 469, distance: 270.2
click at [1390, 470] on div at bounding box center [1147, 363] width 765 height 726
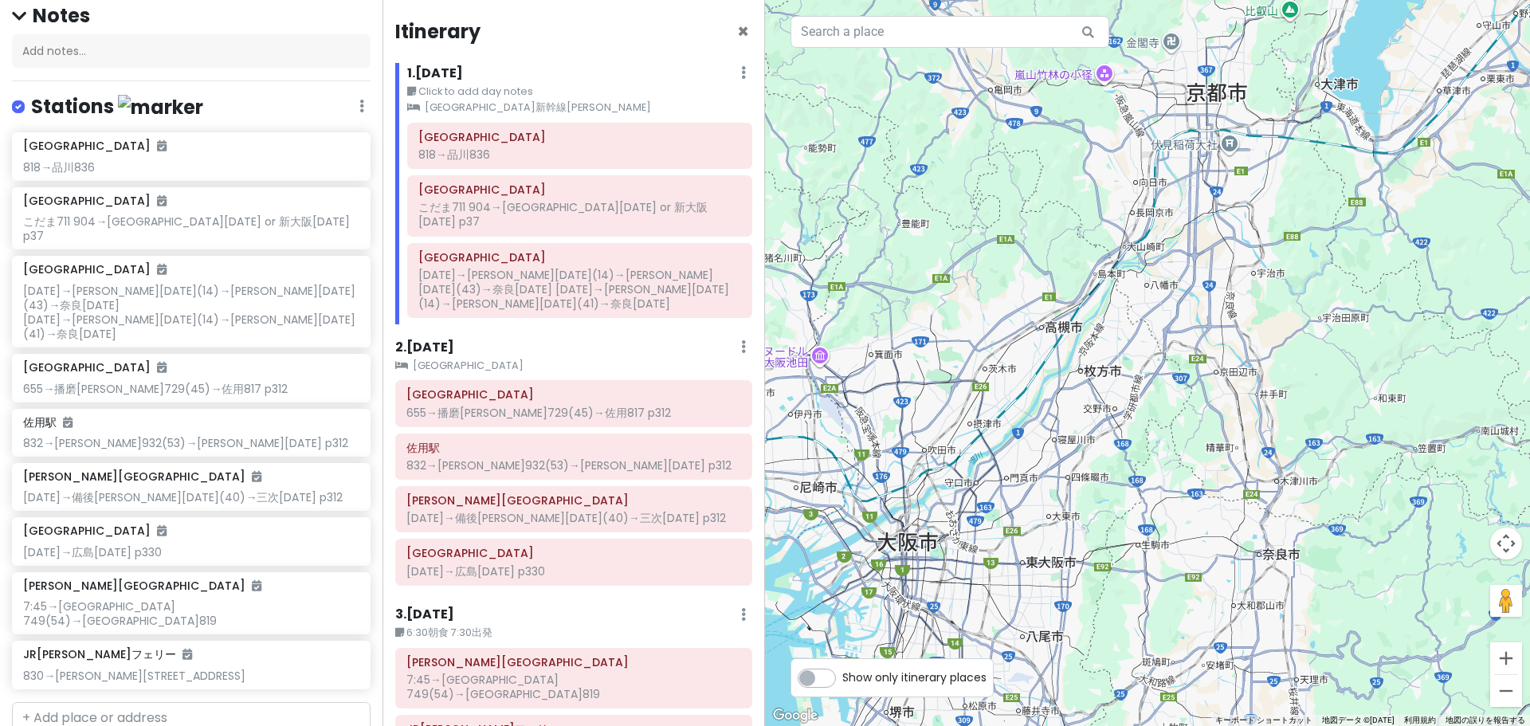
drag, startPoint x: 1210, startPoint y: 577, endPoint x: 1266, endPoint y: 485, distance: 107.3
click at [1266, 485] on div at bounding box center [1147, 363] width 765 height 726
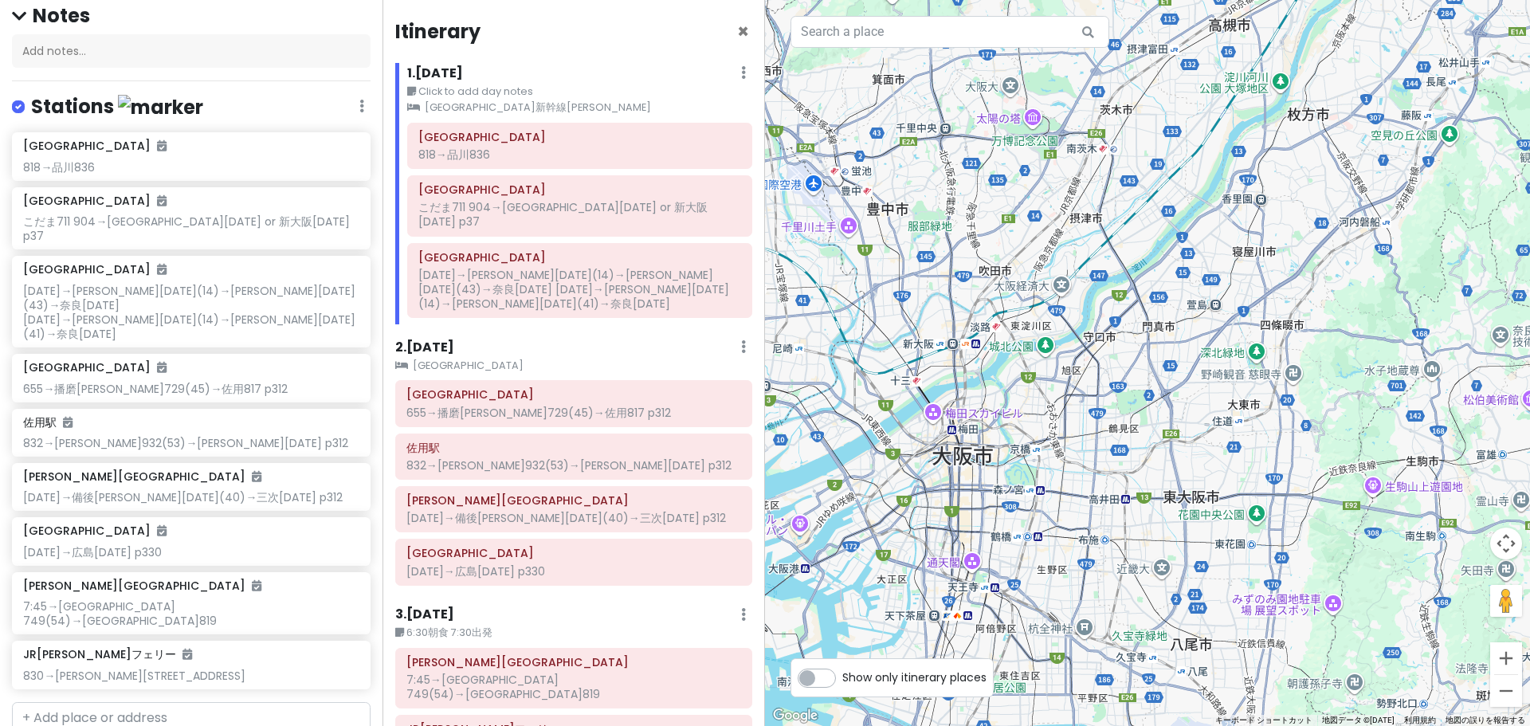
drag, startPoint x: 891, startPoint y: 488, endPoint x: 1113, endPoint y: 394, distance: 241.4
click at [1105, 397] on div at bounding box center [1147, 363] width 765 height 726
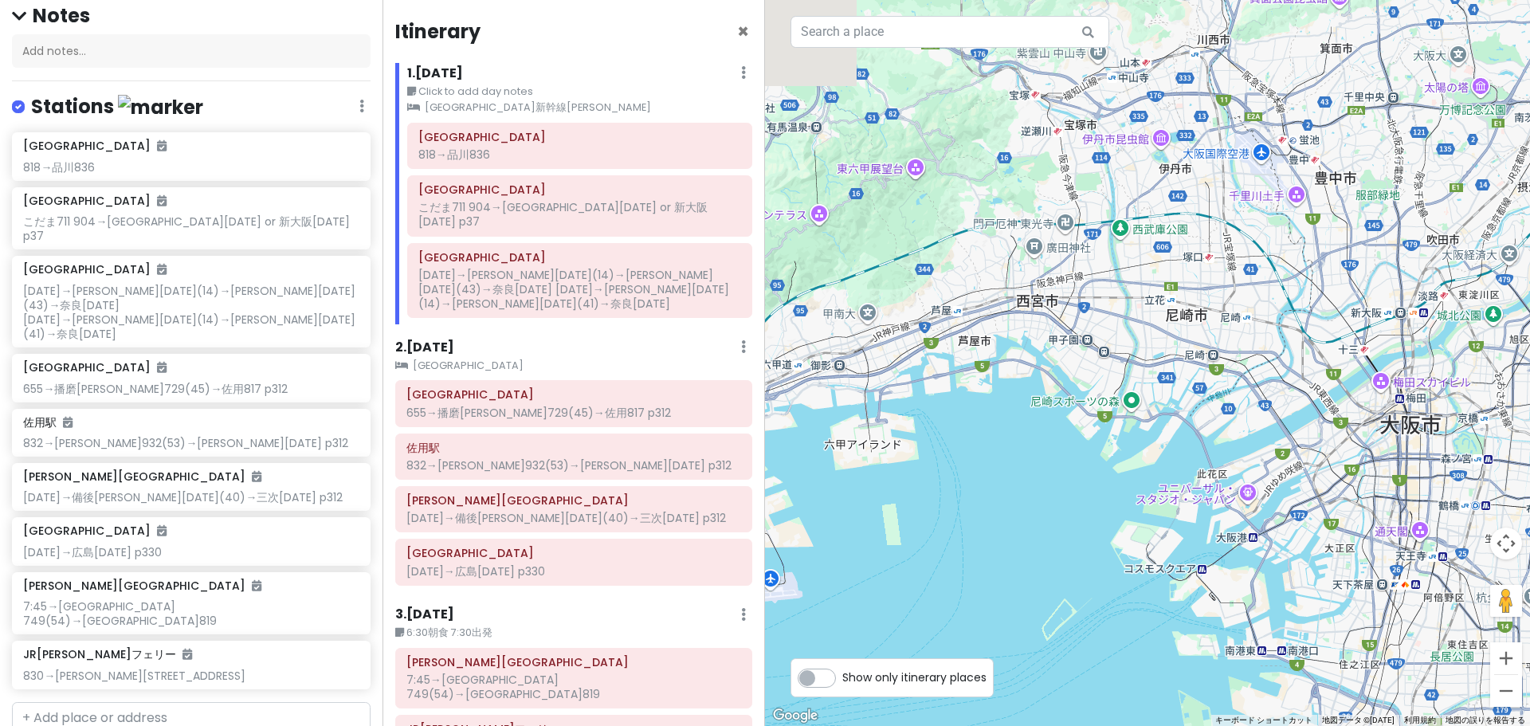
drag, startPoint x: 1209, startPoint y: 254, endPoint x: 1171, endPoint y: 515, distance: 263.3
click at [1171, 515] on div at bounding box center [1147, 363] width 765 height 726
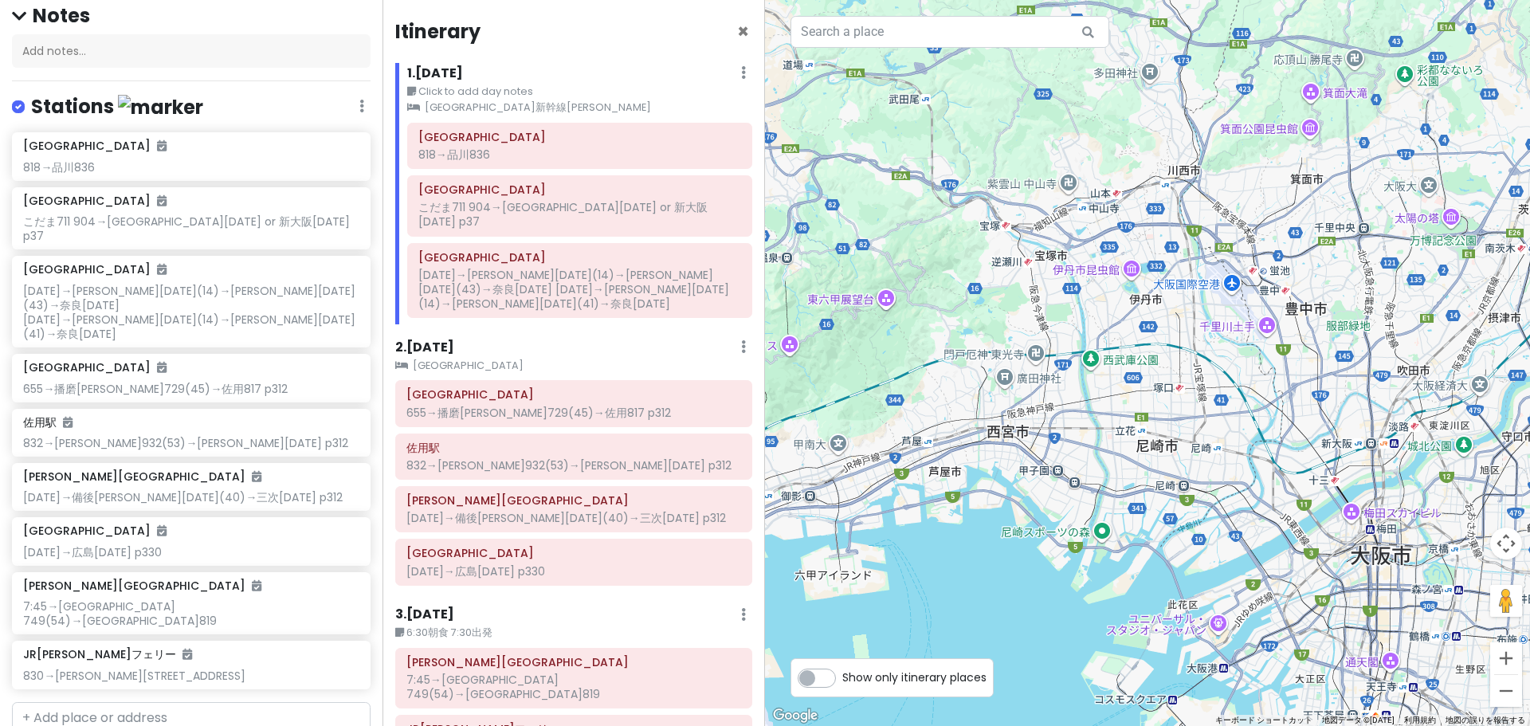
drag, startPoint x: 1300, startPoint y: 375, endPoint x: 1371, endPoint y: 310, distance: 96.5
click at [1364, 317] on div at bounding box center [1147, 363] width 765 height 726
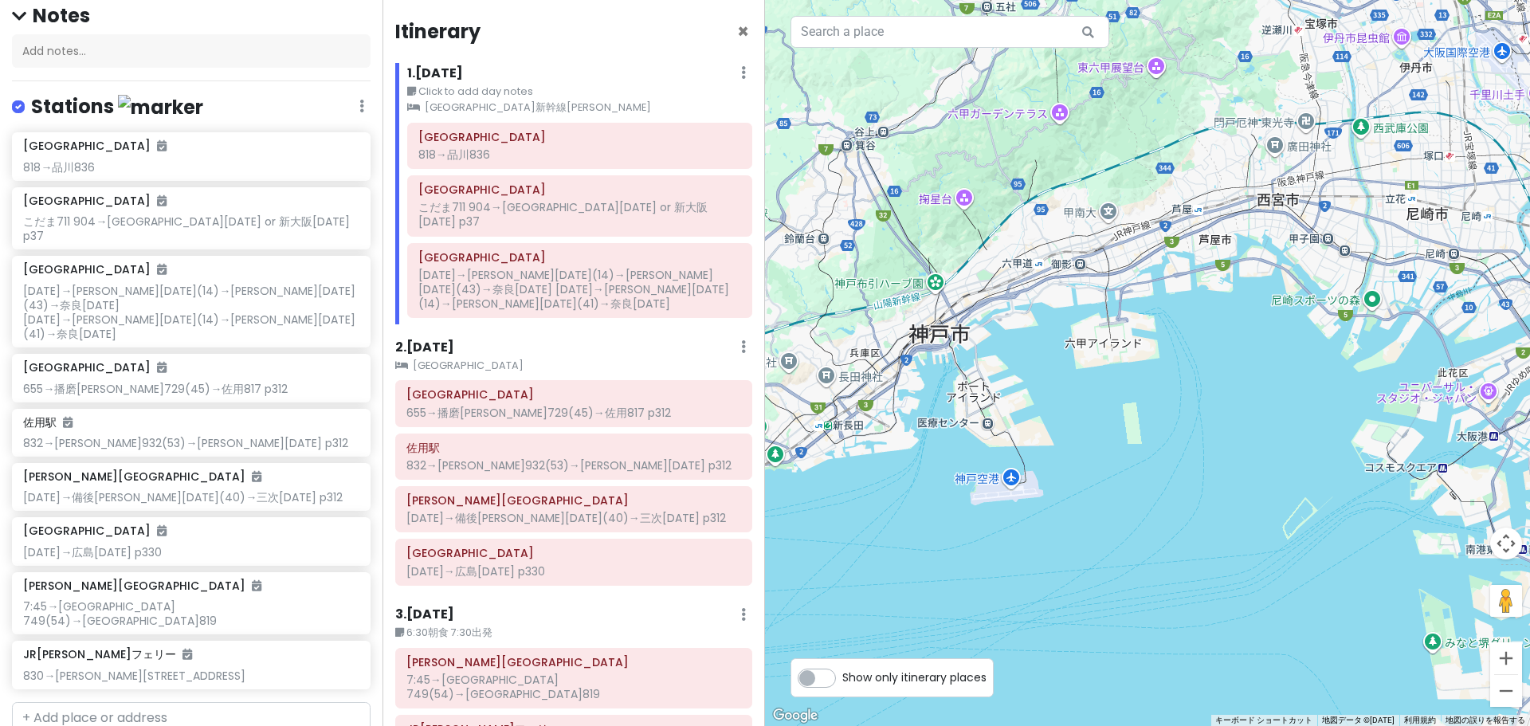
drag, startPoint x: 1088, startPoint y: 506, endPoint x: 1241, endPoint y: 474, distance: 156.3
click at [1205, 493] on div at bounding box center [1147, 363] width 765 height 726
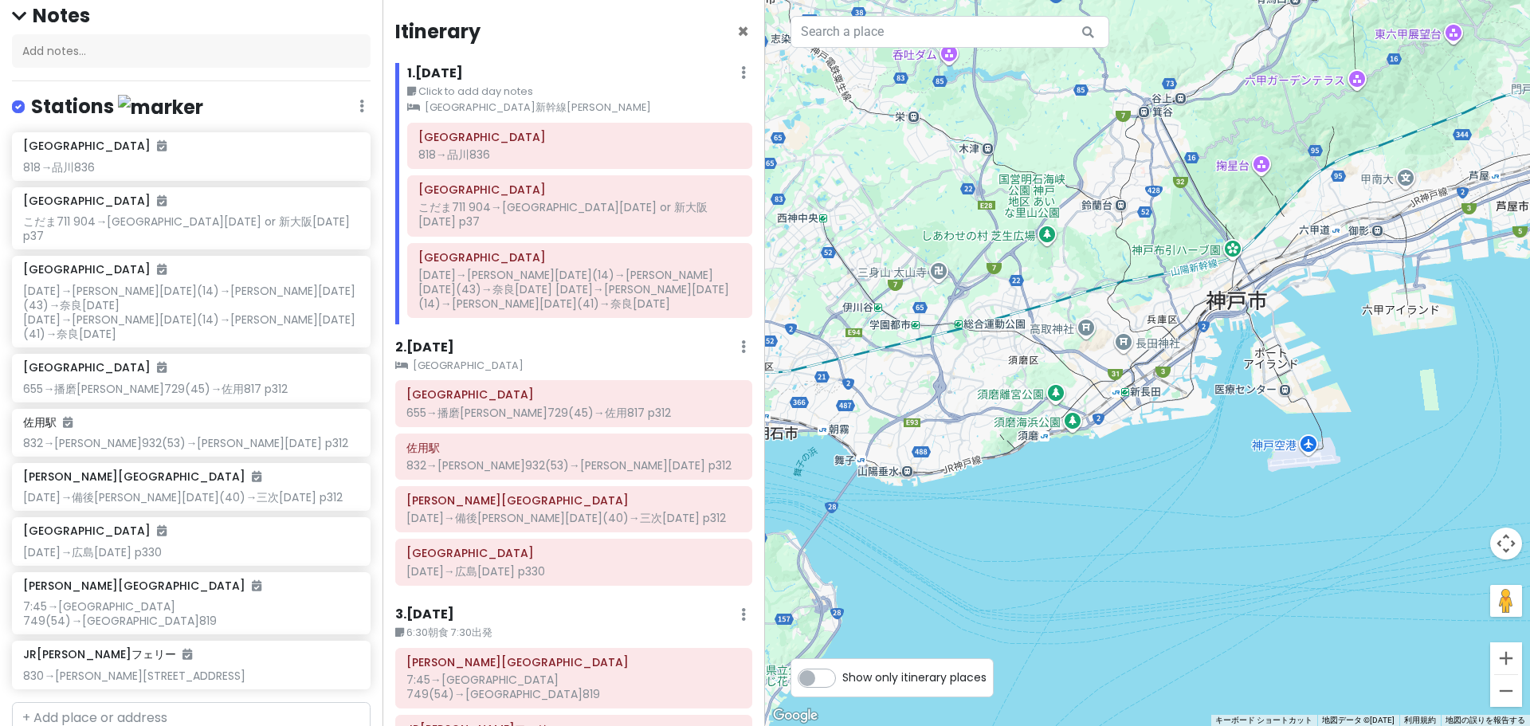
drag, startPoint x: 1089, startPoint y: 479, endPoint x: 1329, endPoint y: 465, distance: 240.3
click at [1327, 465] on div at bounding box center [1147, 363] width 765 height 726
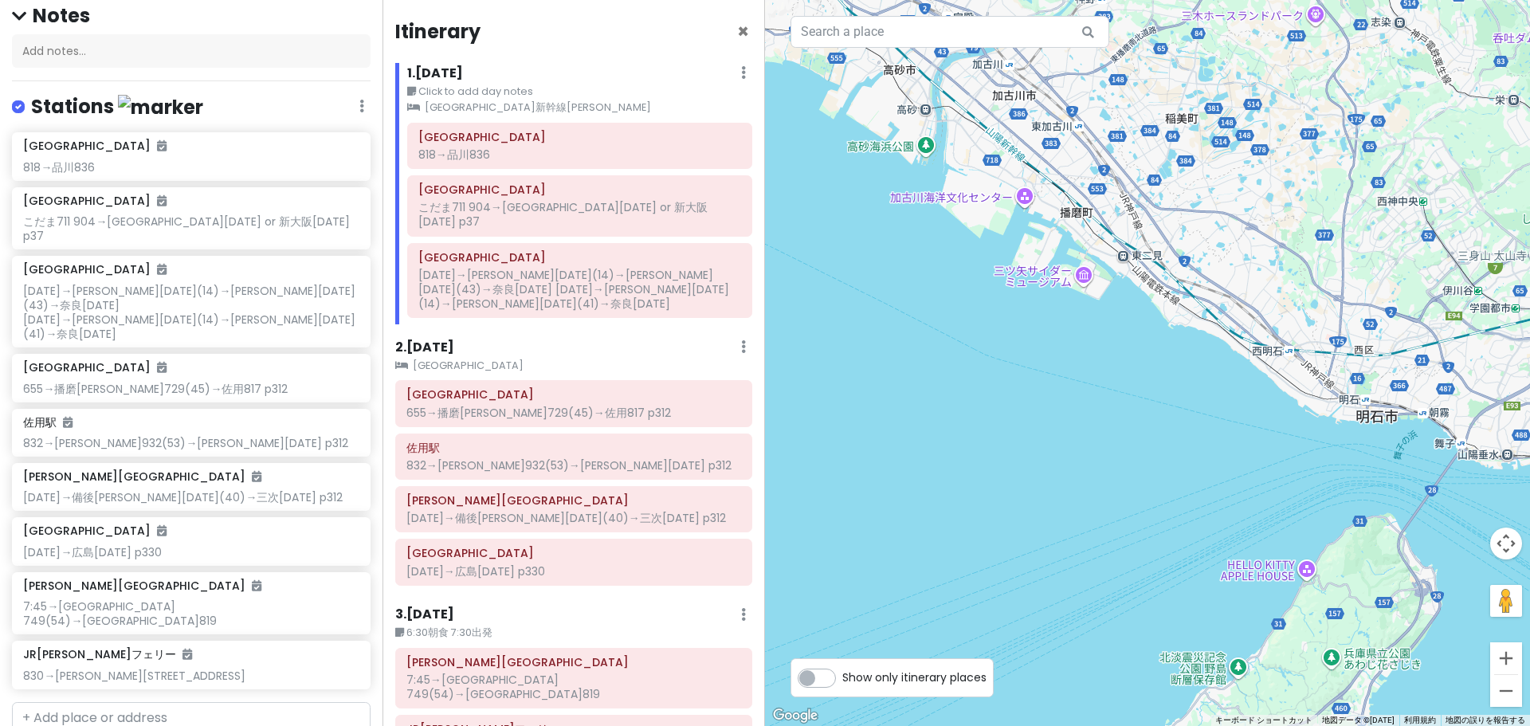
drag, startPoint x: 1112, startPoint y: 331, endPoint x: 1167, endPoint y: 465, distance: 145.8
click at [1152, 454] on div at bounding box center [1147, 363] width 765 height 726
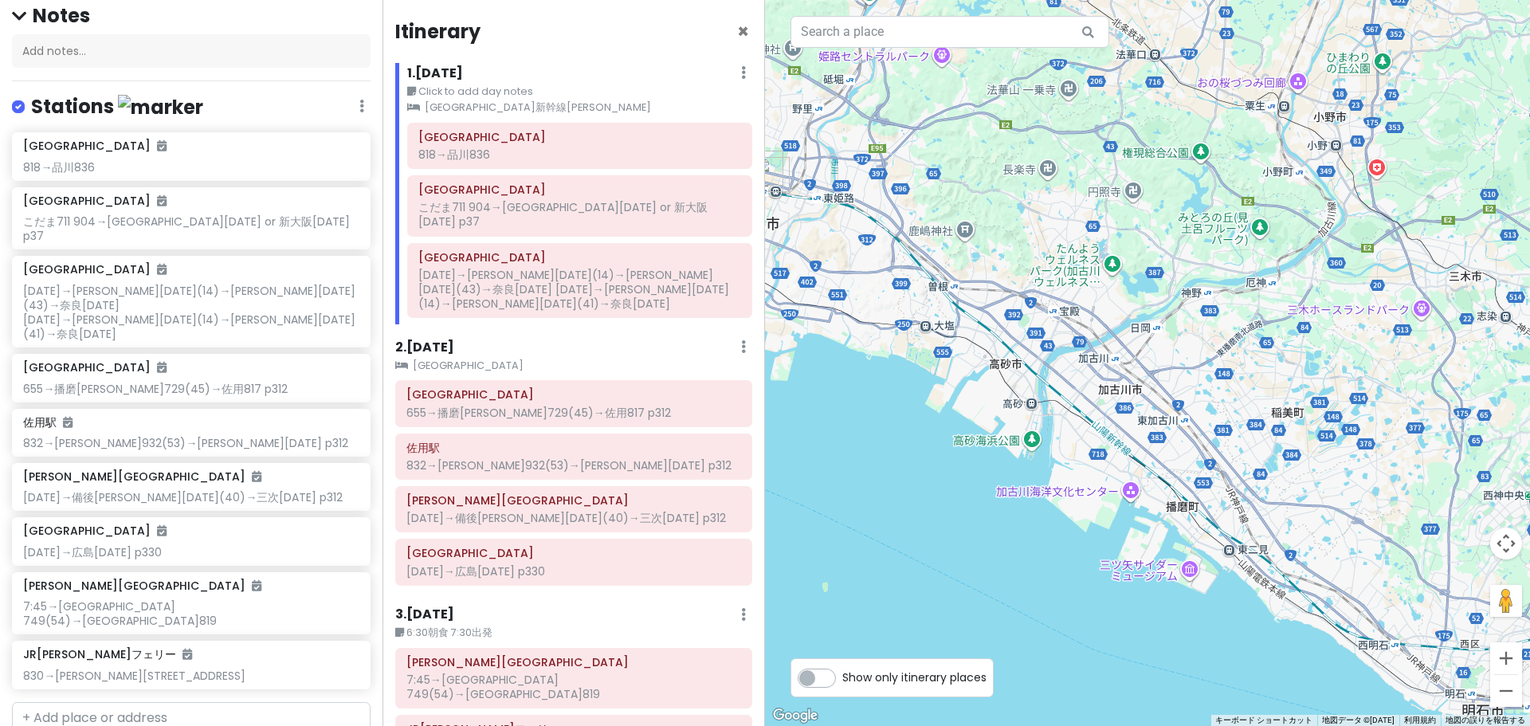
drag, startPoint x: 1034, startPoint y: 442, endPoint x: 1163, endPoint y: 488, distance: 137.9
click at [1159, 488] on div at bounding box center [1147, 363] width 765 height 726
